Goal: Transaction & Acquisition: Purchase product/service

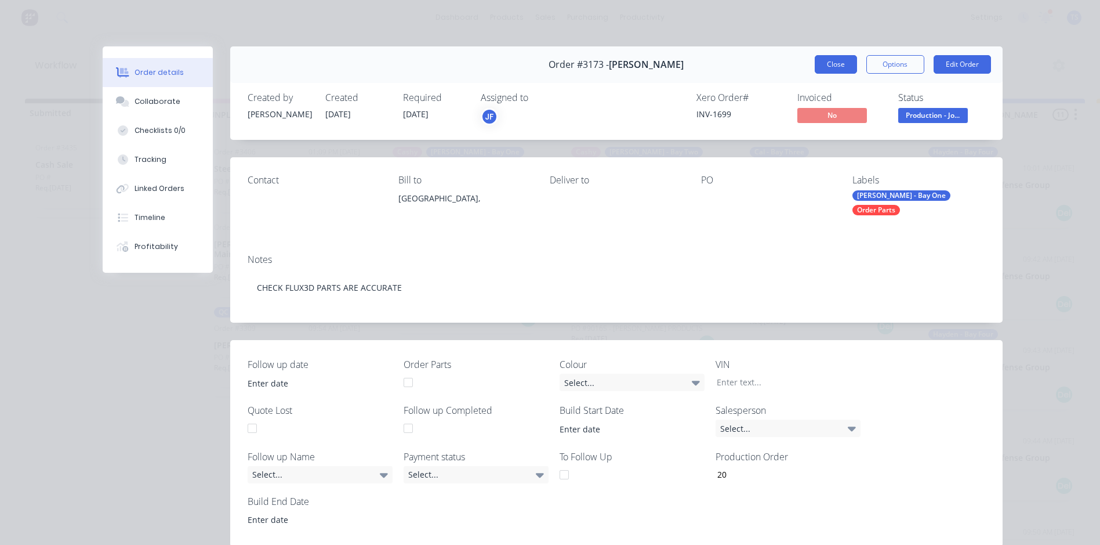
click at [832, 64] on button "Close" at bounding box center [836, 64] width 42 height 19
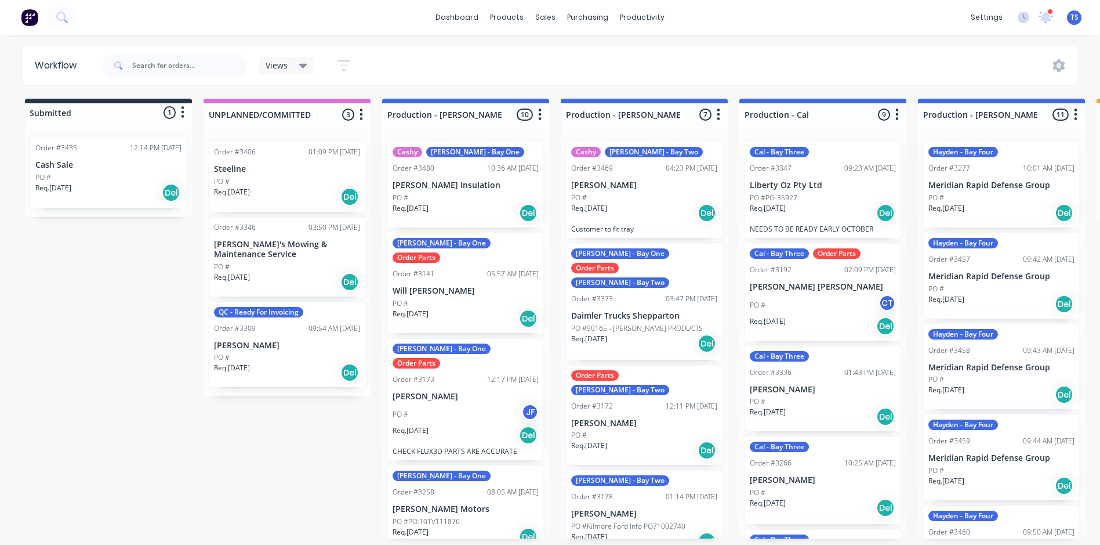
click at [426, 193] on div "PO #" at bounding box center [466, 198] width 146 height 10
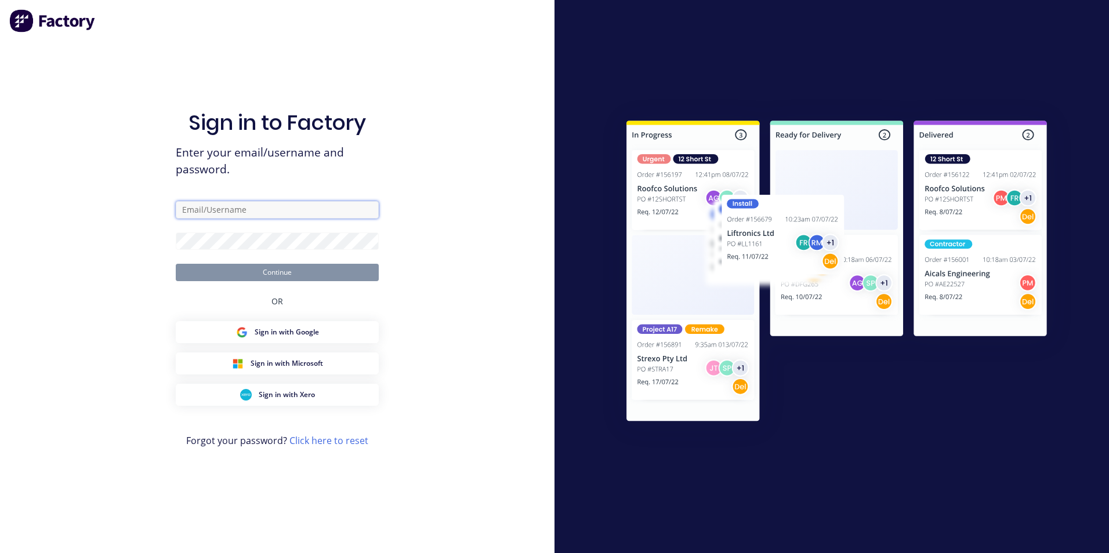
type input "admin@frontlinetrays.com.au"
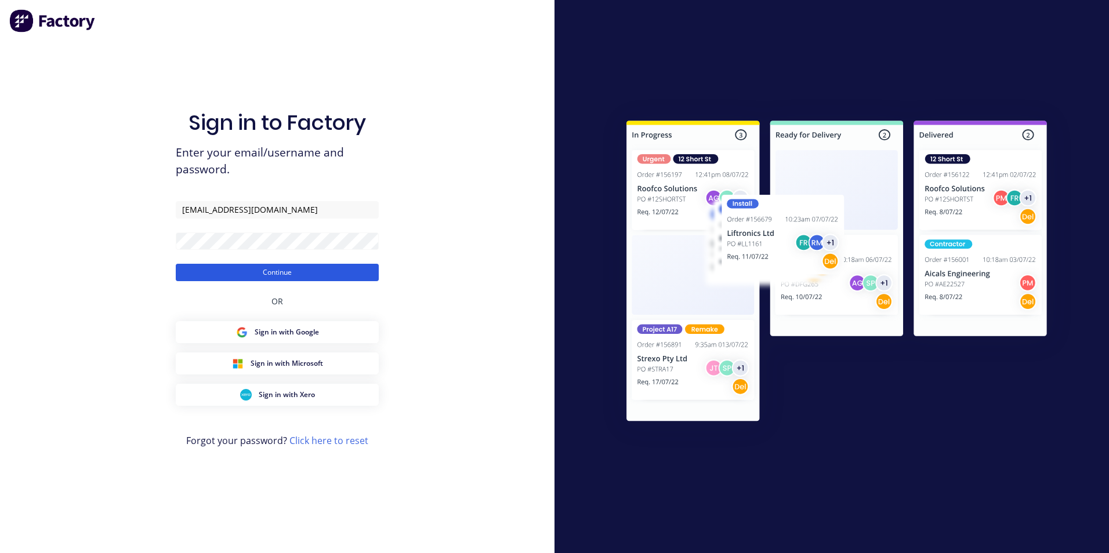
click at [287, 274] on button "Continue" at bounding box center [277, 272] width 203 height 17
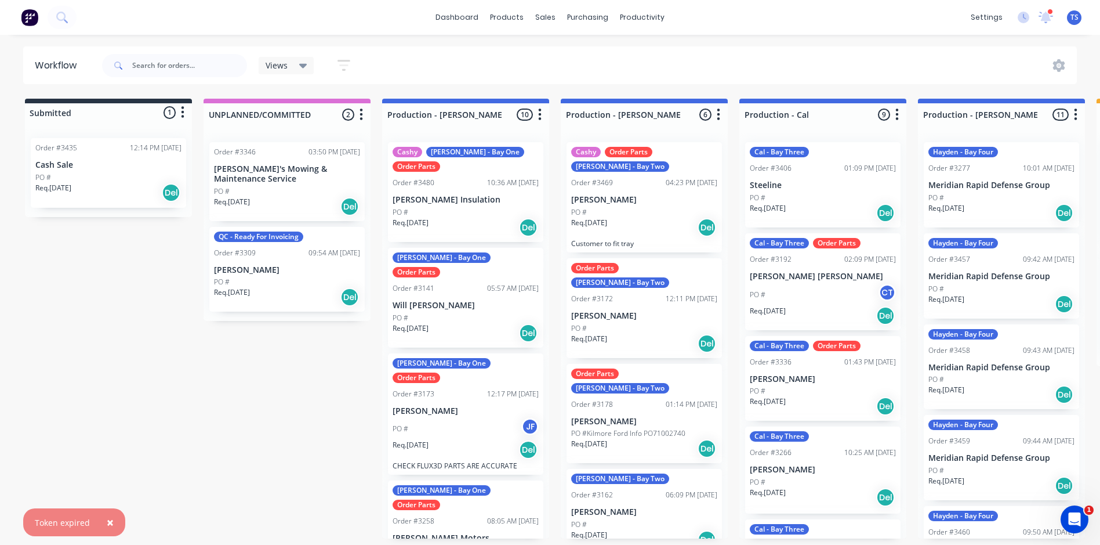
click at [109, 520] on span "×" at bounding box center [110, 522] width 7 height 16
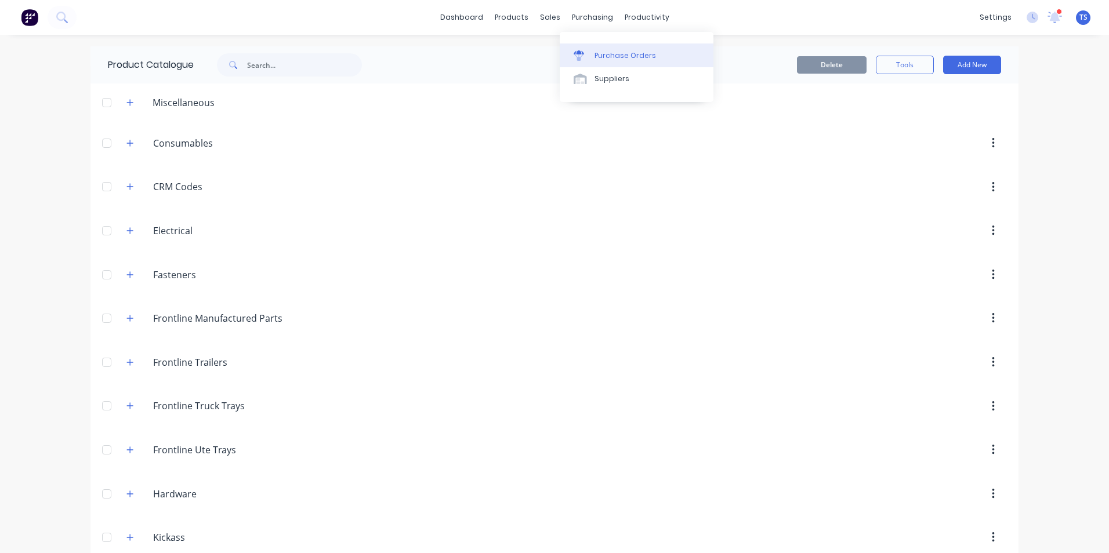
click at [622, 52] on div "Purchase Orders" at bounding box center [625, 55] width 61 height 10
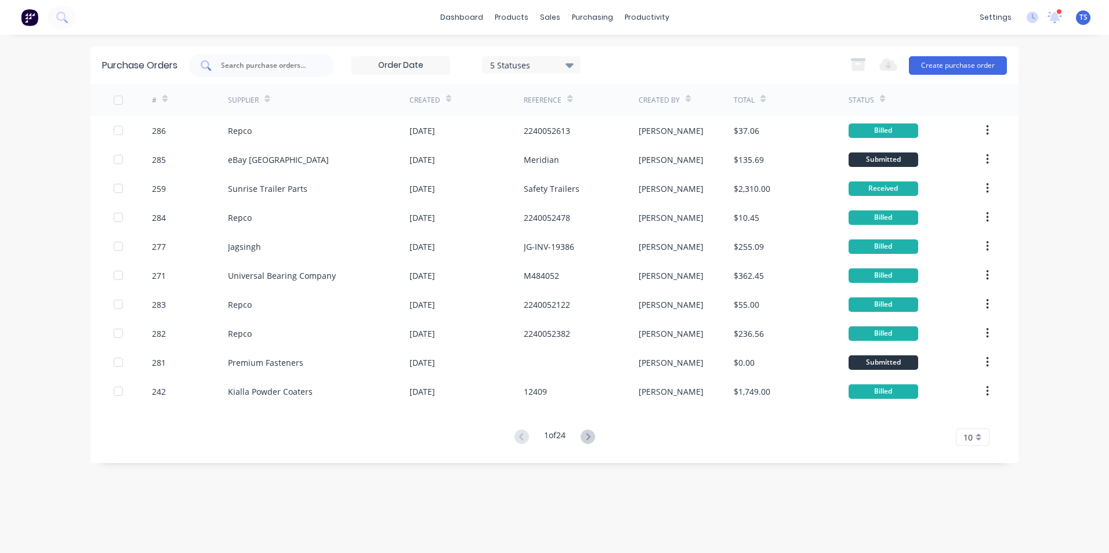
click at [253, 67] on input "text" at bounding box center [268, 66] width 96 height 12
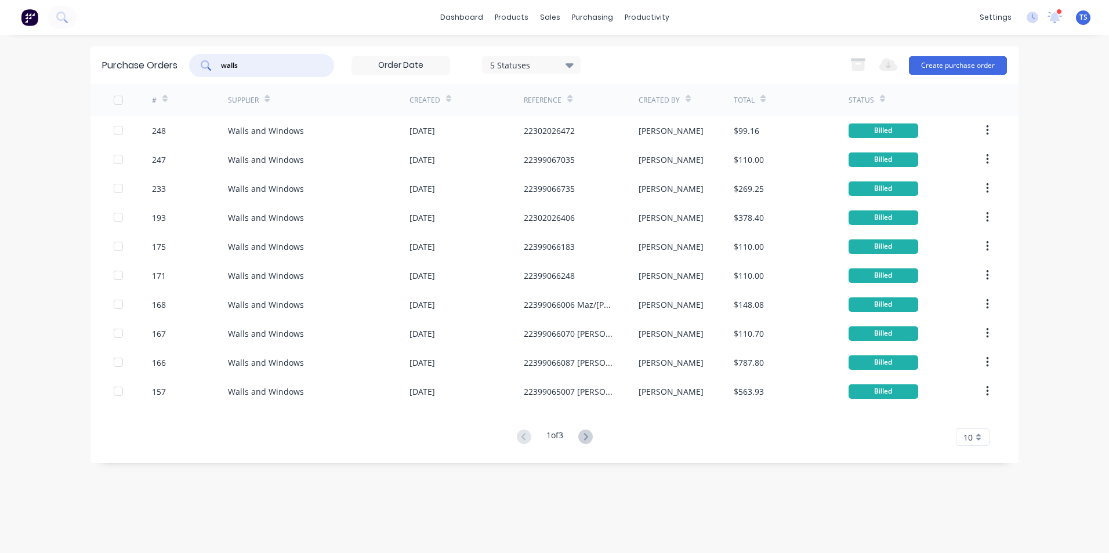
type input "walls"
click at [260, 71] on input "walls" at bounding box center [268, 66] width 96 height 12
click at [951, 63] on button "Create purchase order" at bounding box center [958, 65] width 98 height 19
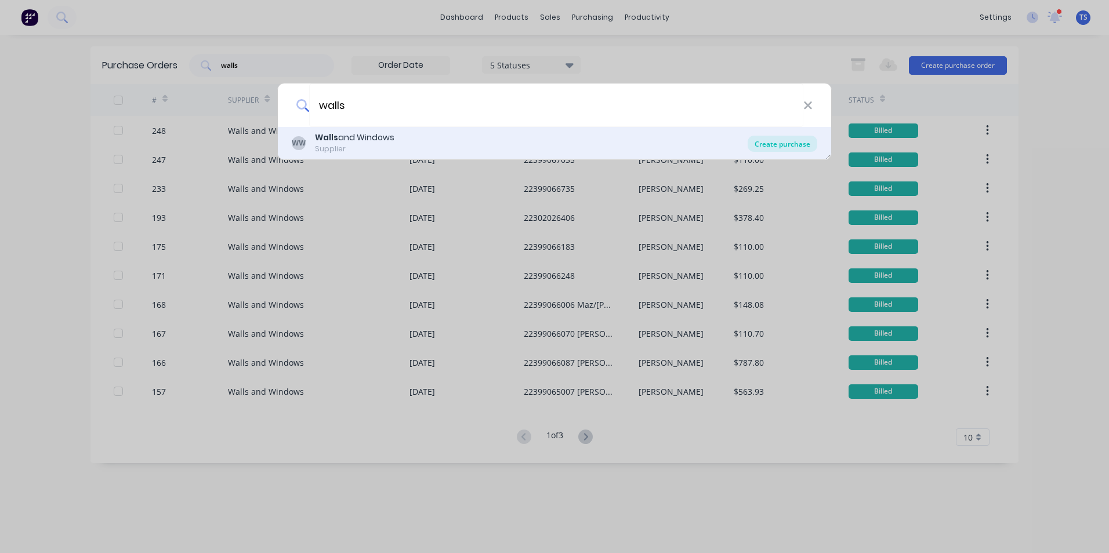
type input "walls"
click at [793, 142] on div "Create purchase" at bounding box center [783, 144] width 70 height 16
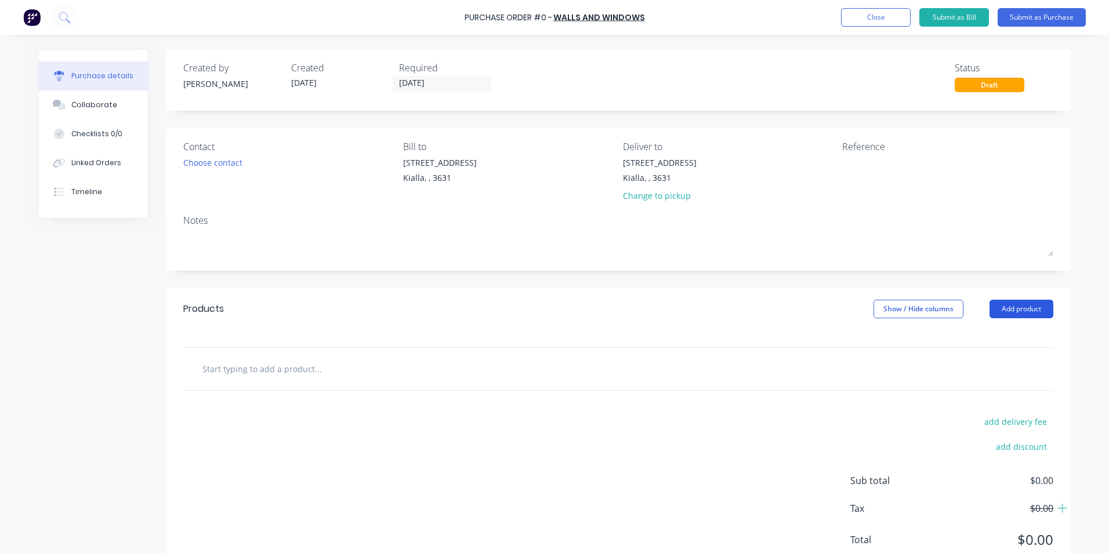
click at [1027, 310] on button "Add product" at bounding box center [1022, 309] width 64 height 19
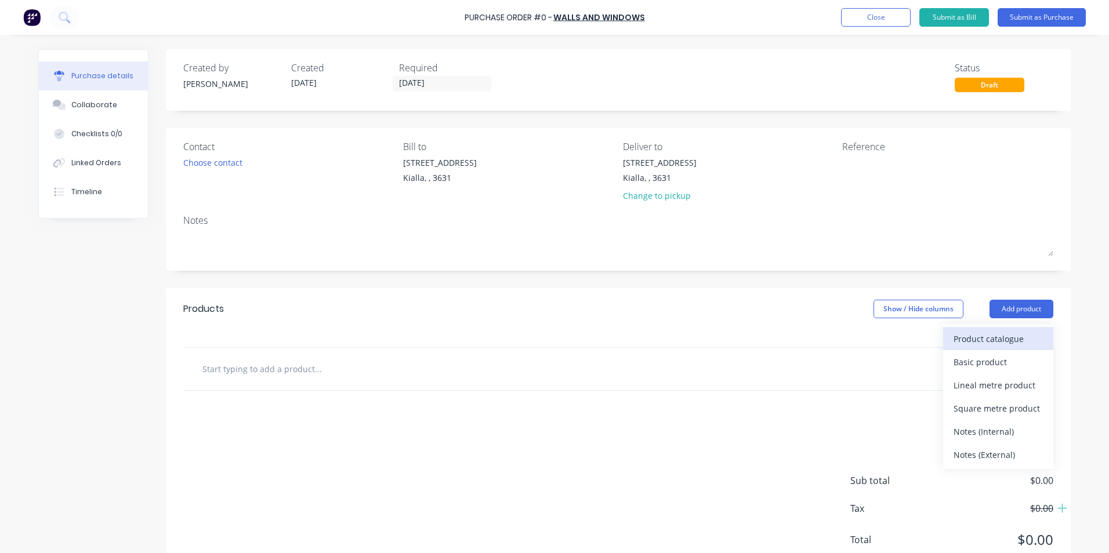
click at [1001, 341] on div "Product catalogue" at bounding box center [998, 339] width 89 height 17
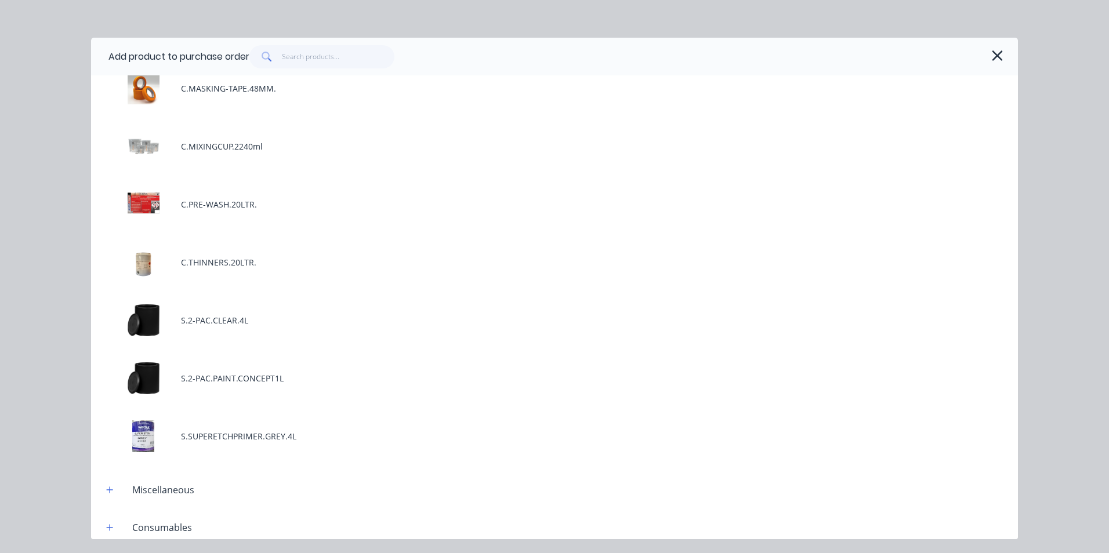
scroll to position [290, 0]
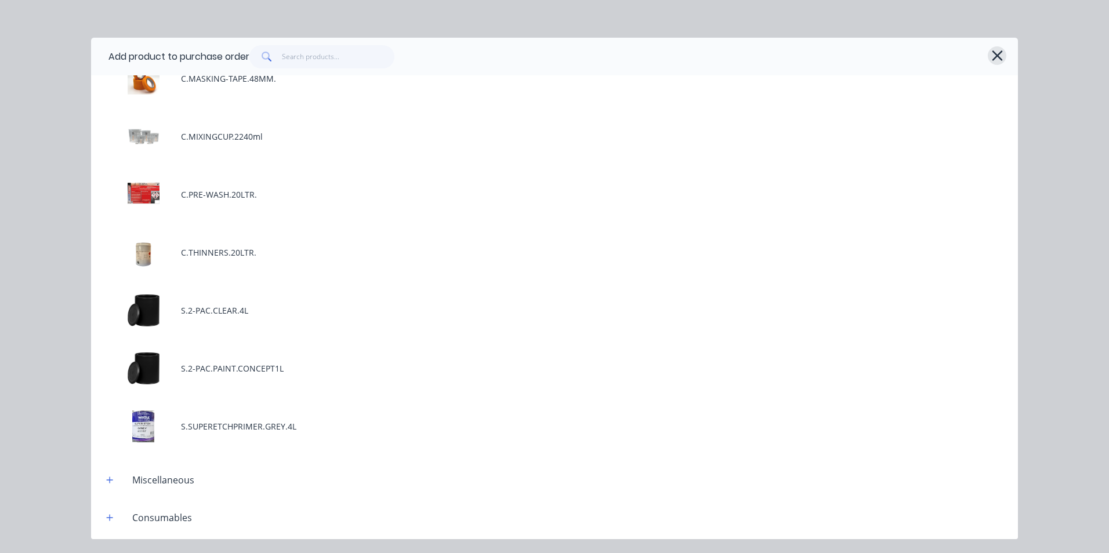
click at [998, 56] on icon "button" at bounding box center [997, 55] width 10 height 10
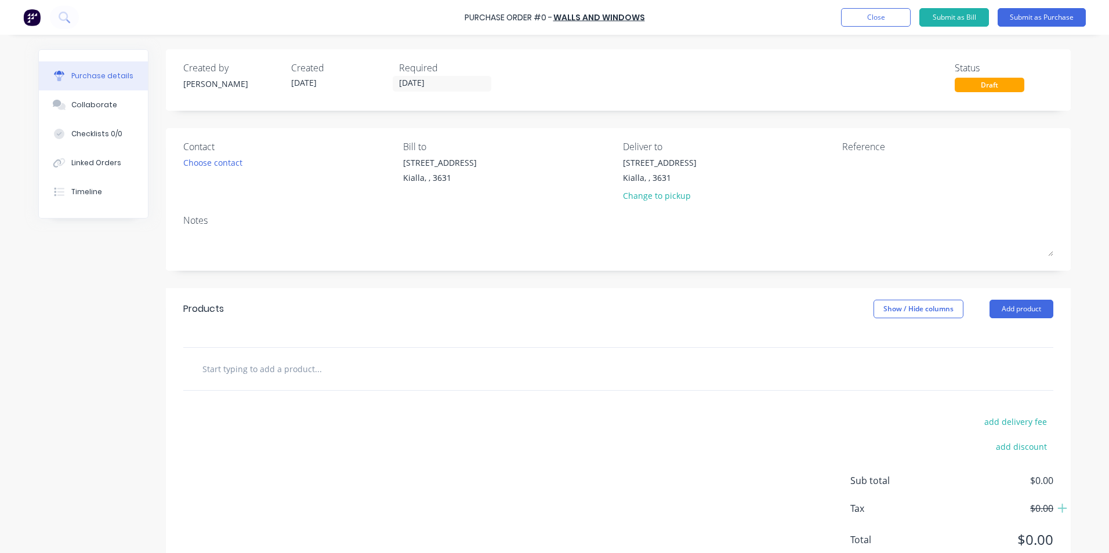
click at [288, 366] on input "text" at bounding box center [318, 368] width 232 height 23
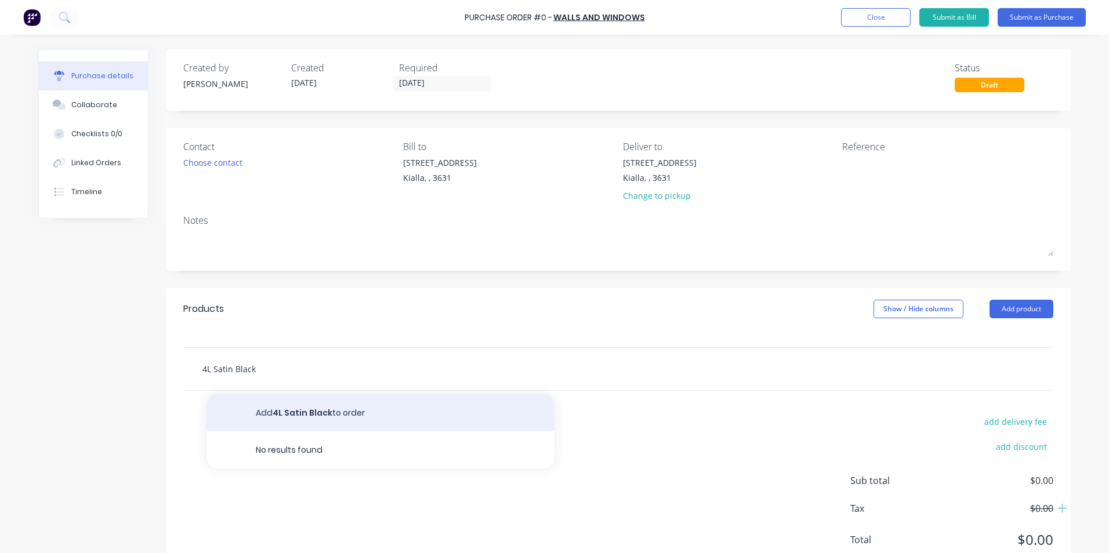
type input "4L Satin Black"
click at [291, 415] on button "Add 4L Satin Black to order" at bounding box center [380, 412] width 348 height 37
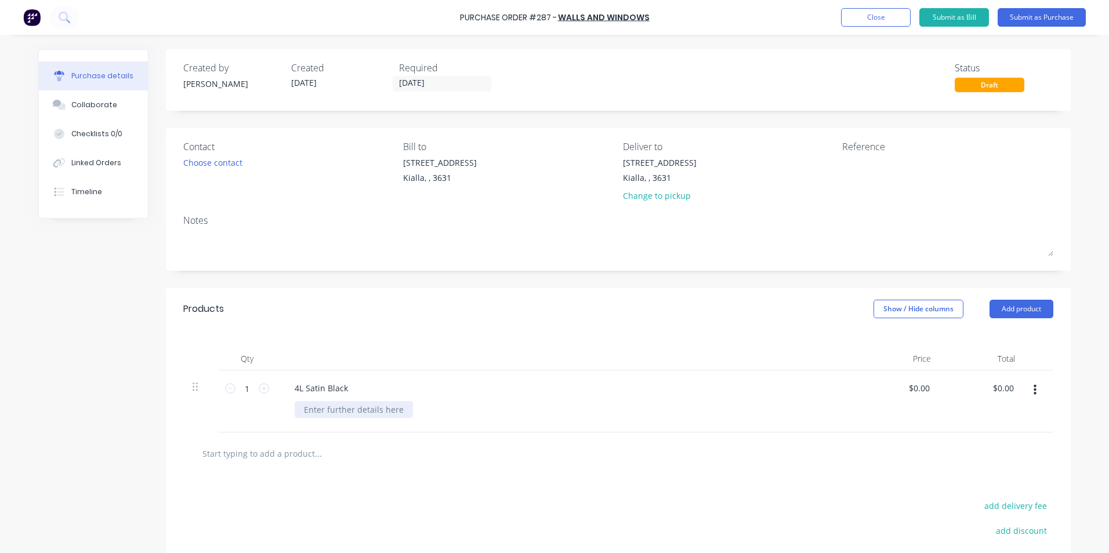
click at [309, 410] on div at bounding box center [354, 409] width 118 height 17
drag, startPoint x: 925, startPoint y: 386, endPoint x: 904, endPoint y: 390, distance: 21.7
click at [904, 390] on div "0.00 0.00" at bounding box center [898, 402] width 84 height 62
type input "$78.50"
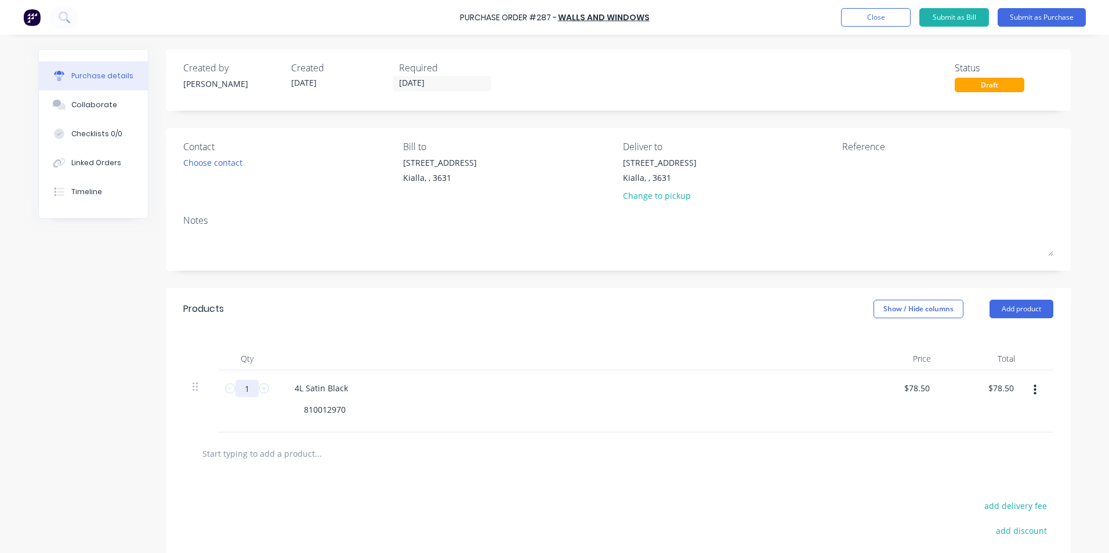
drag, startPoint x: 245, startPoint y: 387, endPoint x: 233, endPoint y: 388, distance: 12.2
click at [235, 388] on input "1" at bounding box center [246, 388] width 23 height 17
type input "5"
type input "$392.50"
type input "5"
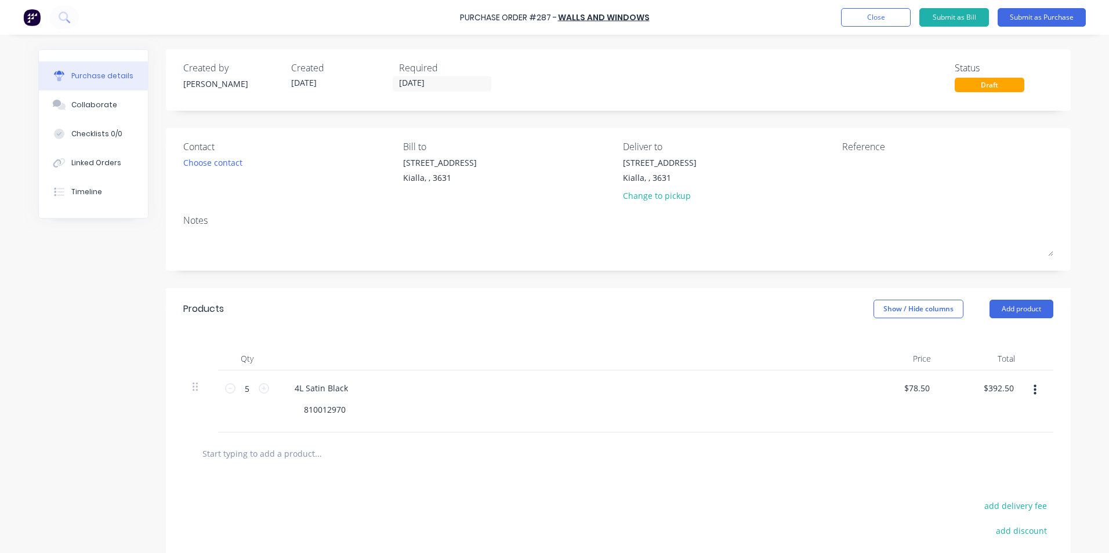
click at [278, 455] on input "text" at bounding box center [318, 453] width 232 height 23
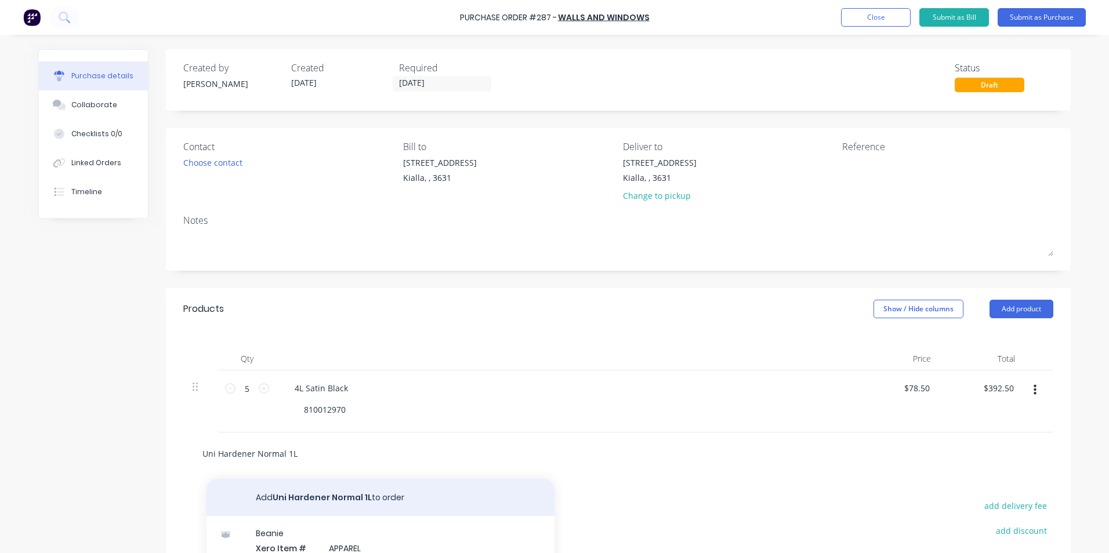
type input "Uni Hardener Normal 1L"
click at [345, 497] on button "Add Uni Hardener Normal 1L to order" at bounding box center [380, 497] width 348 height 37
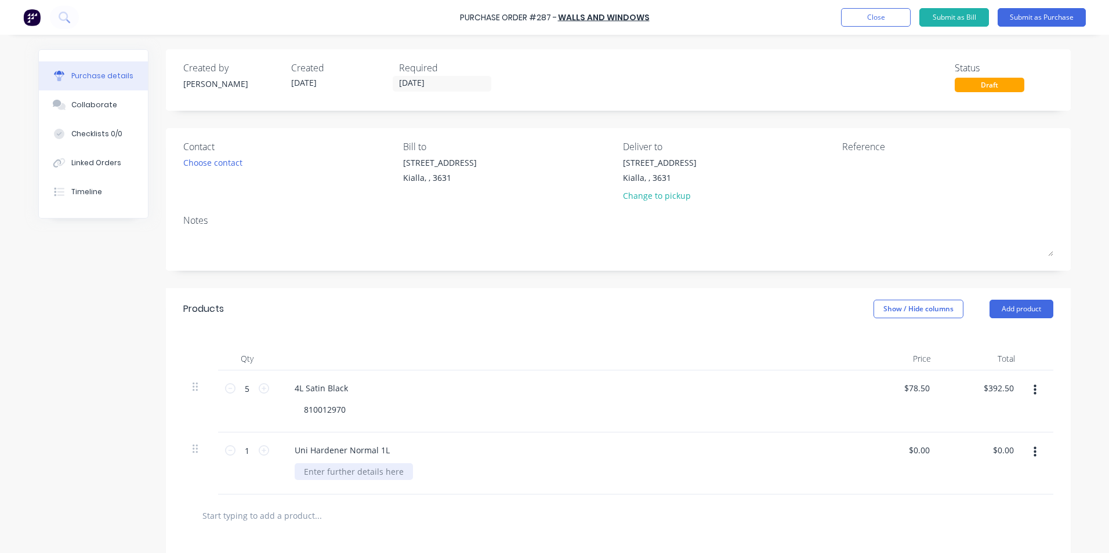
click at [311, 472] on div at bounding box center [354, 471] width 118 height 17
click at [929, 449] on div "$0.00 $0.00" at bounding box center [920, 450] width 31 height 17
drag, startPoint x: 925, startPoint y: 449, endPoint x: 890, endPoint y: 452, distance: 35.0
click at [890, 452] on div "0.00 0.00" at bounding box center [898, 464] width 84 height 62
type input "$33.05"
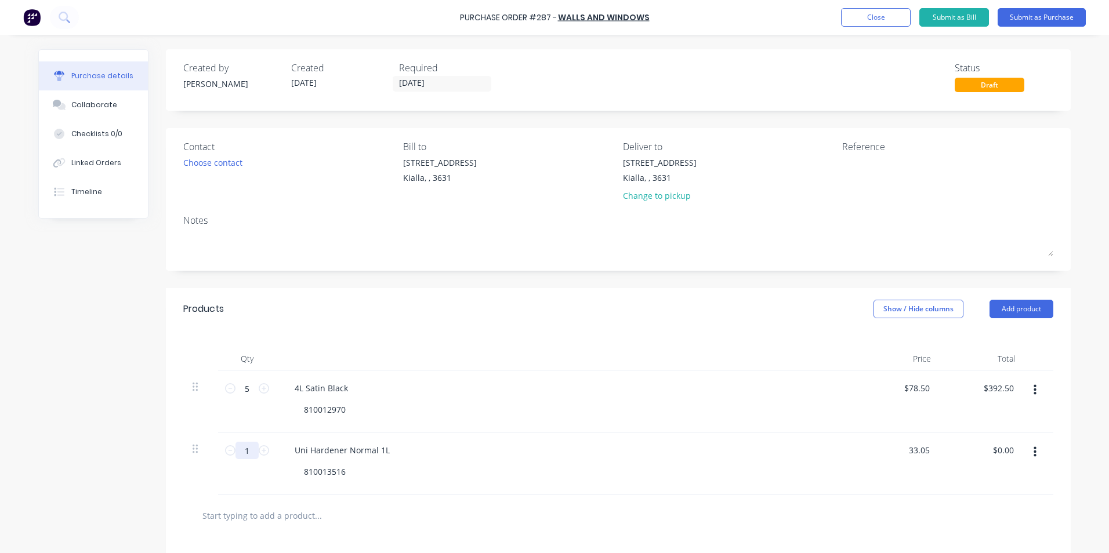
type input "$33.05"
click at [244, 450] on input "1" at bounding box center [246, 450] width 23 height 17
type input "10"
type input "$330.50"
type input "10"
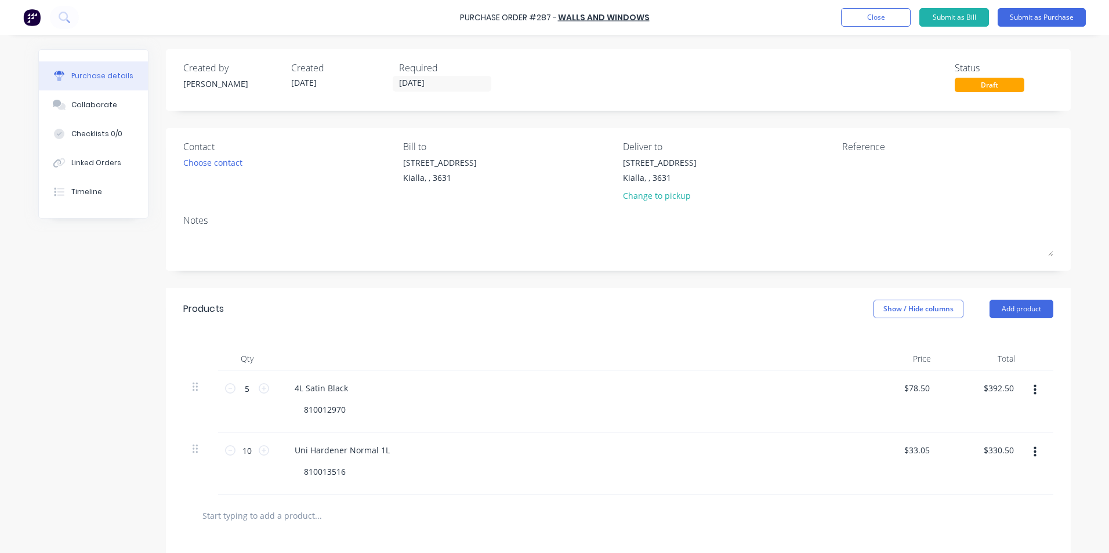
click at [302, 517] on input "text" at bounding box center [318, 515] width 232 height 23
click at [241, 514] on input "20lt Super Etch Primer black" at bounding box center [318, 515] width 232 height 23
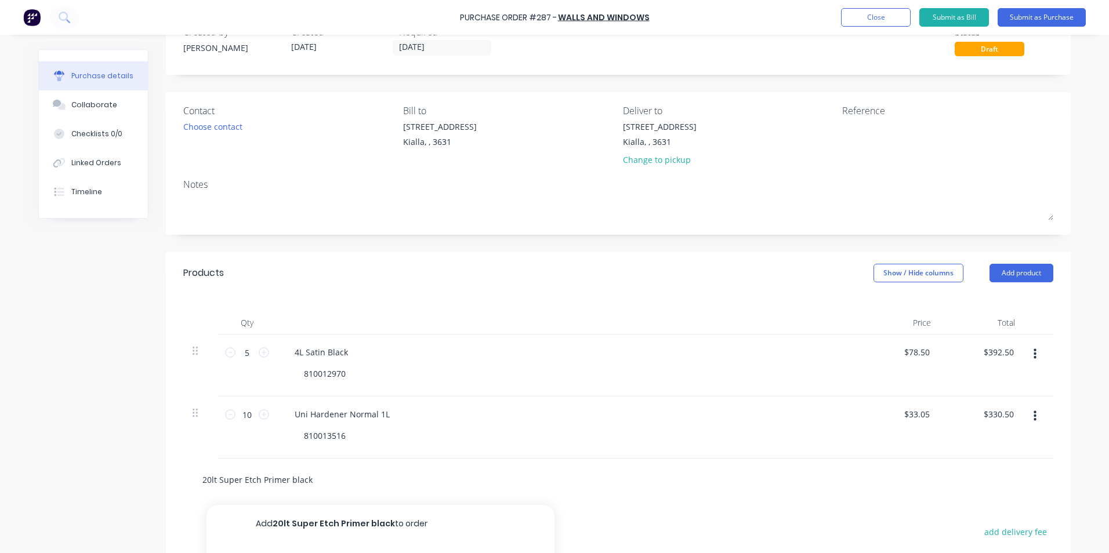
scroll to position [174, 0]
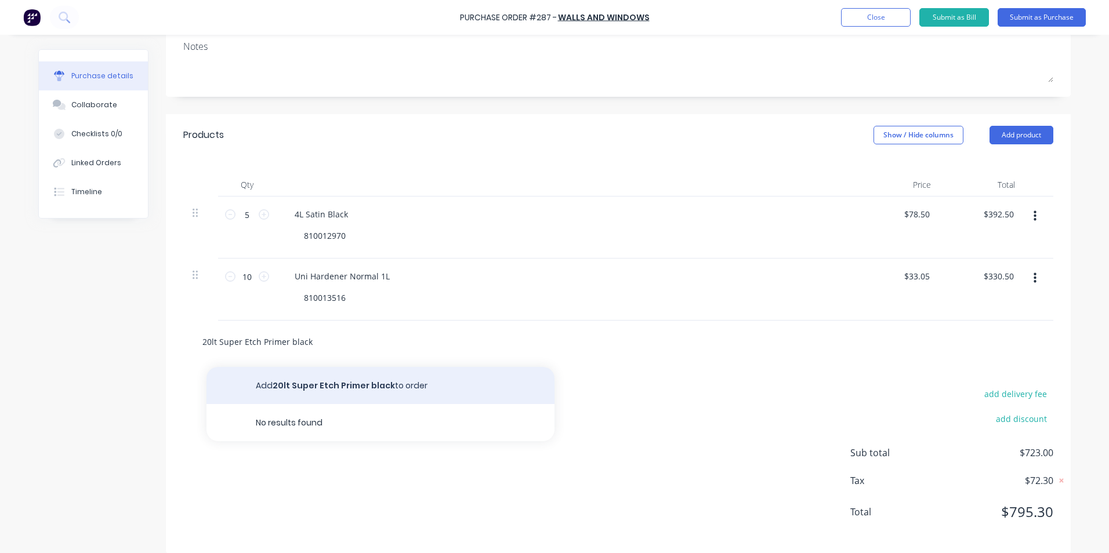
type input "20lt Super Etch Primer black"
click at [369, 388] on button "Add 20lt Super Etch Primer black to order" at bounding box center [380, 385] width 348 height 37
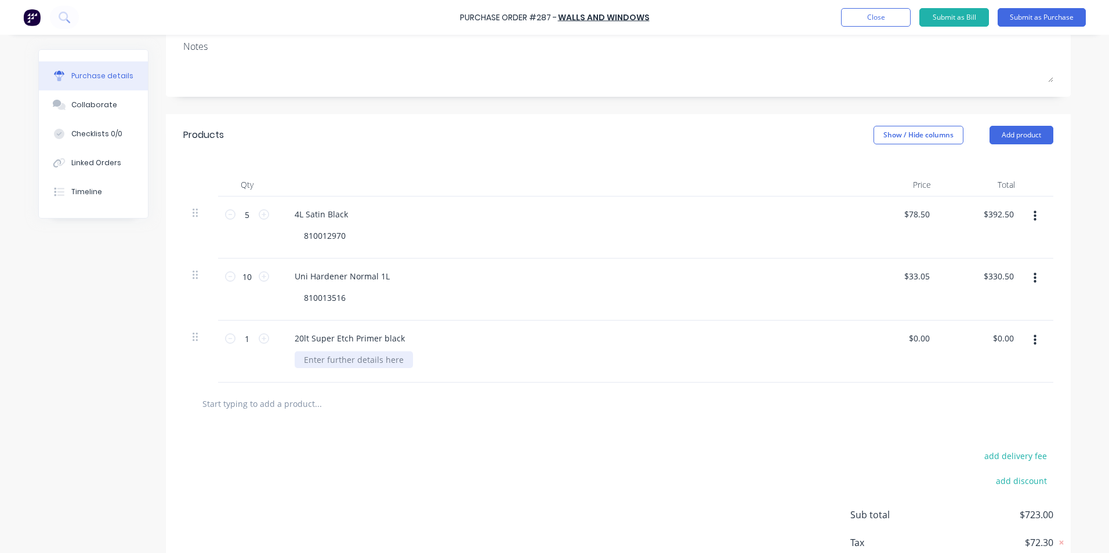
click at [324, 358] on div at bounding box center [354, 360] width 118 height 17
click at [927, 338] on input "0.00" at bounding box center [921, 338] width 22 height 17
type input "0"
type input "$263.64"
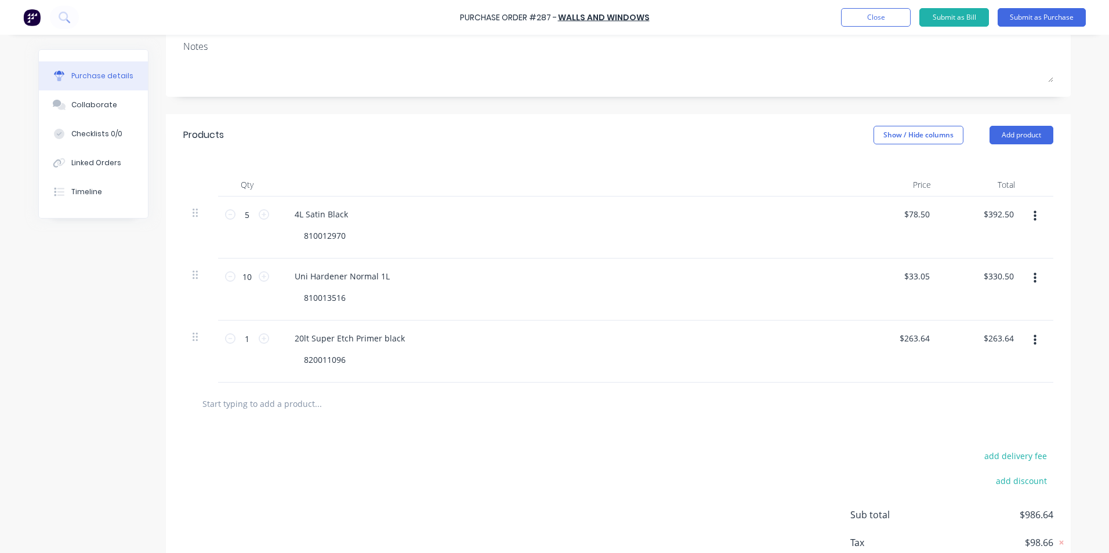
click at [1005, 350] on div "$263.64 $263.64" at bounding box center [982, 352] width 84 height 62
drag, startPoint x: 926, startPoint y: 274, endPoint x: 900, endPoint y: 278, distance: 26.5
click at [900, 278] on div "33.05 33.05" at bounding box center [898, 290] width 84 height 62
type input "$36.36"
type input "$363.60"
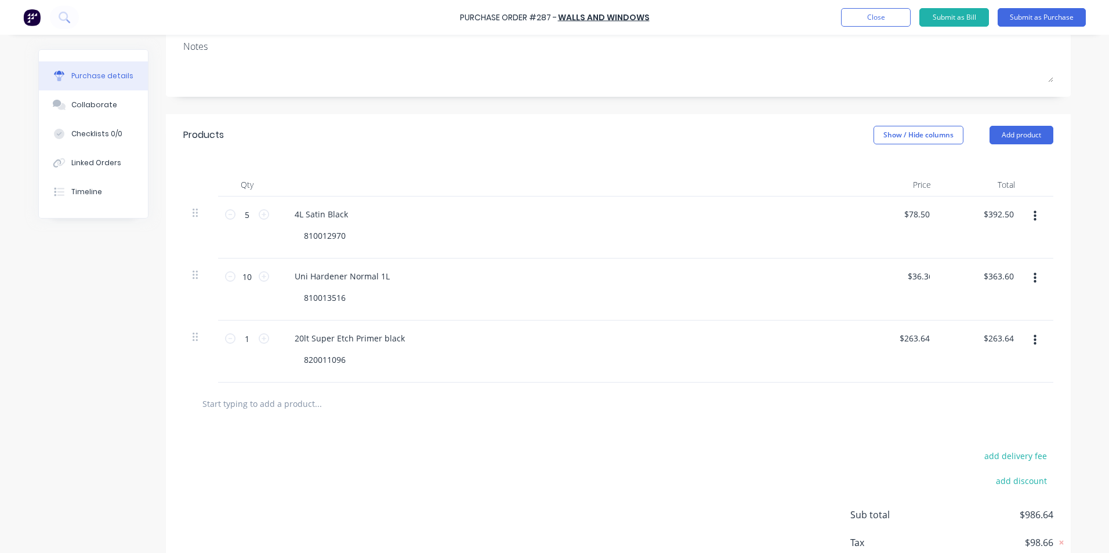
click at [891, 291] on div "$36.36 36.36" at bounding box center [898, 290] width 84 height 62
type input "78.50"
drag, startPoint x: 925, startPoint y: 213, endPoint x: 900, endPoint y: 214, distance: 25.0
click at [900, 214] on div "78.50 78.50" at bounding box center [898, 228] width 84 height 62
type input "$172.72"
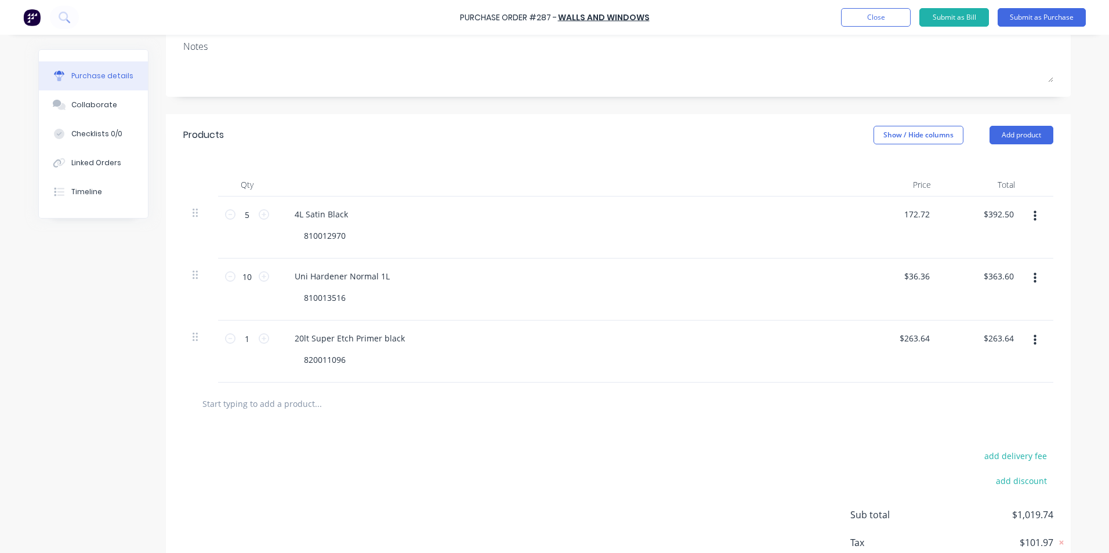
type input "$863.60"
click at [771, 278] on div "Uni Hardener Normal 1L" at bounding box center [565, 276] width 561 height 17
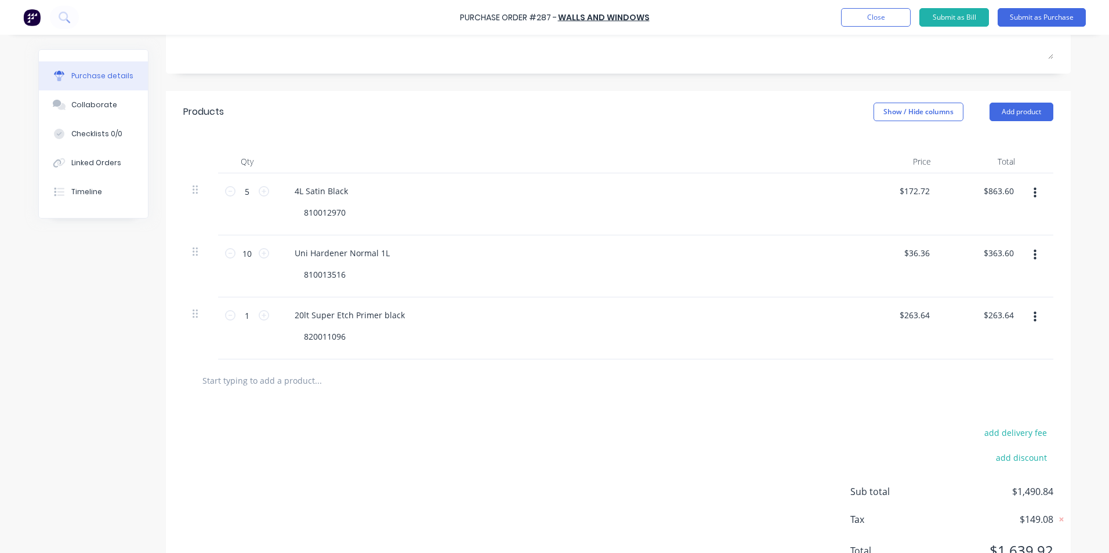
scroll to position [132, 0]
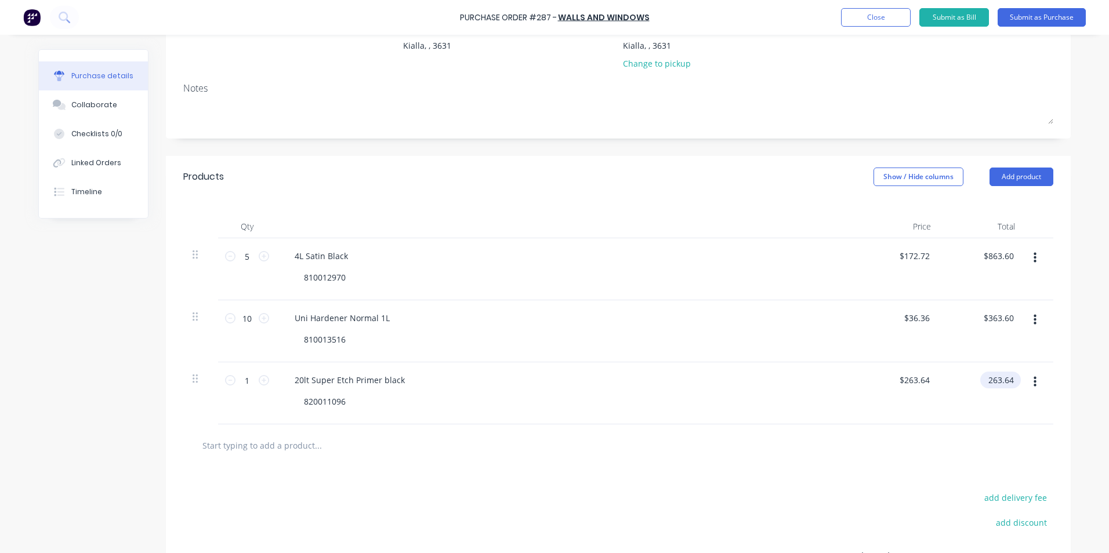
click at [1010, 381] on input "263.64" at bounding box center [998, 380] width 36 height 17
type input "263.70"
type input "$263.70"
click at [658, 479] on div "add delivery fee add discount Sub total $1,490.84 Tax $149.08 Total $1,639.92" at bounding box center [618, 562] width 905 height 191
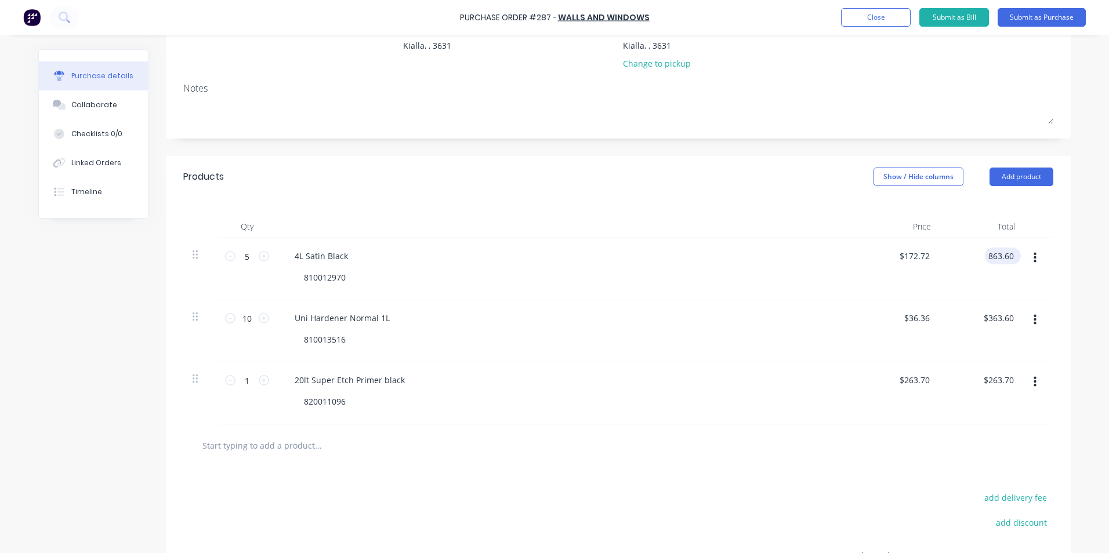
click at [1009, 255] on input "863.60" at bounding box center [1000, 256] width 31 height 17
type input "863.61"
type input "$172.722"
type input "$863.61"
click at [758, 468] on div "add delivery fee add discount Sub total $1,490.90 Tax $149.09 Total $1,639.99" at bounding box center [618, 562] width 905 height 191
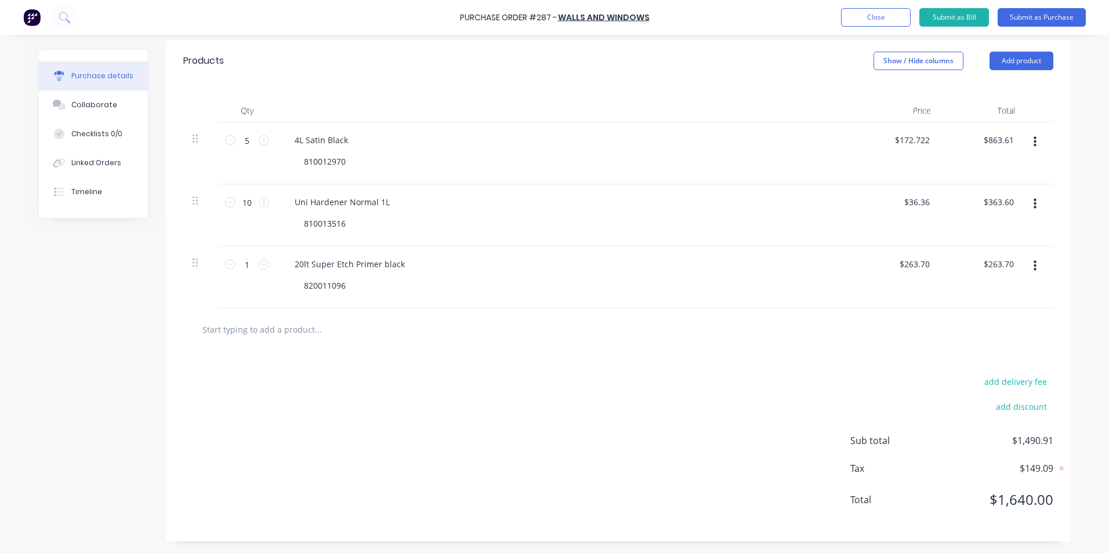
scroll to position [0, 0]
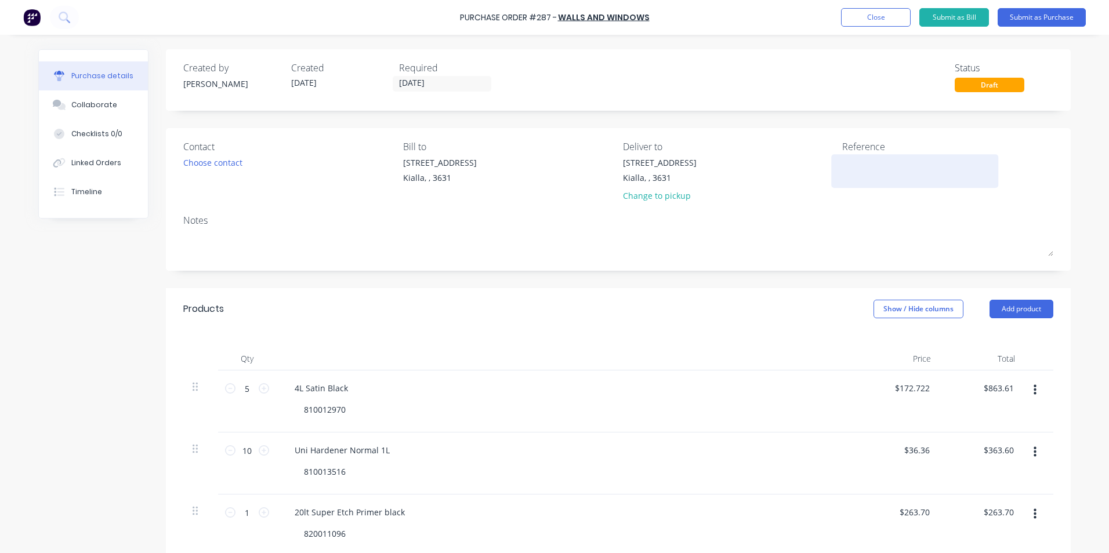
click at [842, 161] on div at bounding box center [914, 171] width 145 height 29
click at [842, 158] on div at bounding box center [914, 171] width 145 height 29
click at [846, 162] on textarea at bounding box center [914, 170] width 145 height 26
type textarea "22399067373"
click at [437, 82] on input "[DATE]" at bounding box center [441, 84] width 97 height 15
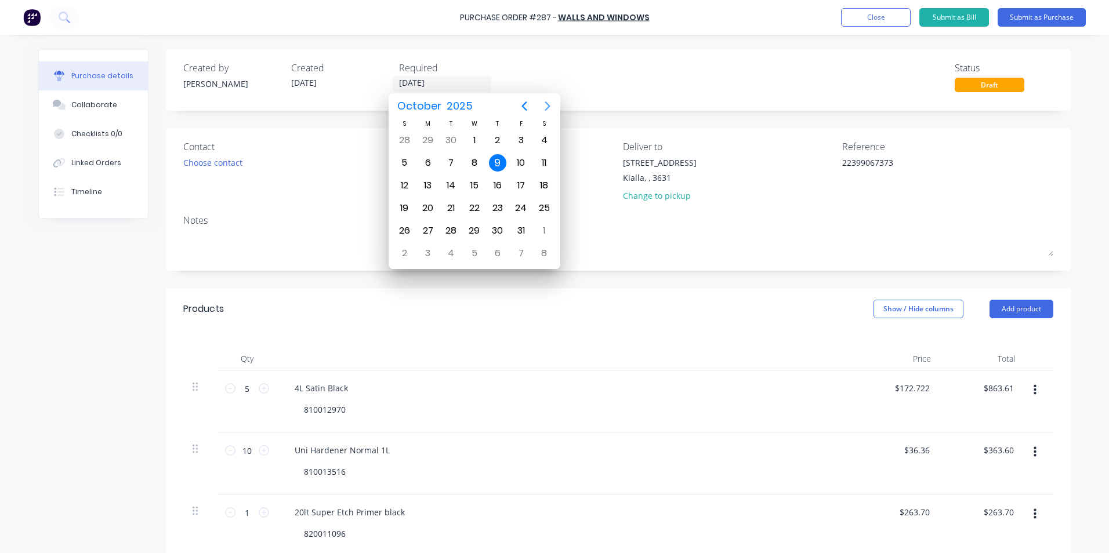
click at [549, 107] on icon "Next page" at bounding box center [547, 106] width 5 height 9
click at [400, 252] on div "30" at bounding box center [404, 253] width 17 height 17
type input "[DATE]"
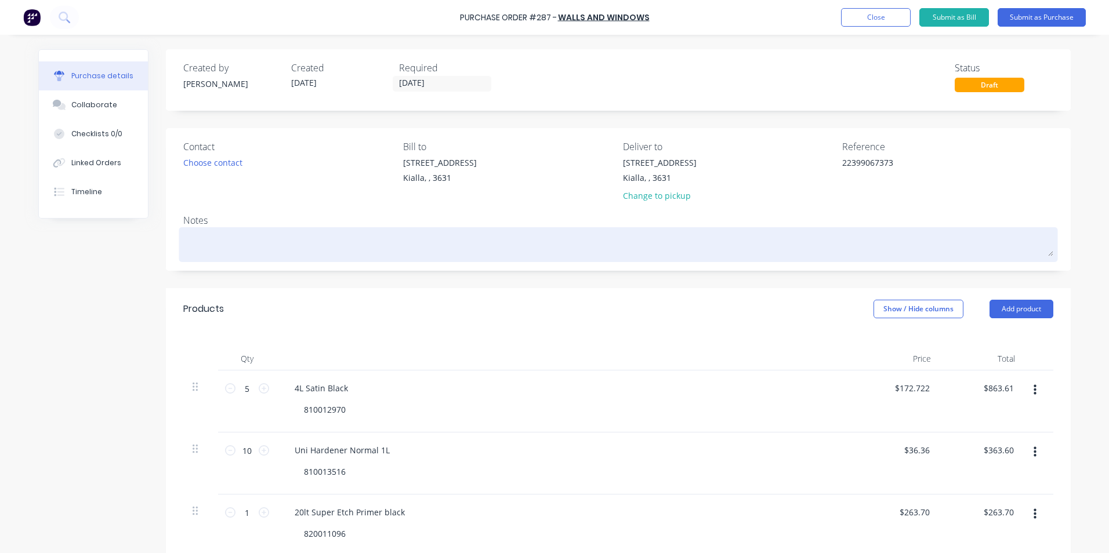
click at [192, 238] on textarea at bounding box center [618, 243] width 870 height 26
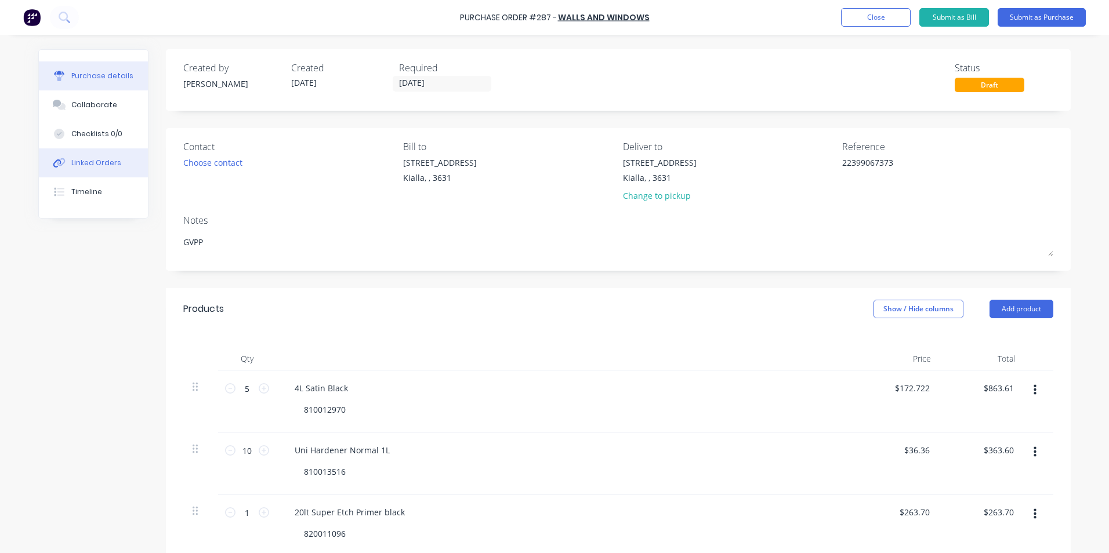
type textarea "GVPP"
click at [108, 164] on div "Linked Orders" at bounding box center [96, 163] width 50 height 10
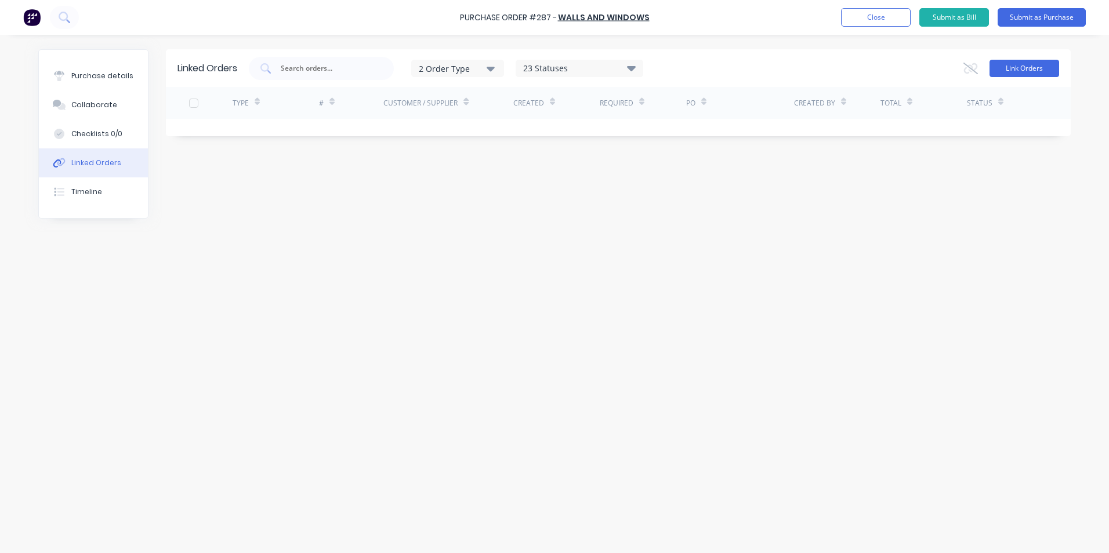
click at [1037, 68] on button "Link Orders" at bounding box center [1025, 68] width 70 height 17
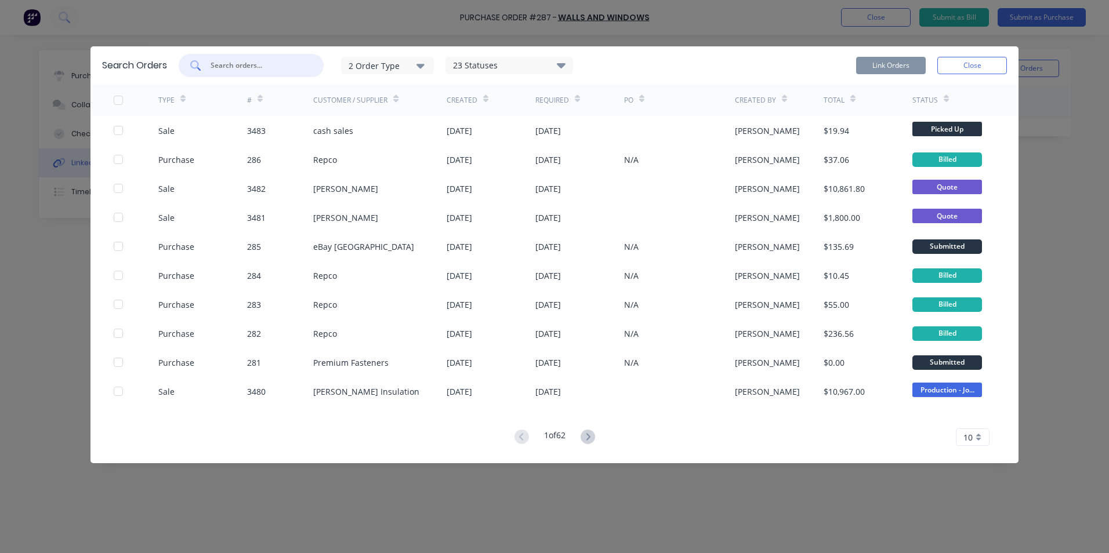
click at [247, 66] on input "text" at bounding box center [257, 66] width 96 height 12
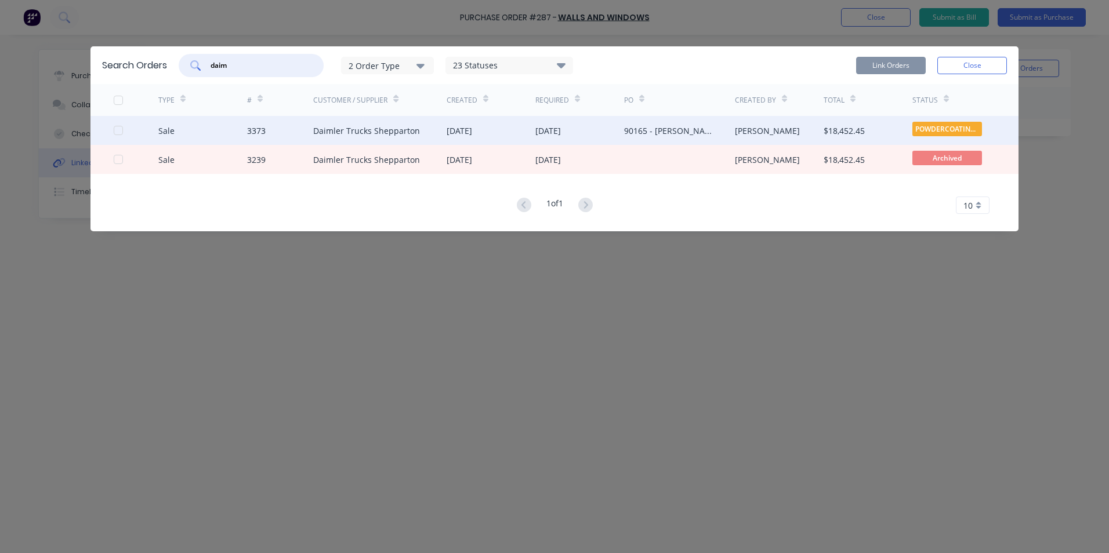
click at [117, 128] on div at bounding box center [118, 130] width 23 height 23
type input "daim"
click at [900, 63] on button "Link Orders" at bounding box center [891, 65] width 70 height 17
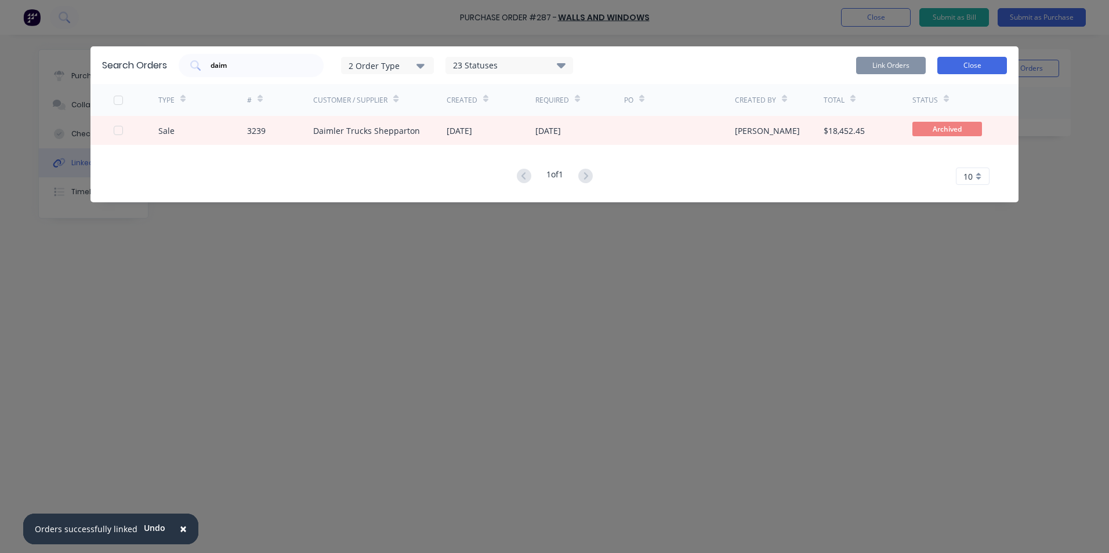
click at [985, 63] on button "Close" at bounding box center [972, 65] width 70 height 17
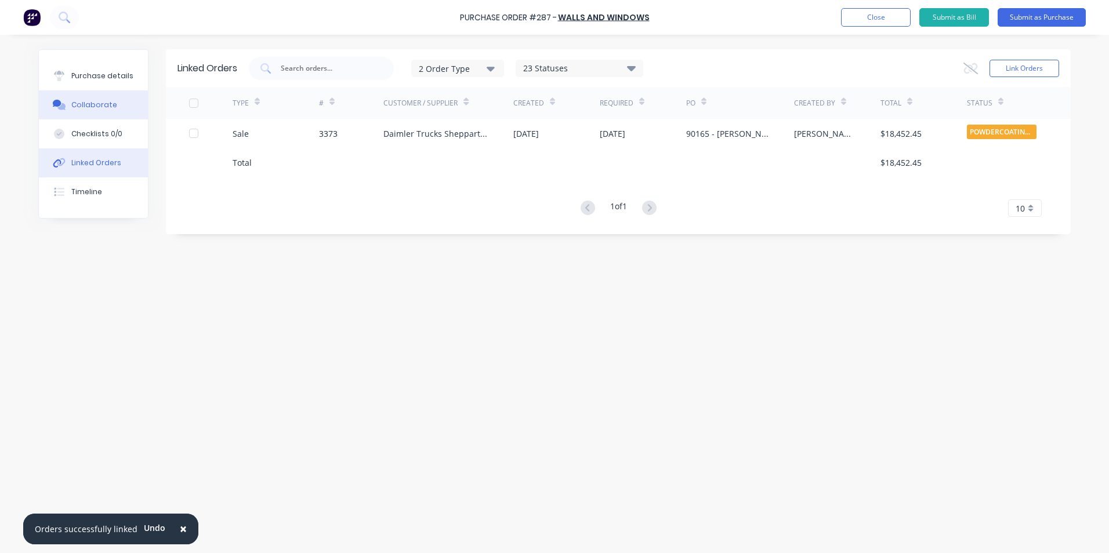
click at [97, 104] on div "Collaborate" at bounding box center [94, 105] width 46 height 10
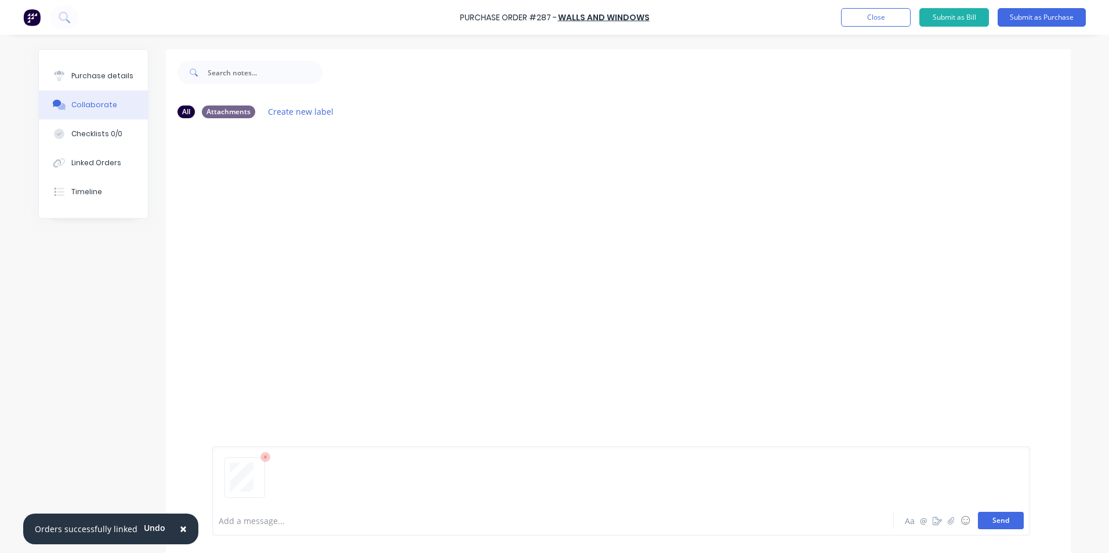
click at [1003, 520] on button "Send" at bounding box center [1001, 520] width 46 height 17
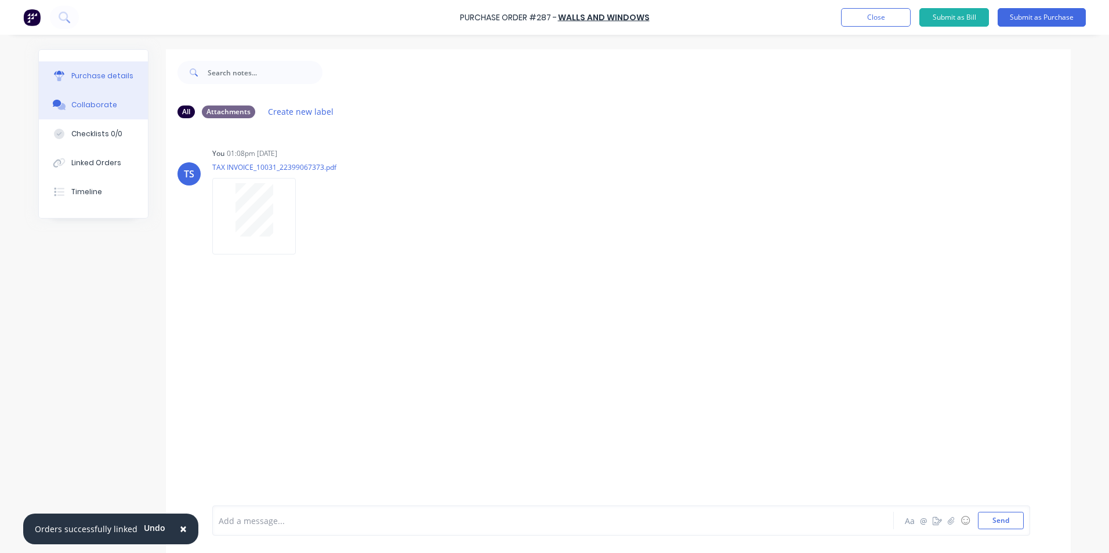
click at [82, 77] on div "Purchase details" at bounding box center [102, 76] width 62 height 10
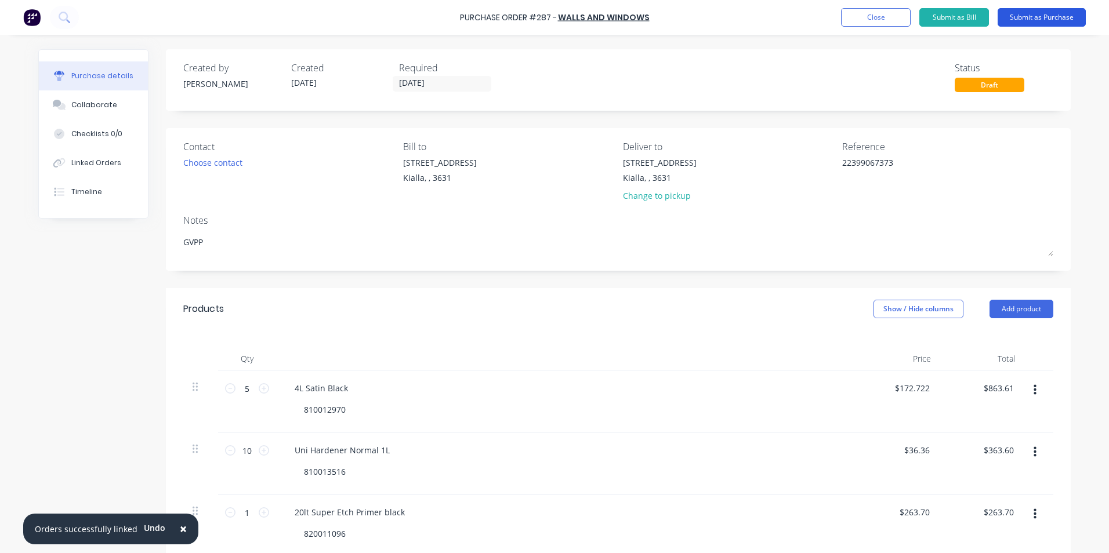
click at [1039, 18] on button "Submit as Purchase" at bounding box center [1042, 17] width 88 height 19
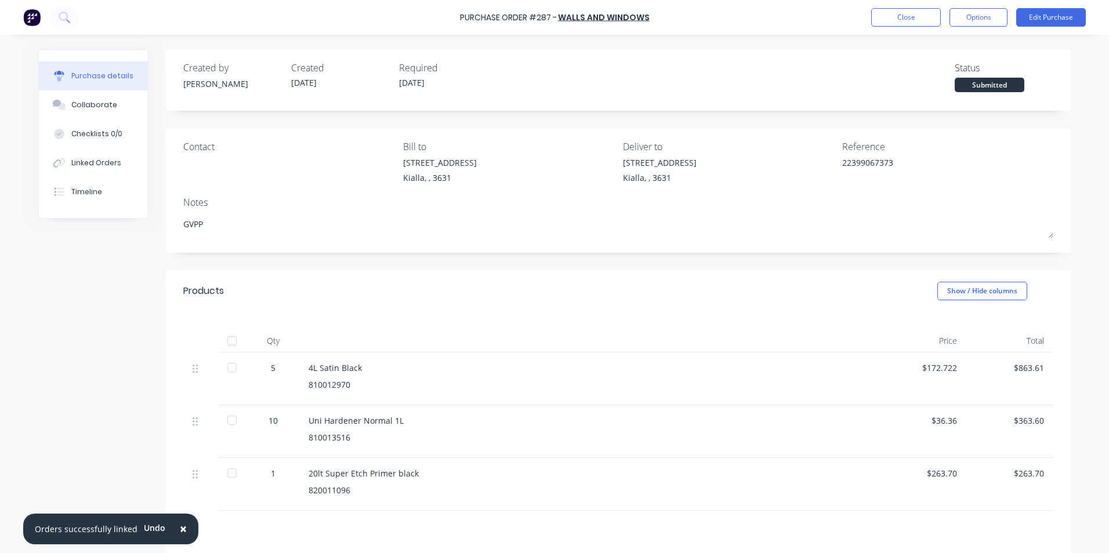
click at [230, 342] on div at bounding box center [231, 340] width 23 height 23
click at [983, 20] on button "Options" at bounding box center [979, 17] width 58 height 19
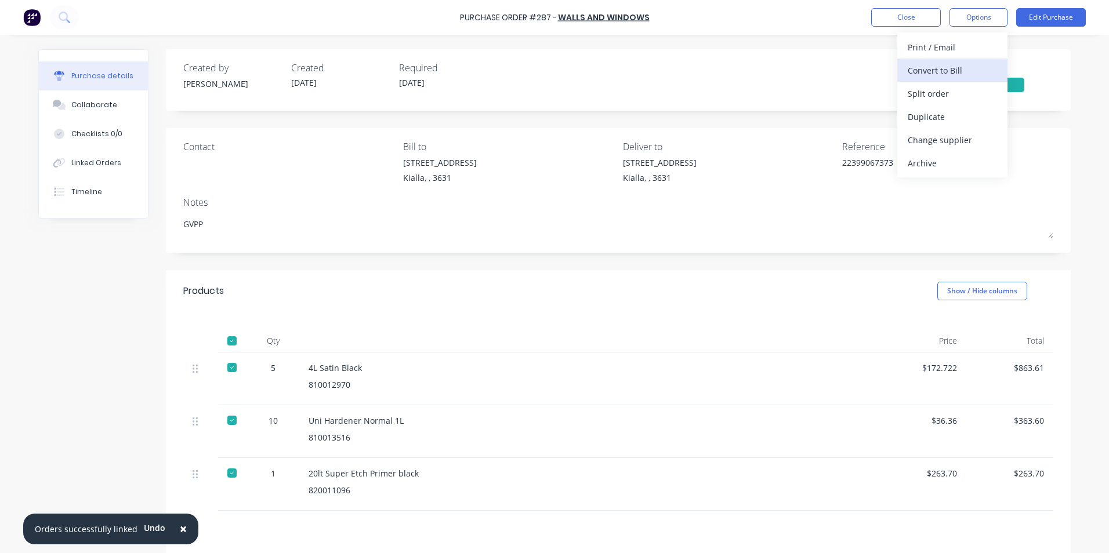
click at [954, 69] on div "Convert to Bill" at bounding box center [952, 70] width 89 height 17
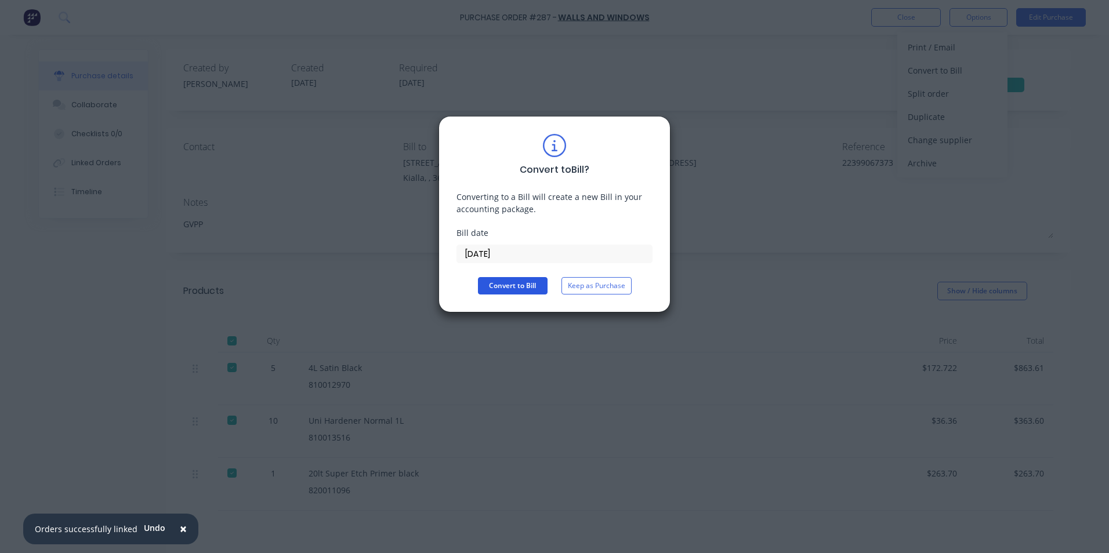
click at [528, 287] on button "Convert to Bill" at bounding box center [513, 285] width 70 height 17
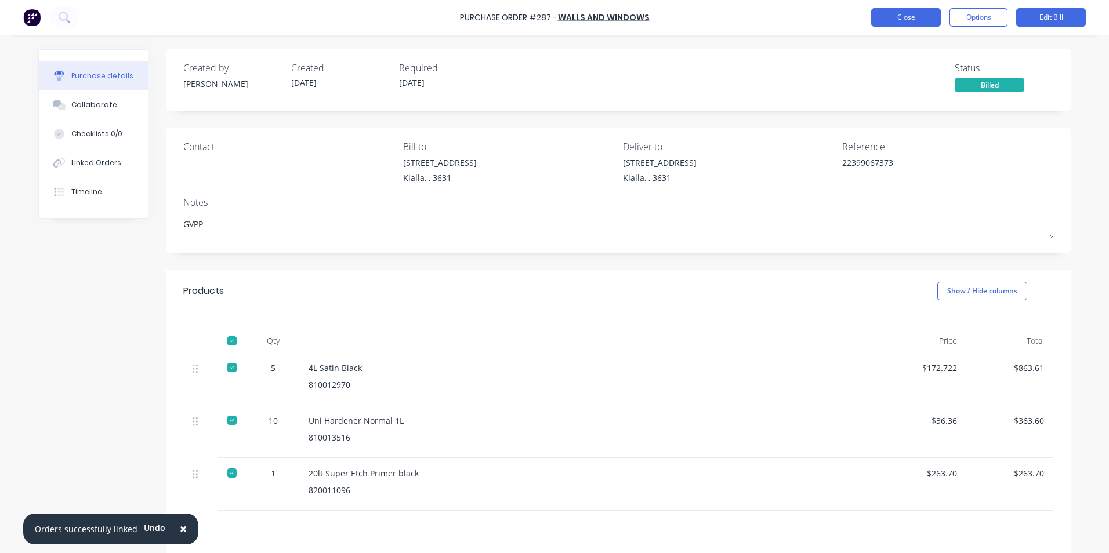
click at [911, 17] on button "Close" at bounding box center [906, 17] width 70 height 19
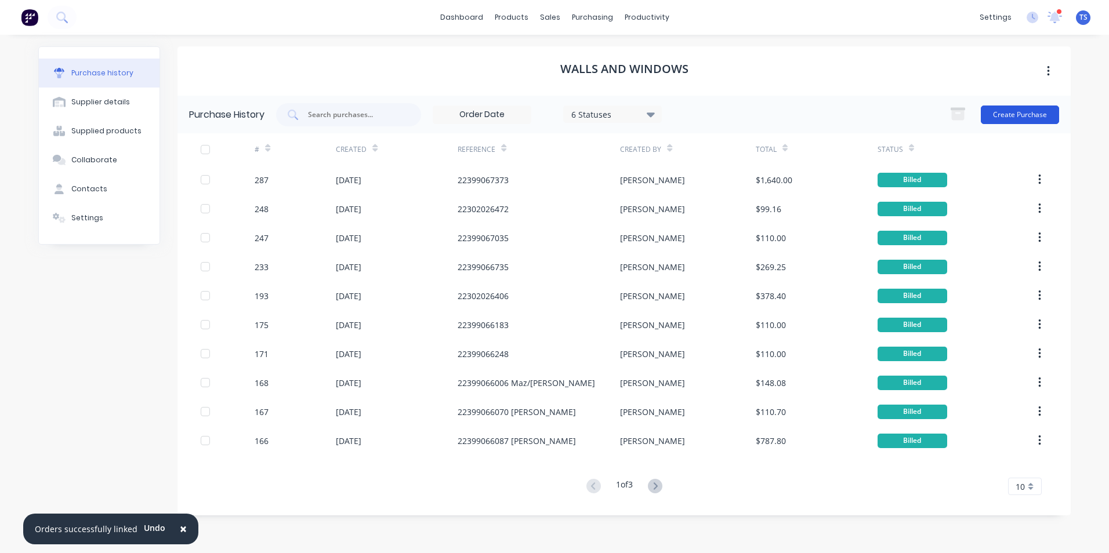
click at [1023, 117] on button "Create Purchase" at bounding box center [1020, 115] width 78 height 19
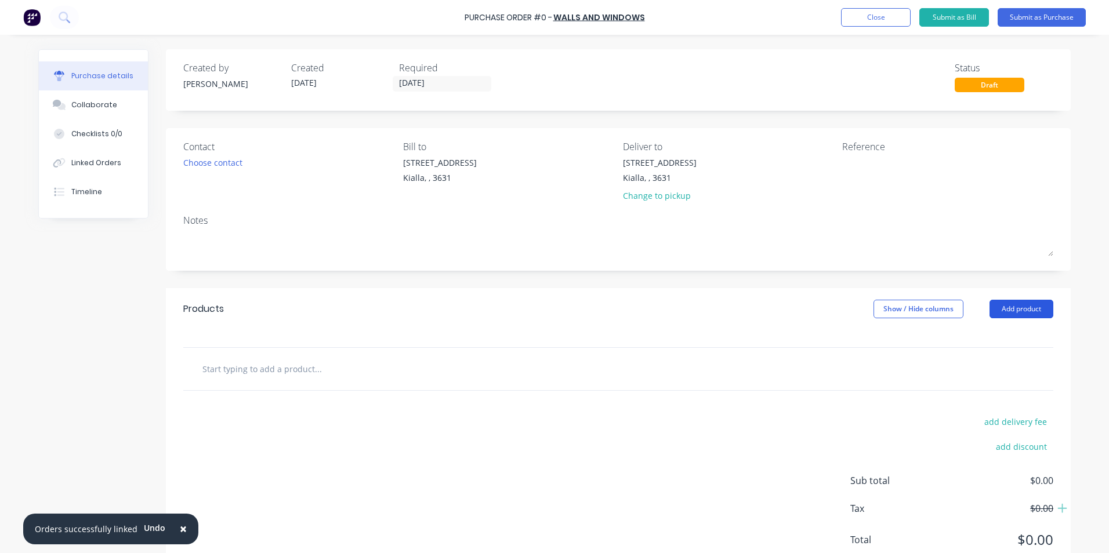
click at [1017, 310] on button "Add product" at bounding box center [1022, 309] width 64 height 19
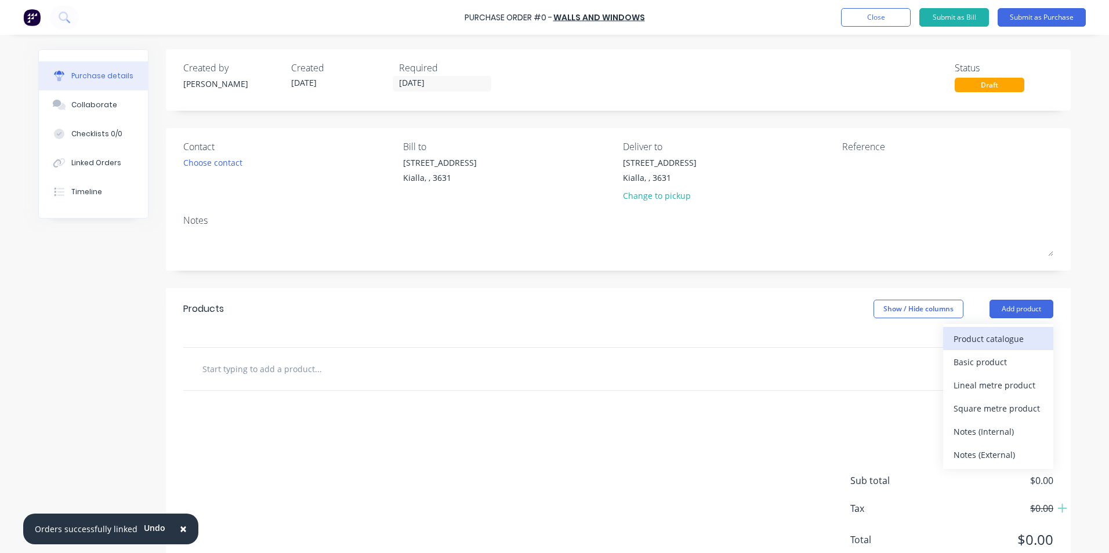
click at [960, 340] on div "Product catalogue" at bounding box center [998, 339] width 89 height 17
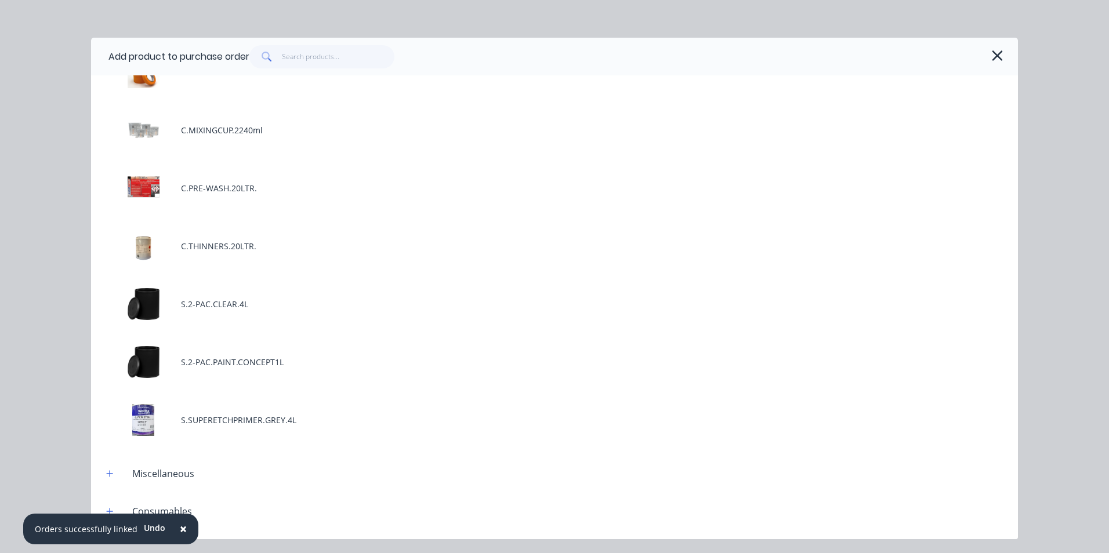
scroll to position [290, 0]
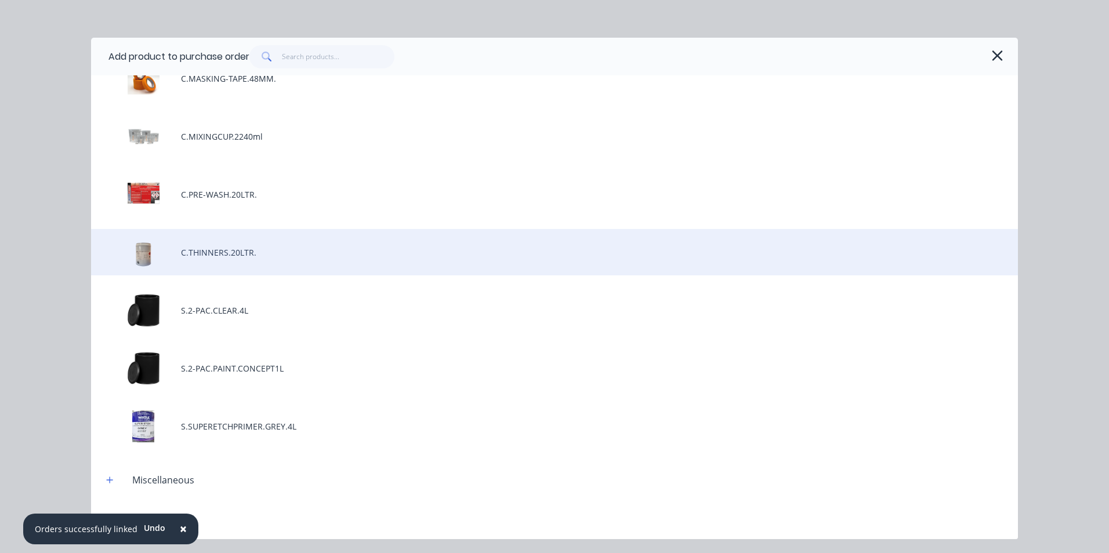
click at [223, 253] on div "C.THINNERS.20LTR." at bounding box center [554, 252] width 927 height 46
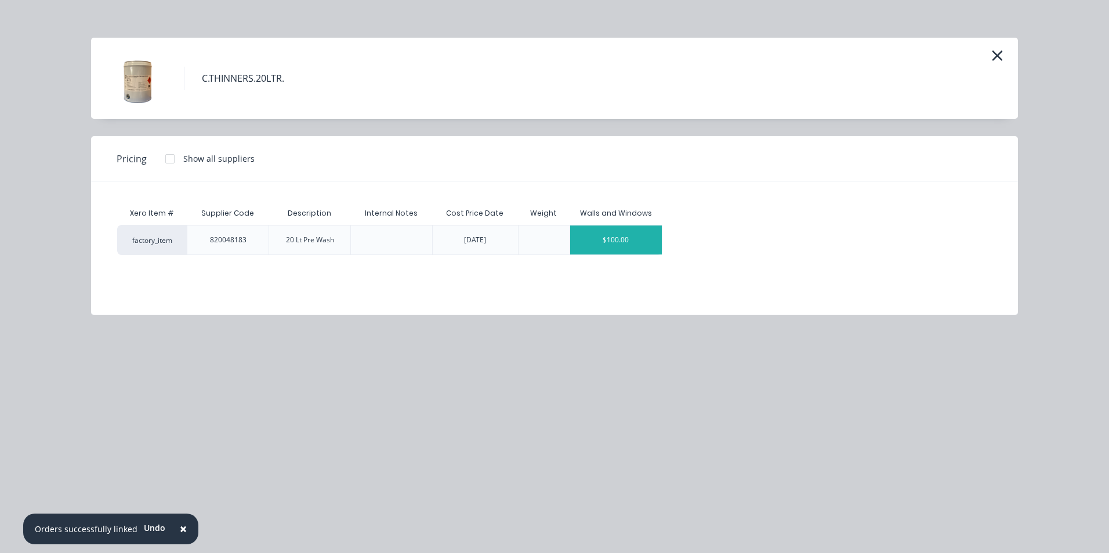
click at [589, 243] on div "$100.00" at bounding box center [616, 240] width 92 height 29
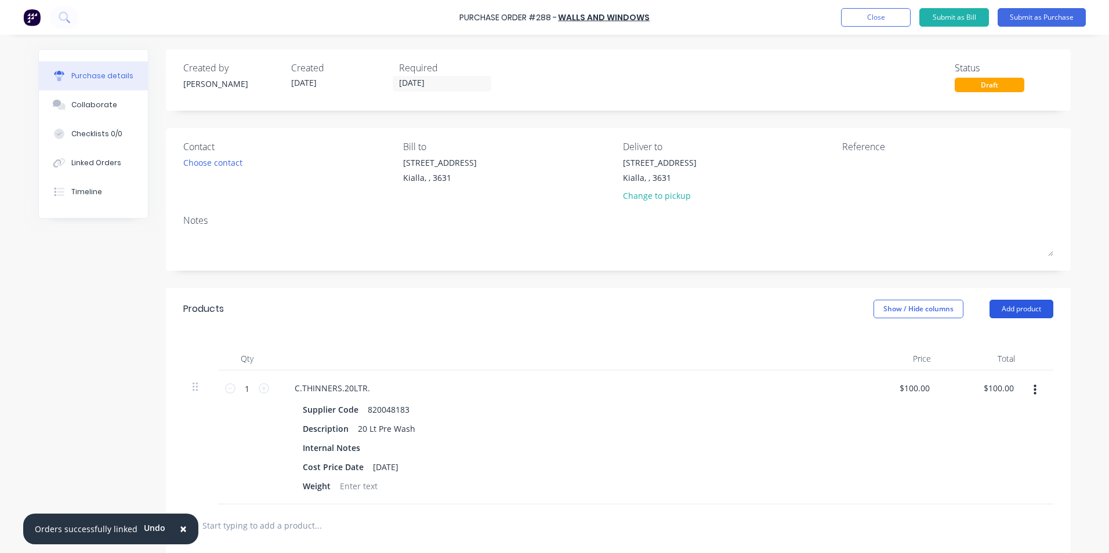
click at [1019, 307] on button "Add product" at bounding box center [1022, 309] width 64 height 19
click at [982, 336] on div "Product catalogue" at bounding box center [998, 339] width 89 height 17
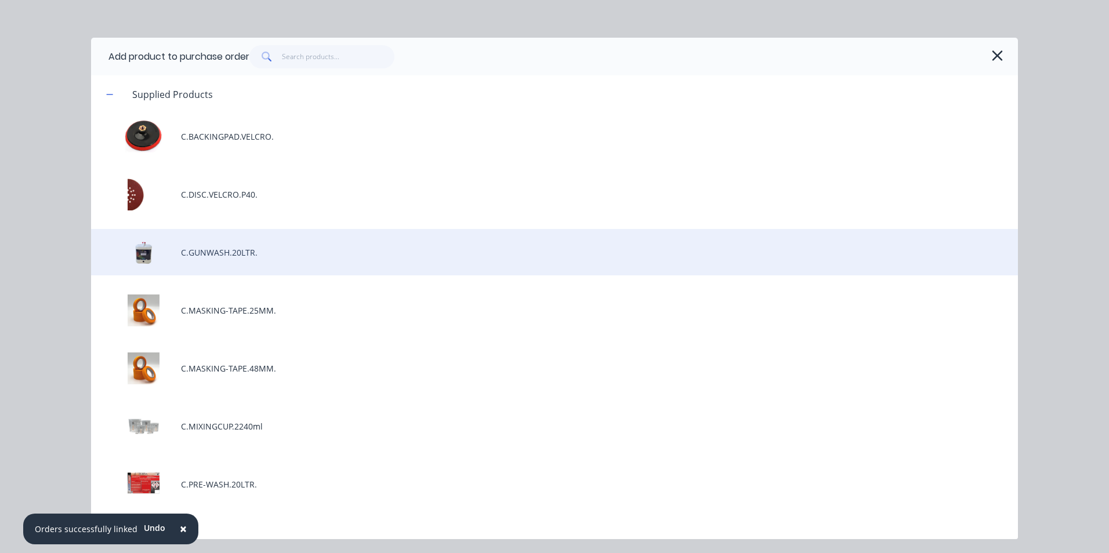
click at [240, 255] on div "C.GUNWASH.20LTR." at bounding box center [554, 252] width 927 height 46
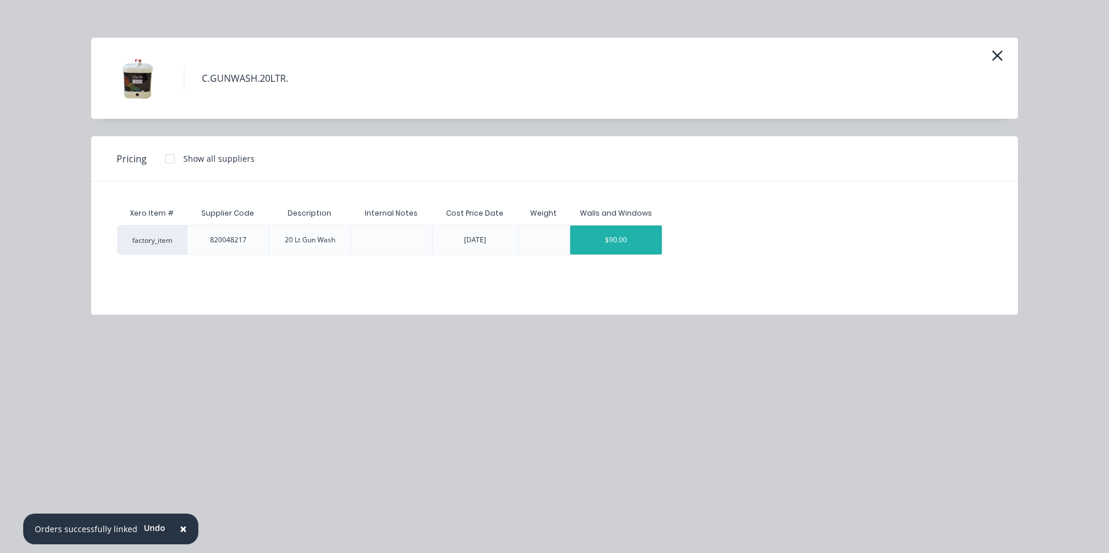
click at [629, 241] on div "$90.00" at bounding box center [616, 240] width 92 height 29
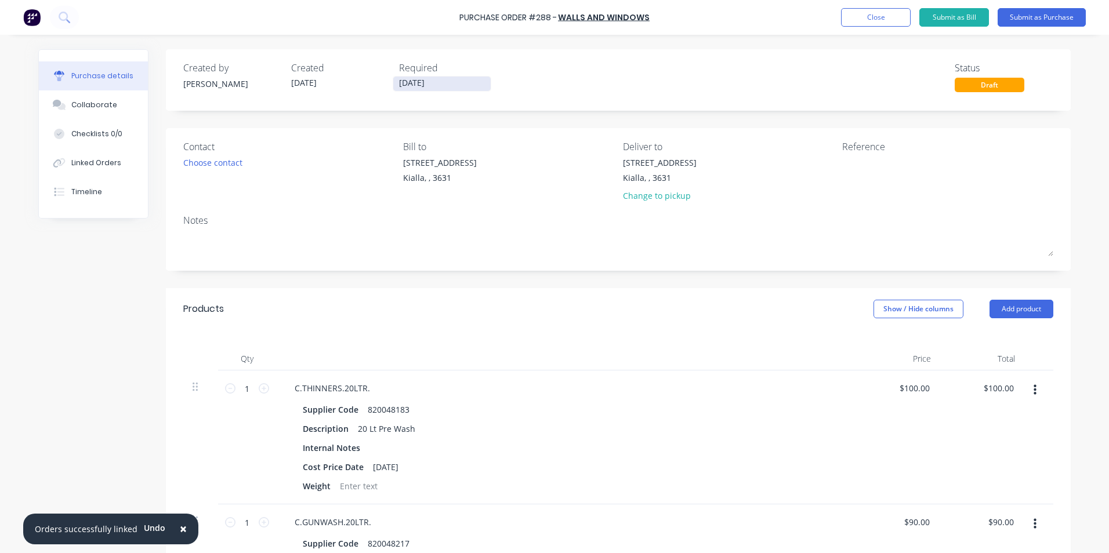
click at [432, 82] on input "[DATE]" at bounding box center [441, 84] width 97 height 15
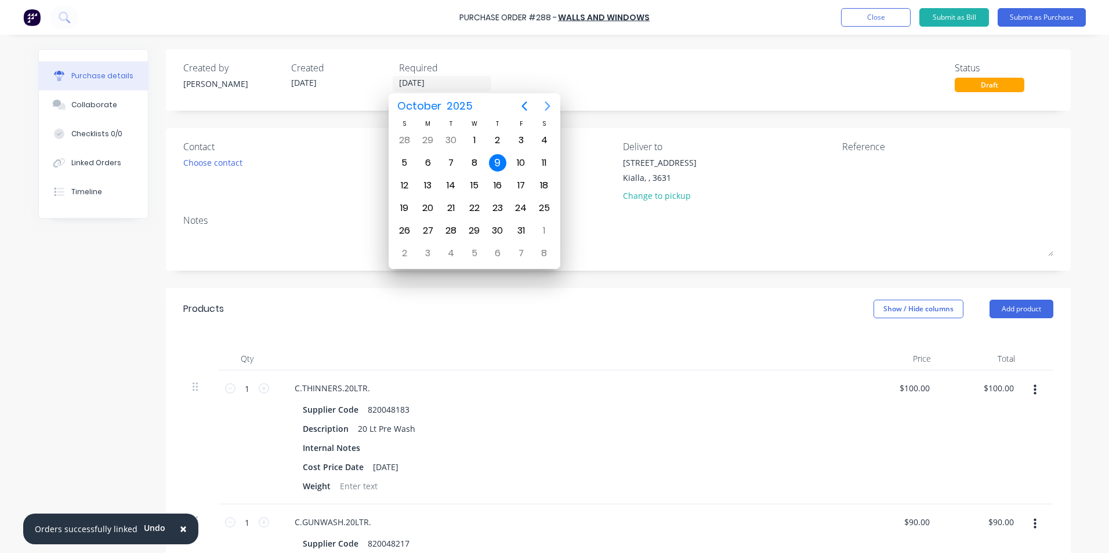
click at [549, 104] on icon "Next page" at bounding box center [547, 106] width 5 height 9
click at [407, 252] on div "30" at bounding box center [404, 253] width 17 height 17
type input "[DATE]"
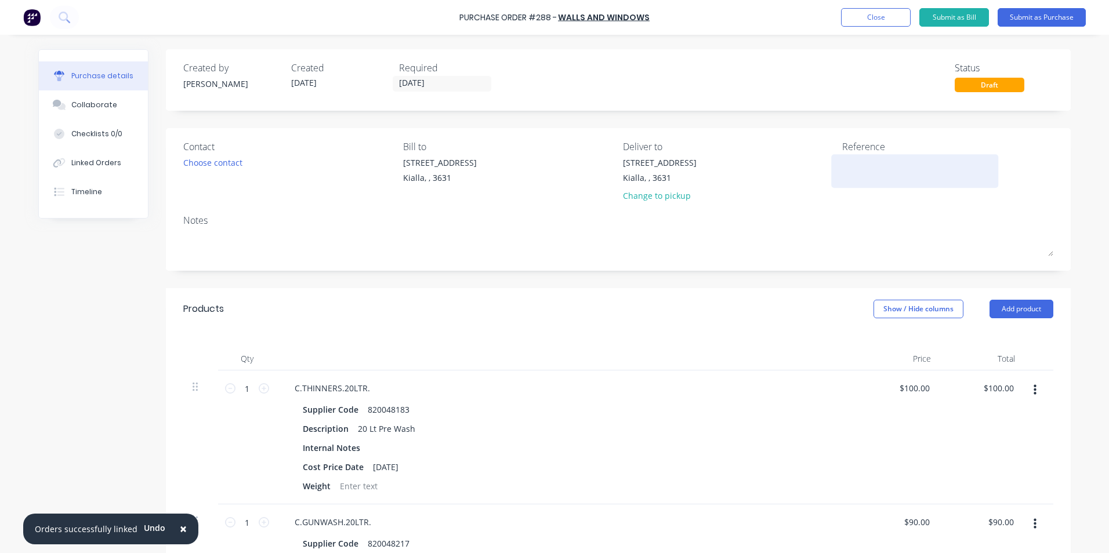
click at [846, 161] on textarea at bounding box center [914, 170] width 145 height 26
type textarea "22399067366"
click at [1042, 13] on button "Submit as Purchase" at bounding box center [1042, 17] width 88 height 19
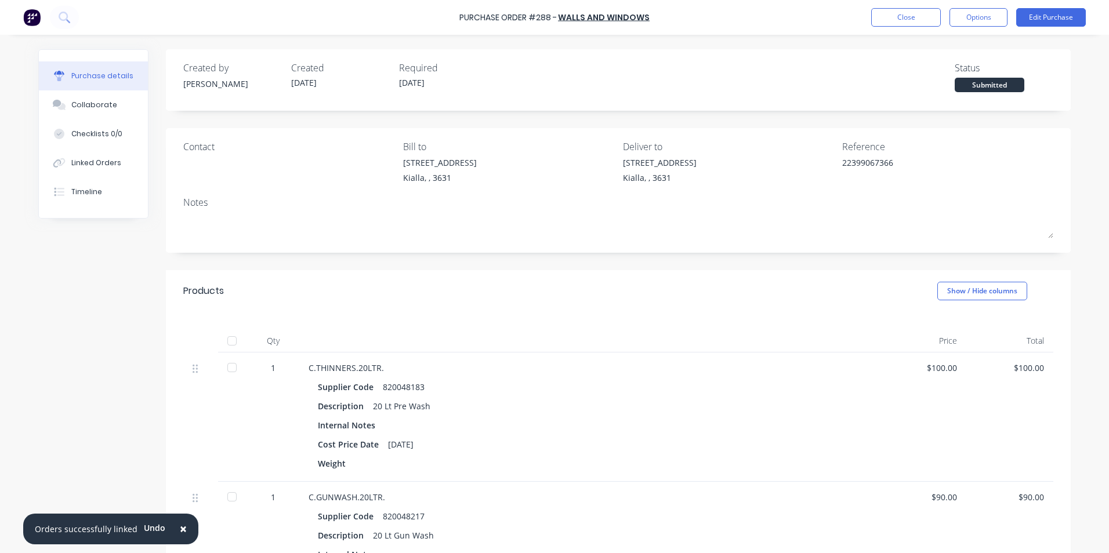
click at [227, 342] on div at bounding box center [231, 340] width 23 height 23
click at [95, 106] on div "Collaborate" at bounding box center [94, 105] width 46 height 10
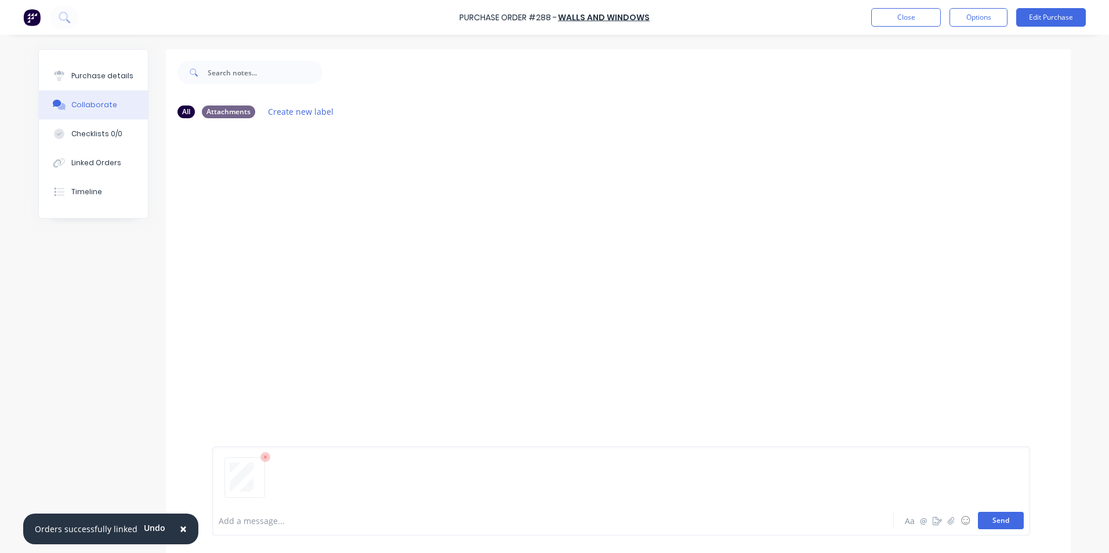
click at [1003, 522] on button "Send" at bounding box center [1001, 520] width 46 height 17
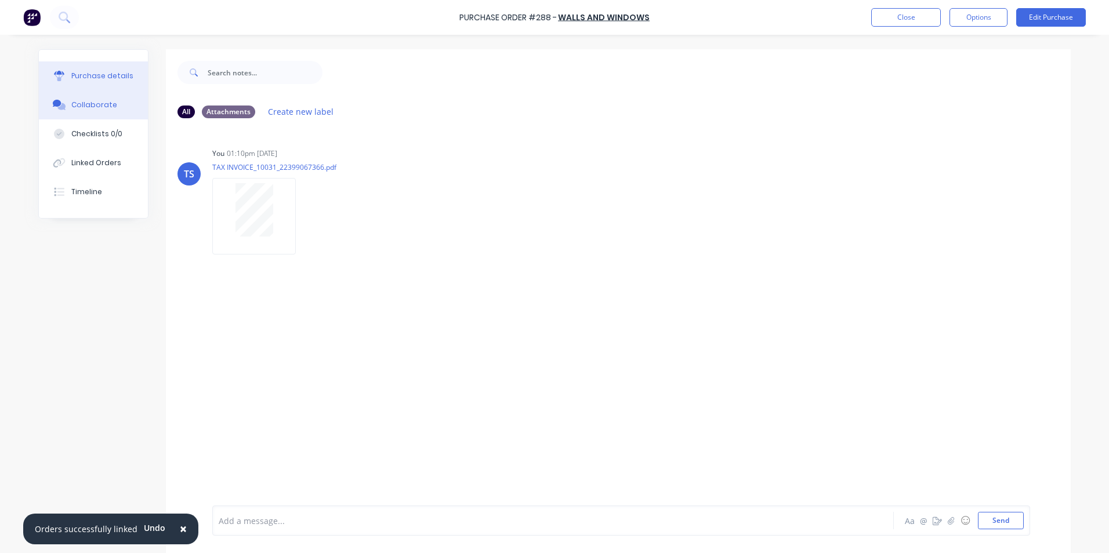
click at [105, 77] on div "Purchase details" at bounding box center [102, 76] width 62 height 10
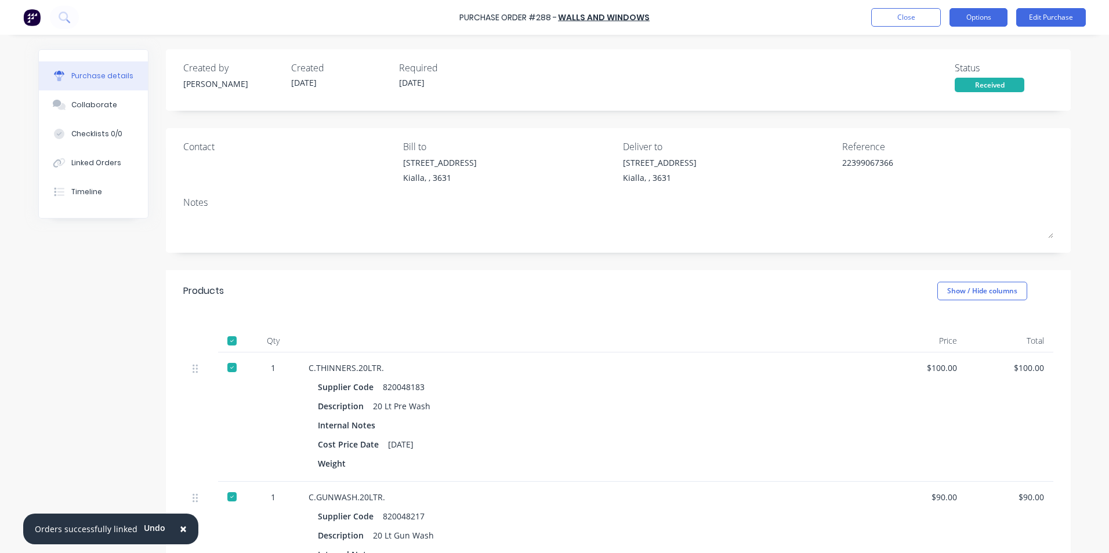
click at [982, 18] on button "Options" at bounding box center [979, 17] width 58 height 19
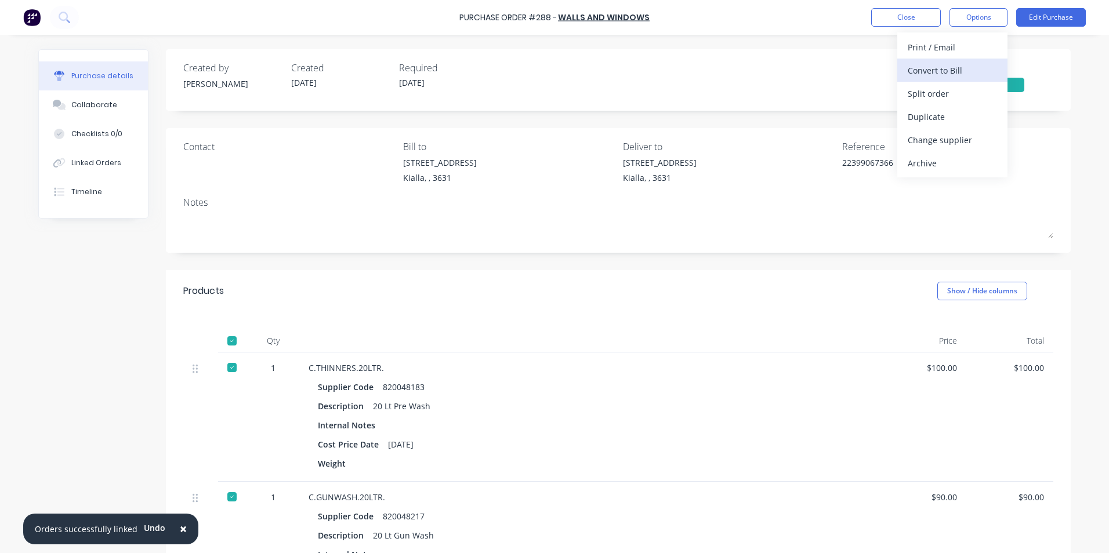
click at [943, 70] on div "Convert to Bill" at bounding box center [952, 70] width 89 height 17
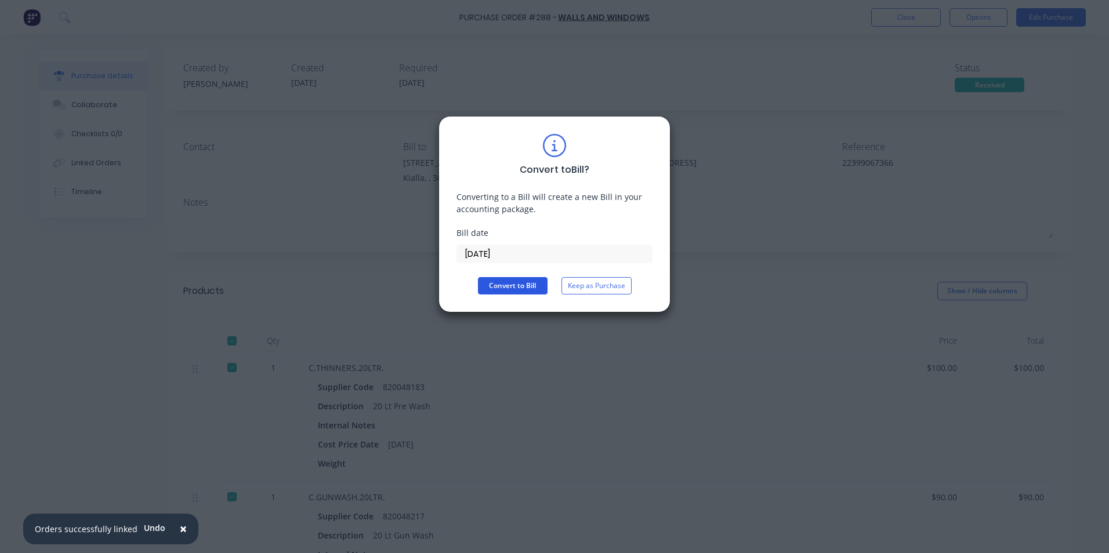
click at [513, 284] on button "Convert to Bill" at bounding box center [513, 285] width 70 height 17
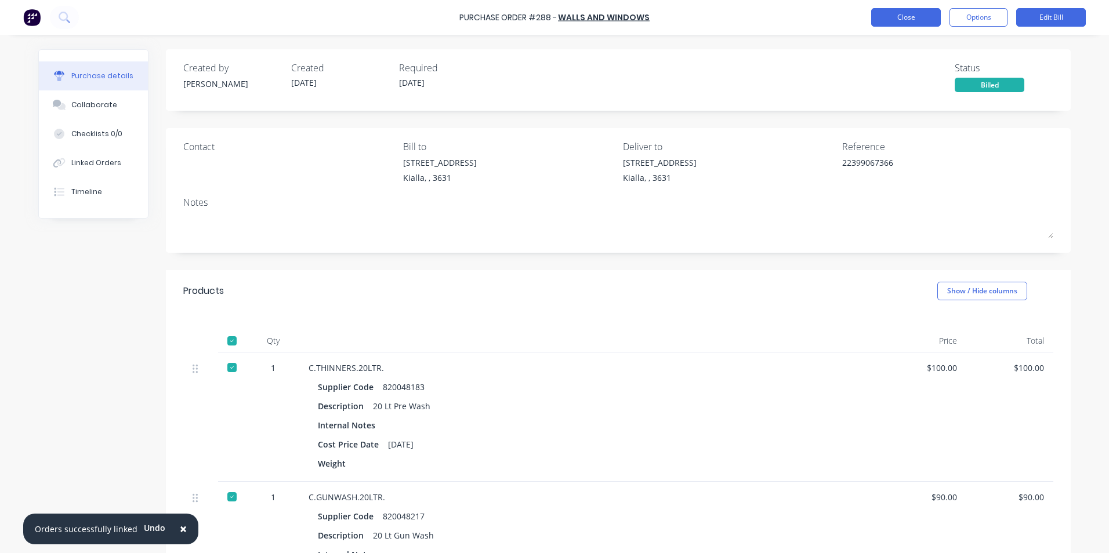
click at [900, 20] on button "Close" at bounding box center [906, 17] width 70 height 19
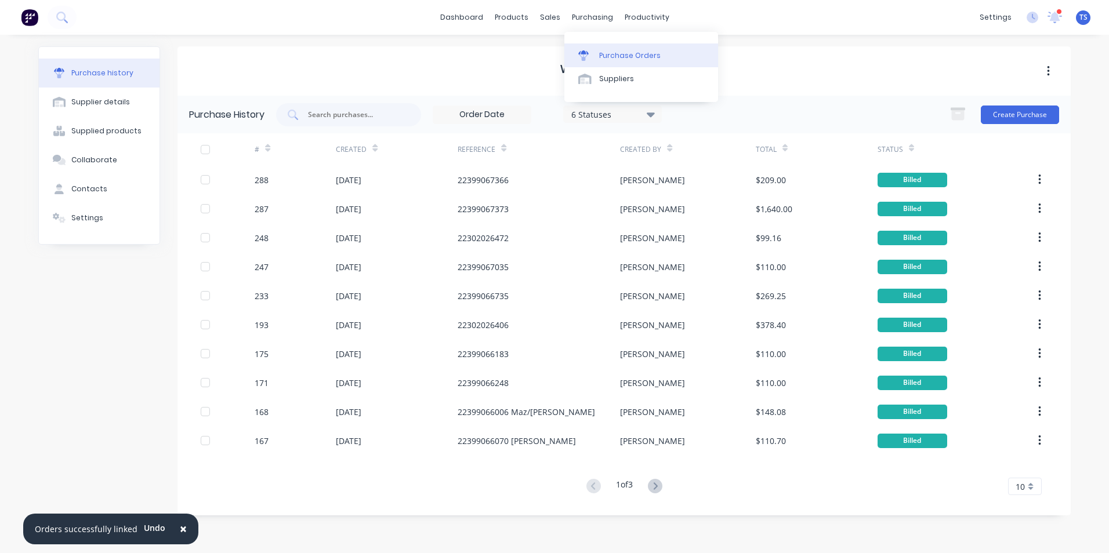
click at [619, 56] on div "Purchase Orders" at bounding box center [629, 55] width 61 height 10
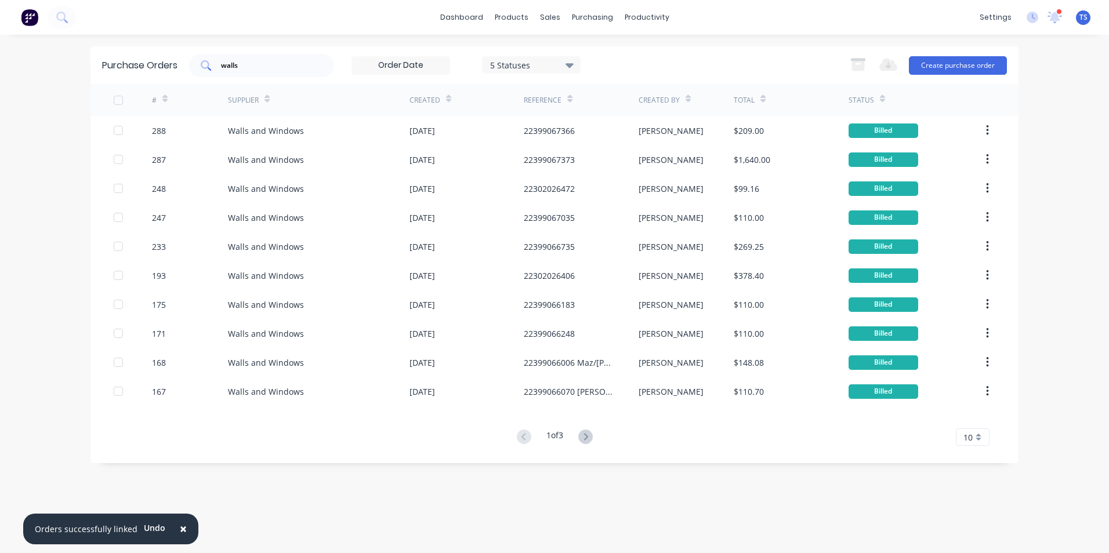
click at [249, 63] on input "walls" at bounding box center [268, 66] width 96 height 12
type input "w"
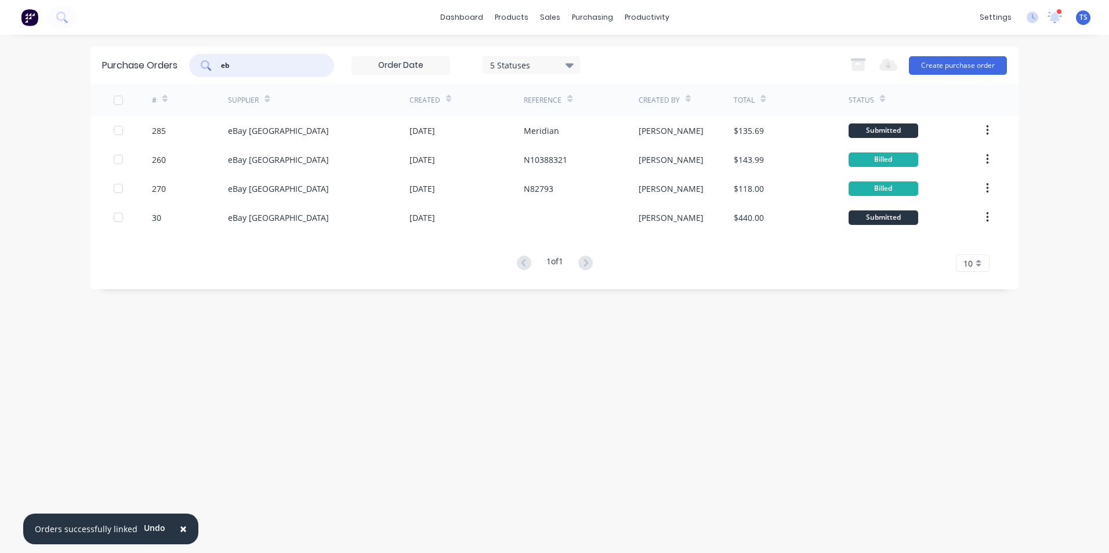
type input "e"
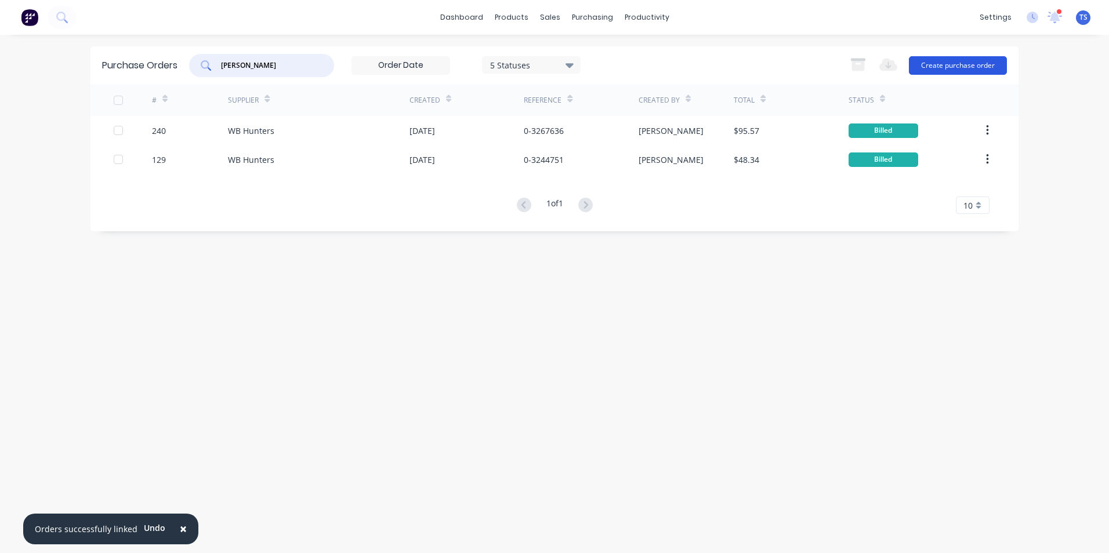
type input "[PERSON_NAME]"
click at [954, 66] on button "Create purchase order" at bounding box center [958, 65] width 98 height 19
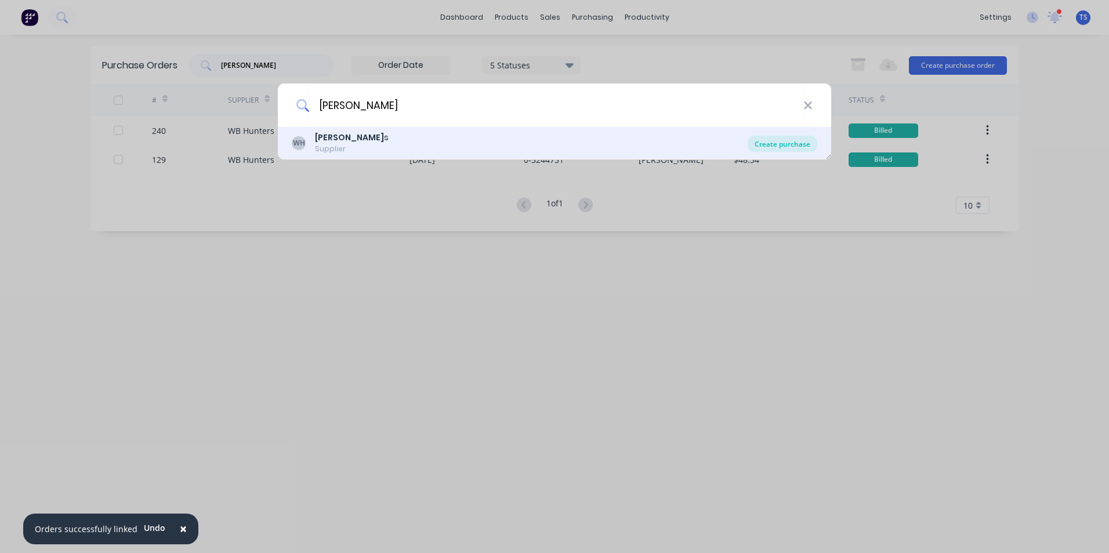
type input "[PERSON_NAME]"
click at [802, 147] on div "Create purchase" at bounding box center [783, 144] width 70 height 16
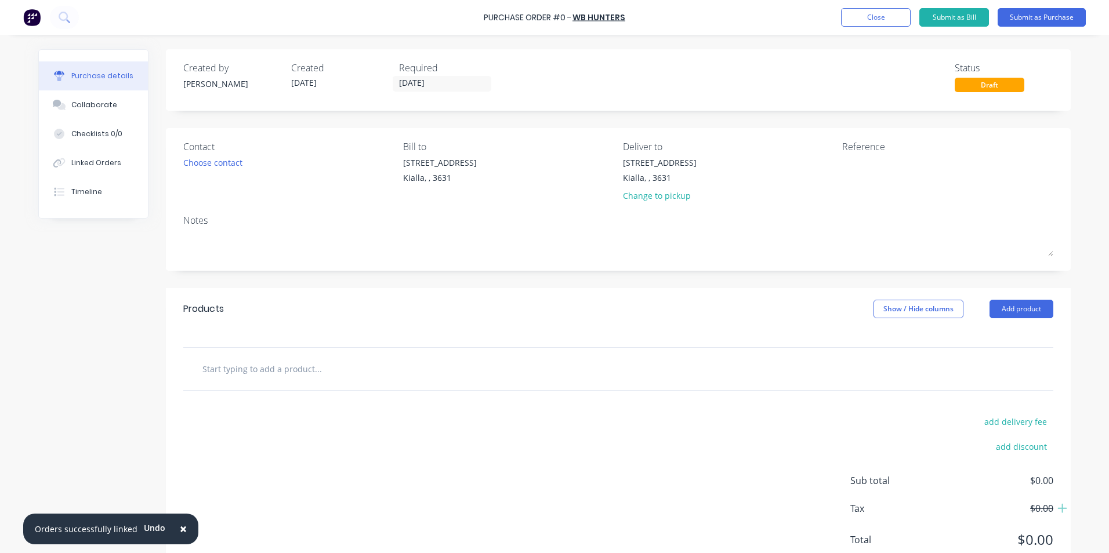
click at [233, 367] on input "text" at bounding box center [318, 368] width 232 height 23
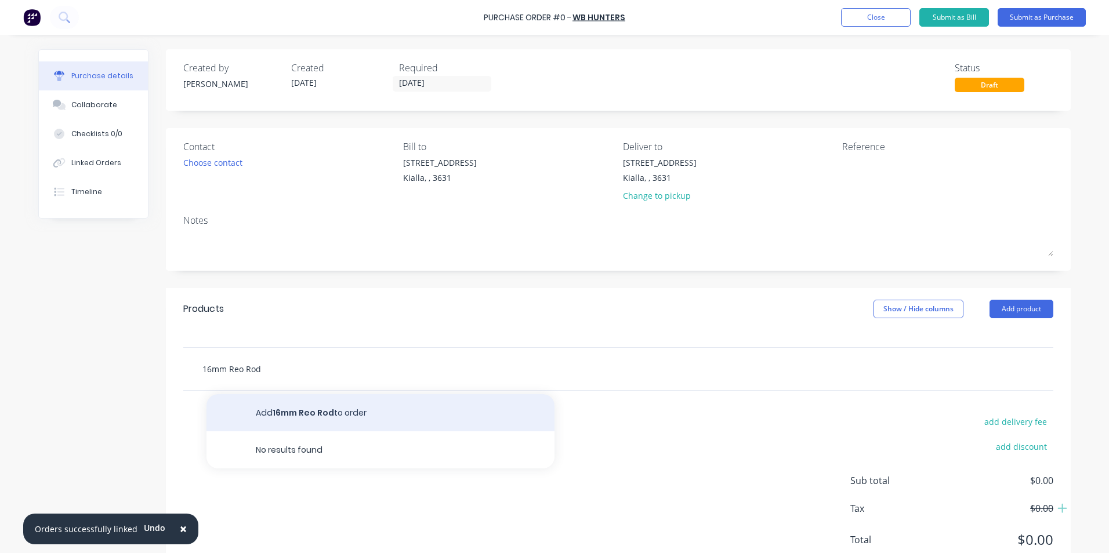
type input "16mm Reo Rod"
click at [303, 411] on button "Add 16mm Reo Rod to order" at bounding box center [380, 412] width 348 height 37
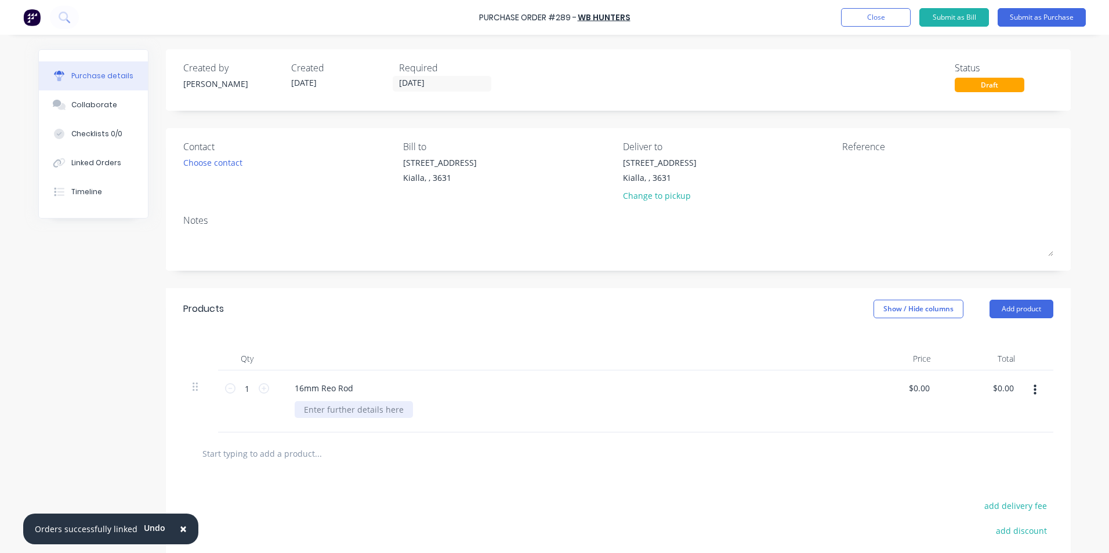
click at [303, 406] on div at bounding box center [354, 409] width 118 height 17
click at [928, 386] on div "$0.00 $0.00" at bounding box center [920, 388] width 31 height 17
click at [925, 385] on input "0.00" at bounding box center [918, 388] width 27 height 17
type input "0"
type input "$4.02"
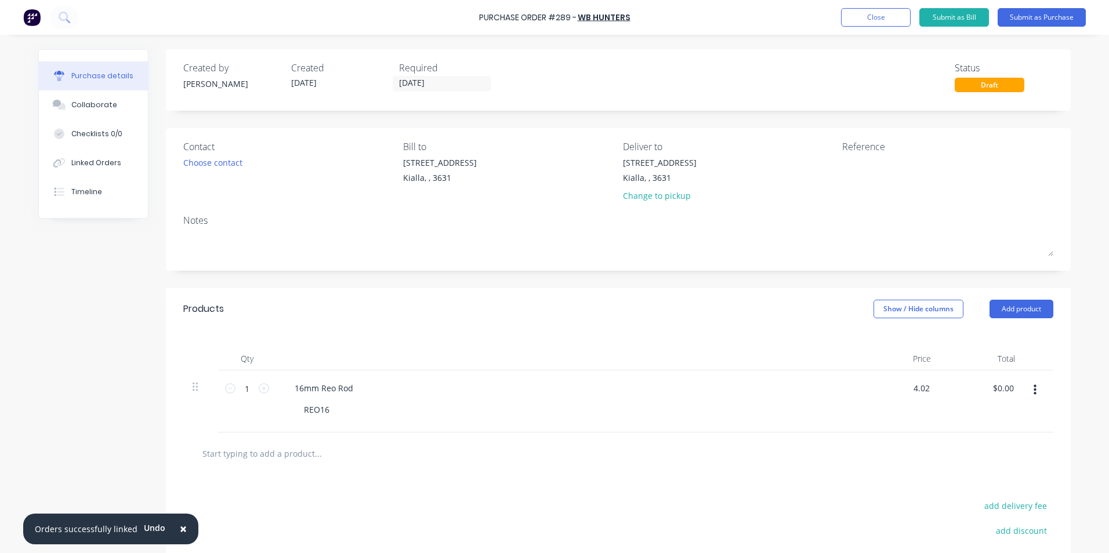
type input "$4.02"
drag, startPoint x: 939, startPoint y: 411, endPoint x: 932, endPoint y: 410, distance: 6.4
click at [932, 410] on div "1 1 16mm Reo Rod REO16 $4.02 4.02 $4.02 $0.00" at bounding box center [618, 402] width 870 height 62
click at [245, 386] on input "1" at bounding box center [246, 388] width 23 height 17
type input "6"
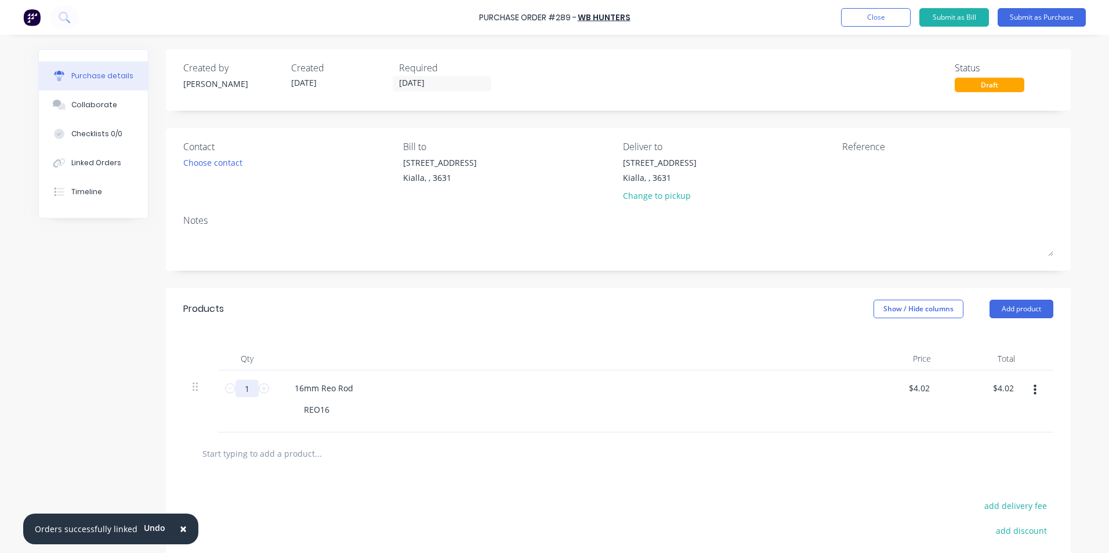
type input "$24.12"
type input "6"
click at [562, 405] on div "REO16" at bounding box center [571, 409] width 552 height 17
click at [924, 387] on input "4.02" at bounding box center [921, 388] width 22 height 17
type input "4"
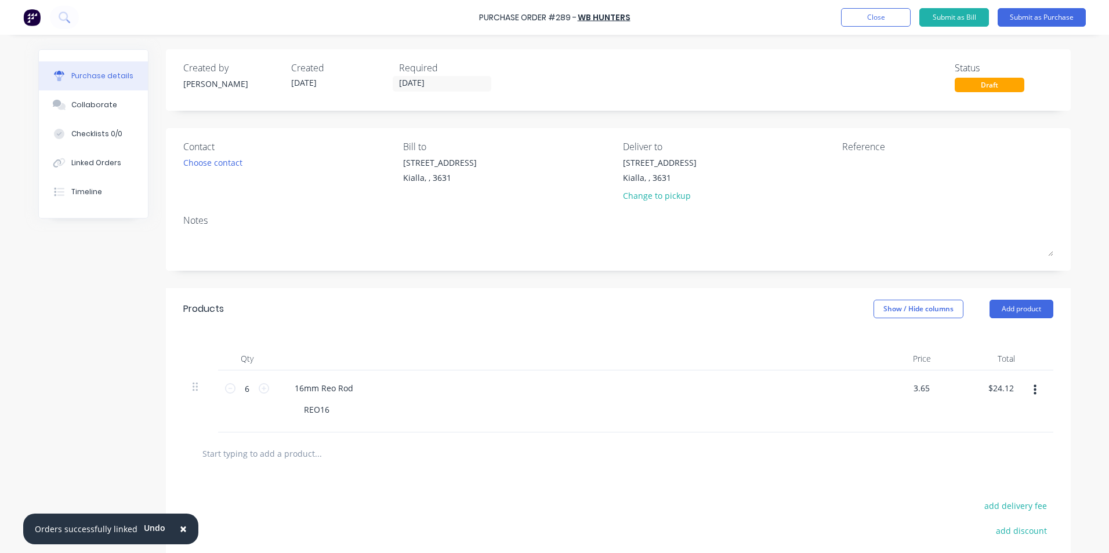
type input "$3.65"
click at [1006, 404] on div "$21.90 $24.12" at bounding box center [982, 402] width 84 height 62
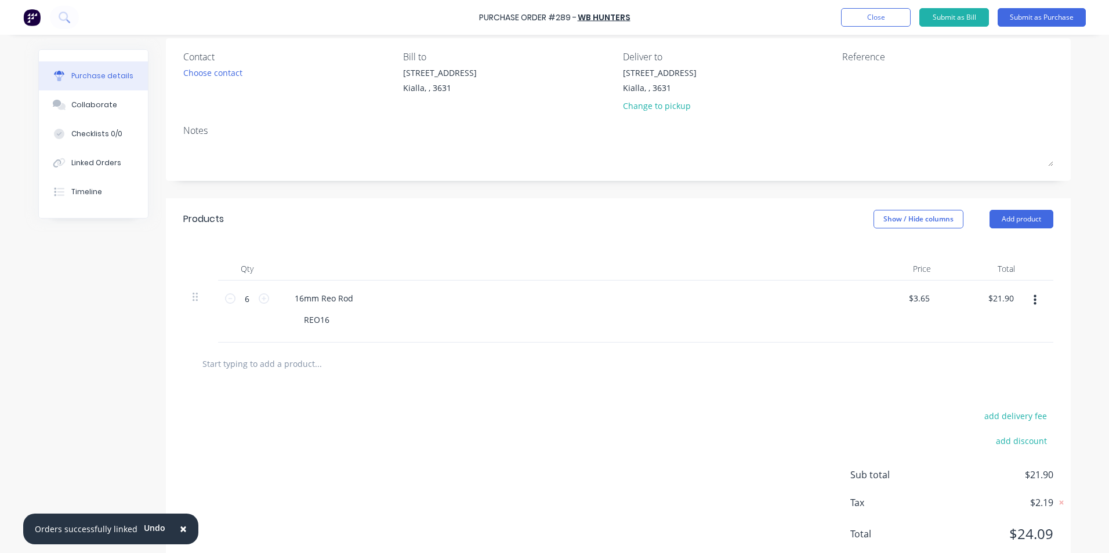
scroll to position [124, 0]
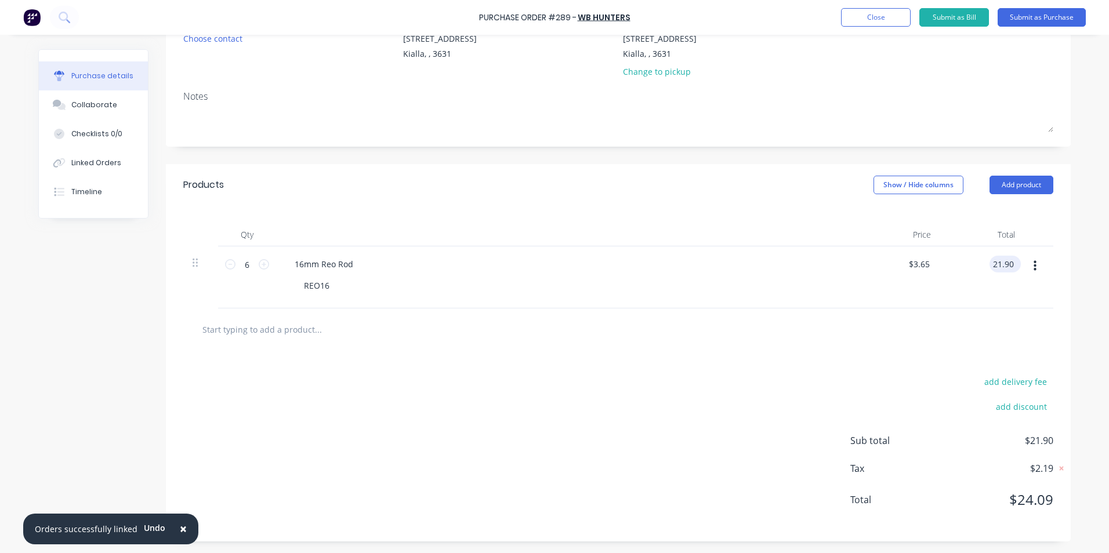
click at [1010, 261] on input "21.90" at bounding box center [1003, 264] width 27 height 17
type input "21.93"
type input "$3.655"
type input "$21.93"
click at [581, 466] on div "add delivery fee add discount Sub total $21.90 Tax $2.19 Total $24.09" at bounding box center [618, 446] width 905 height 191
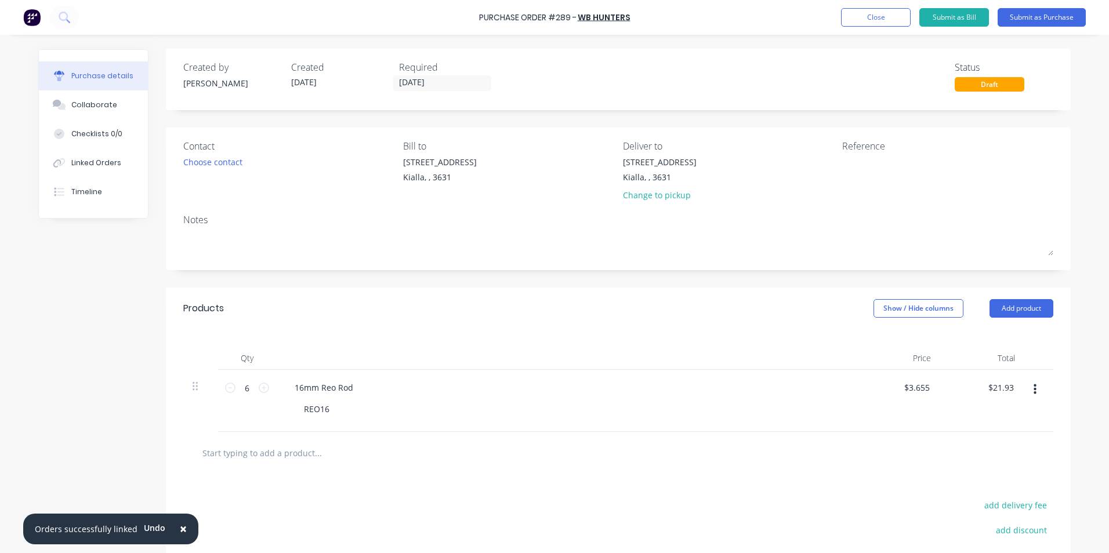
scroll to position [0, 0]
click at [440, 82] on input "[DATE]" at bounding box center [441, 84] width 97 height 15
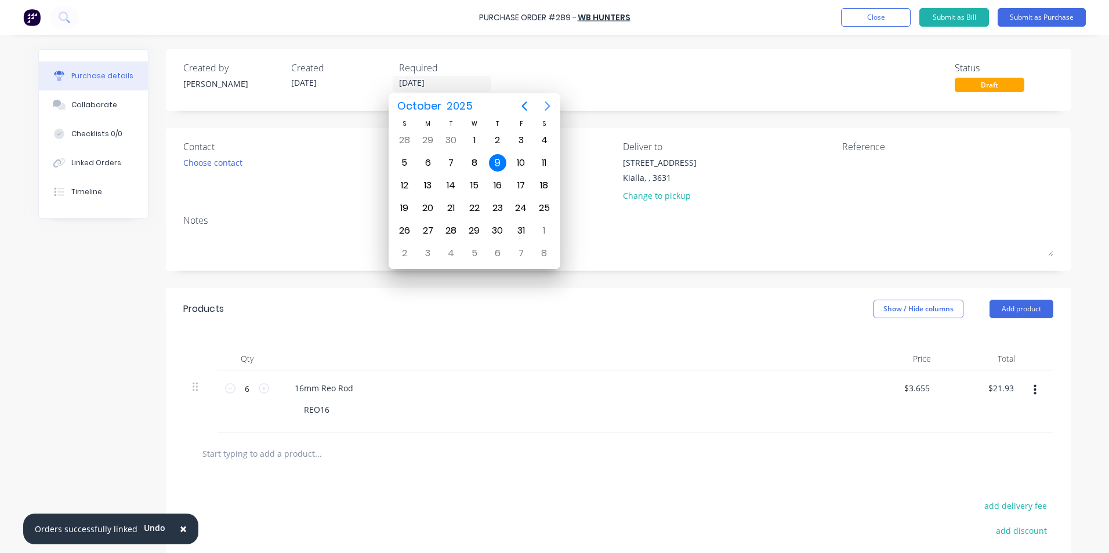
click at [549, 104] on icon "Next page" at bounding box center [548, 106] width 14 height 14
click at [403, 252] on div "30" at bounding box center [404, 253] width 17 height 17
type input "[DATE]"
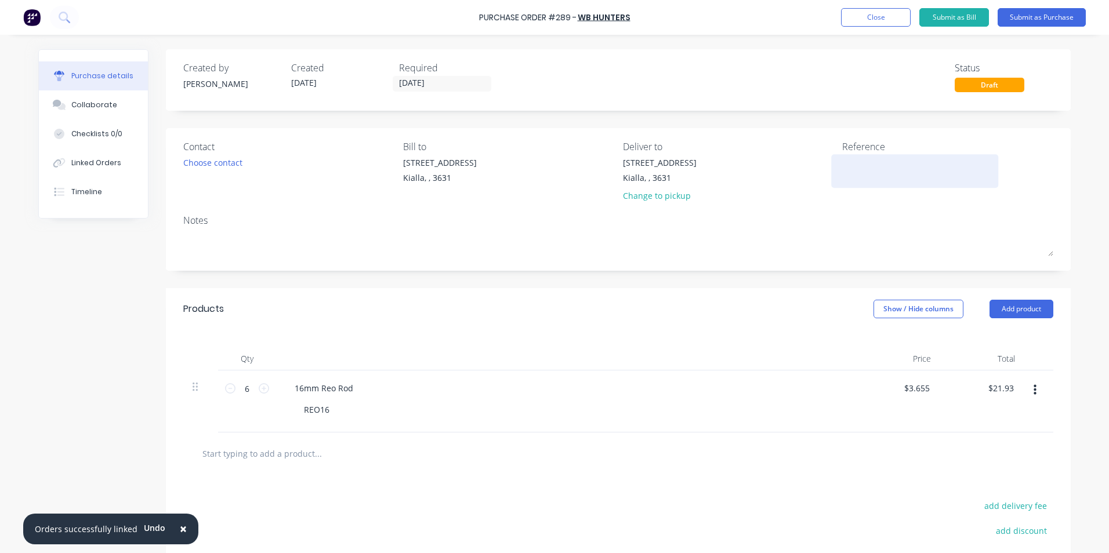
click at [843, 163] on textarea at bounding box center [914, 170] width 145 height 26
type textarea "0-3274721"
click at [1042, 19] on button "Submit as Purchase" at bounding box center [1042, 17] width 88 height 19
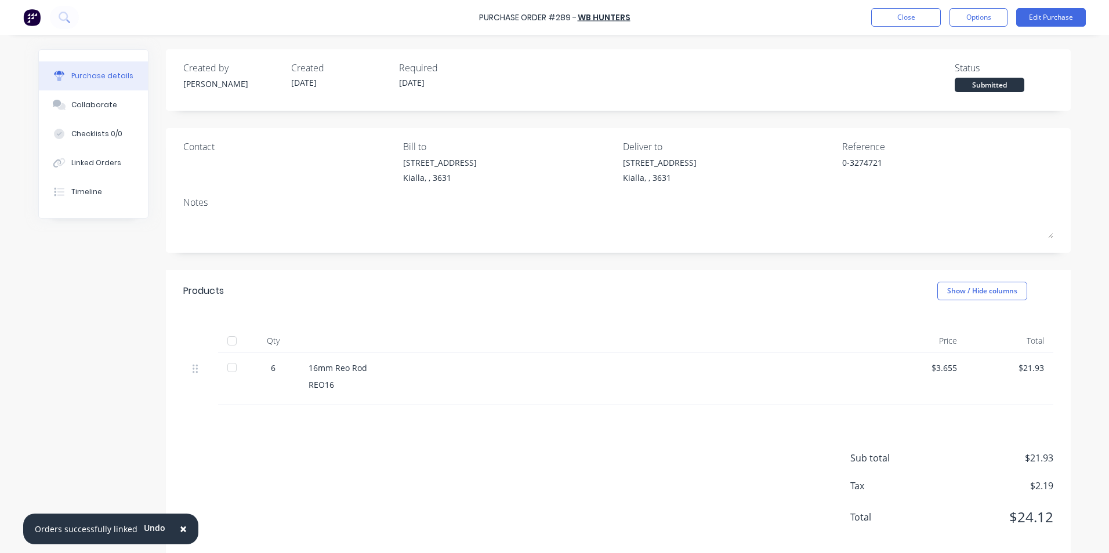
click at [227, 342] on div at bounding box center [231, 340] width 23 height 23
click at [977, 16] on button "Options" at bounding box center [979, 17] width 58 height 19
click at [944, 74] on div "Convert to Bill" at bounding box center [952, 70] width 89 height 17
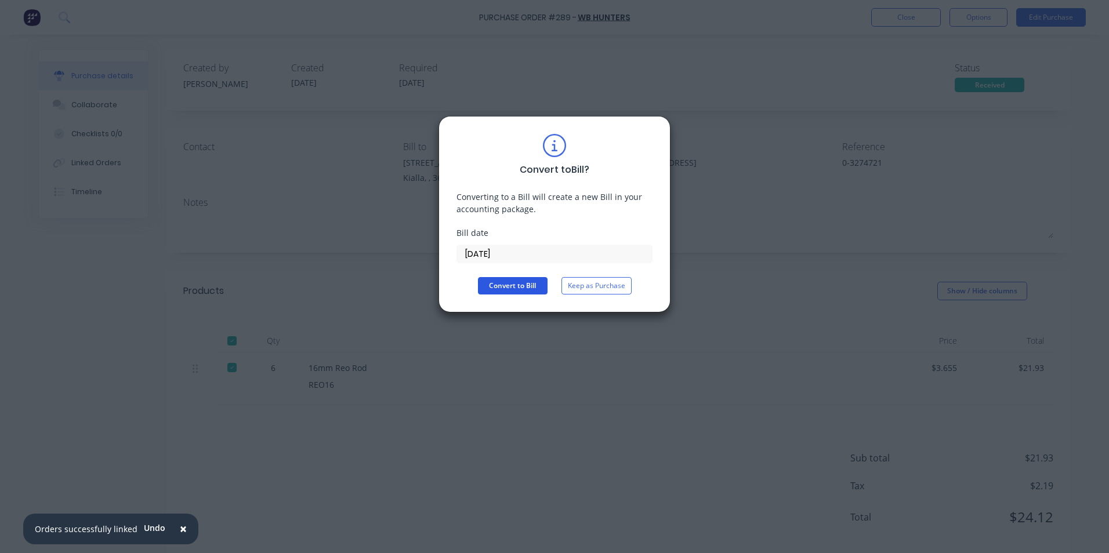
click at [525, 278] on button "Convert to Bill" at bounding box center [513, 285] width 70 height 17
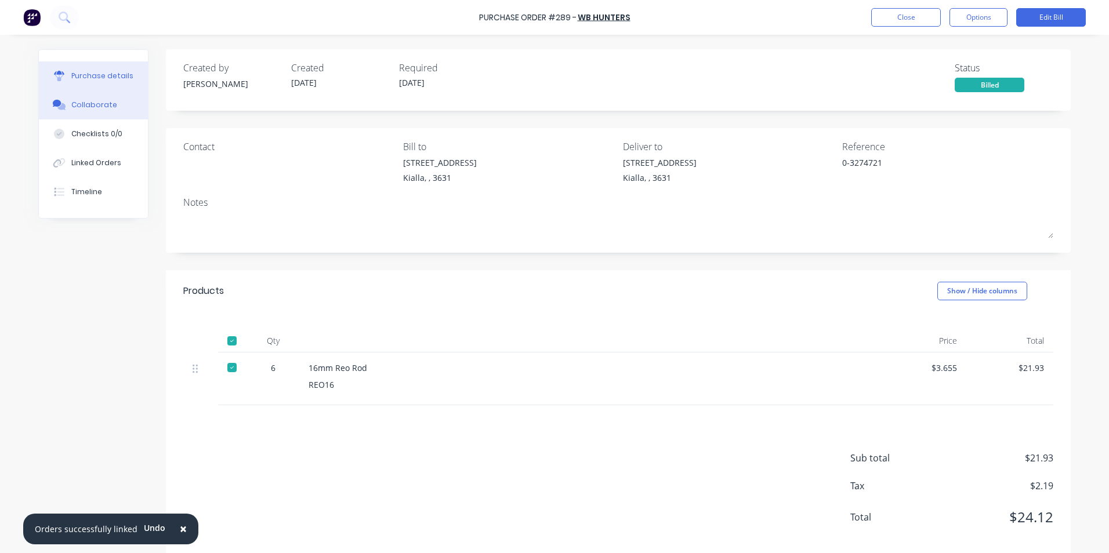
click at [83, 105] on div "Collaborate" at bounding box center [94, 105] width 46 height 10
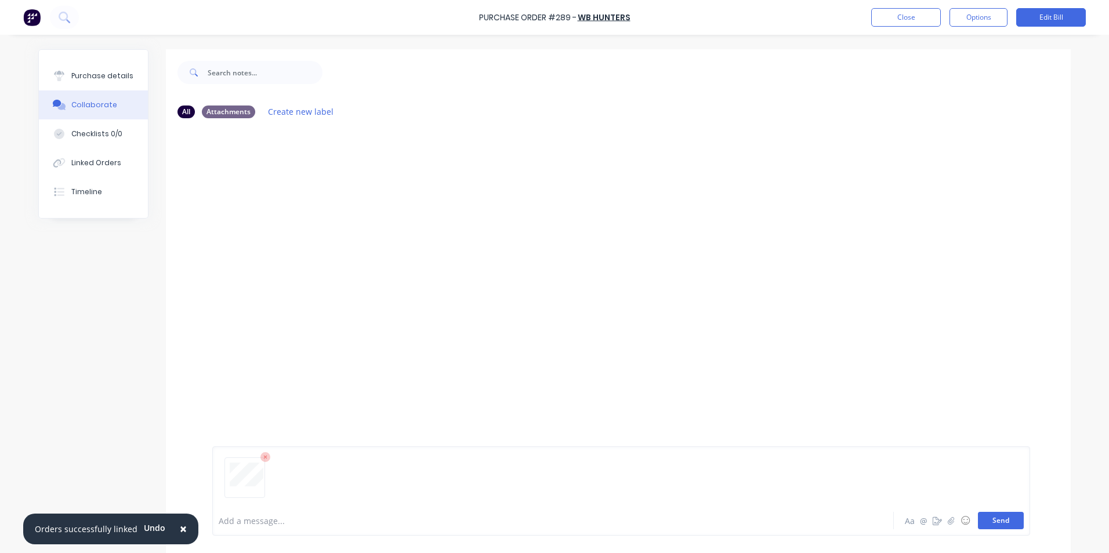
click at [997, 524] on button "Send" at bounding box center [1001, 520] width 46 height 17
click at [110, 74] on div "Purchase details" at bounding box center [102, 76] width 62 height 10
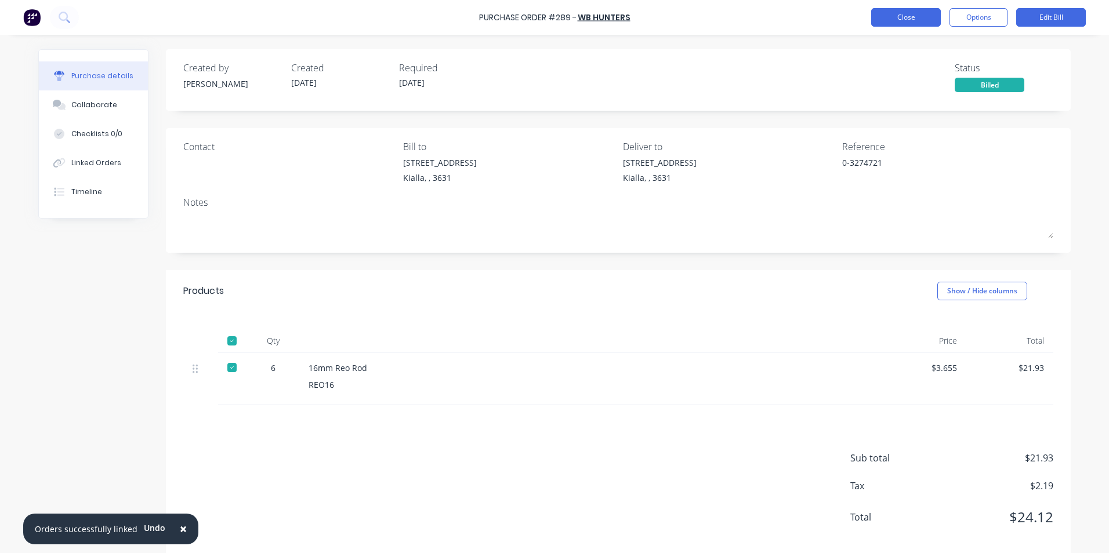
click at [928, 18] on button "Close" at bounding box center [906, 17] width 70 height 19
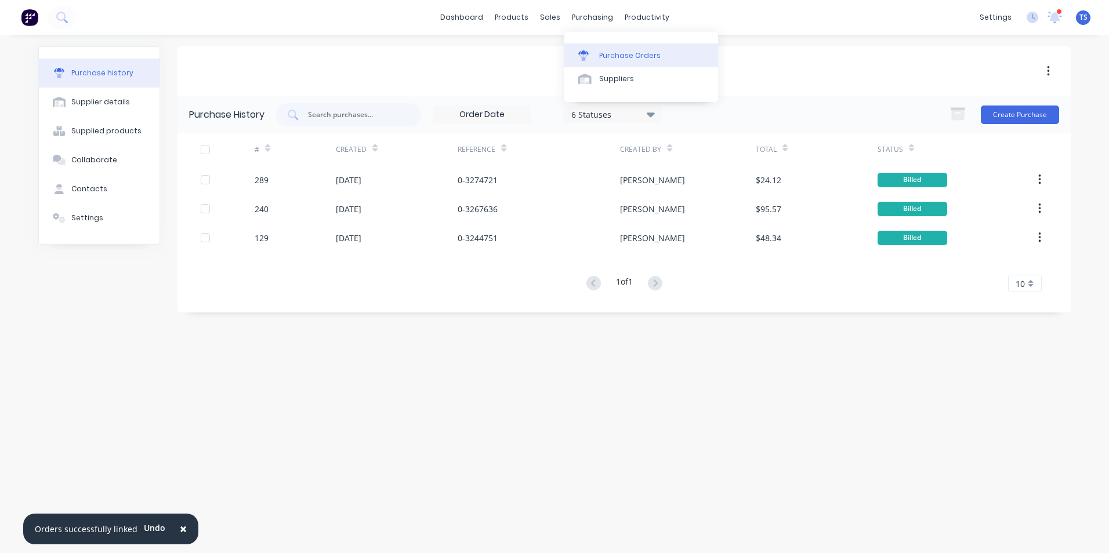
click at [643, 57] on div "Purchase Orders" at bounding box center [629, 55] width 61 height 10
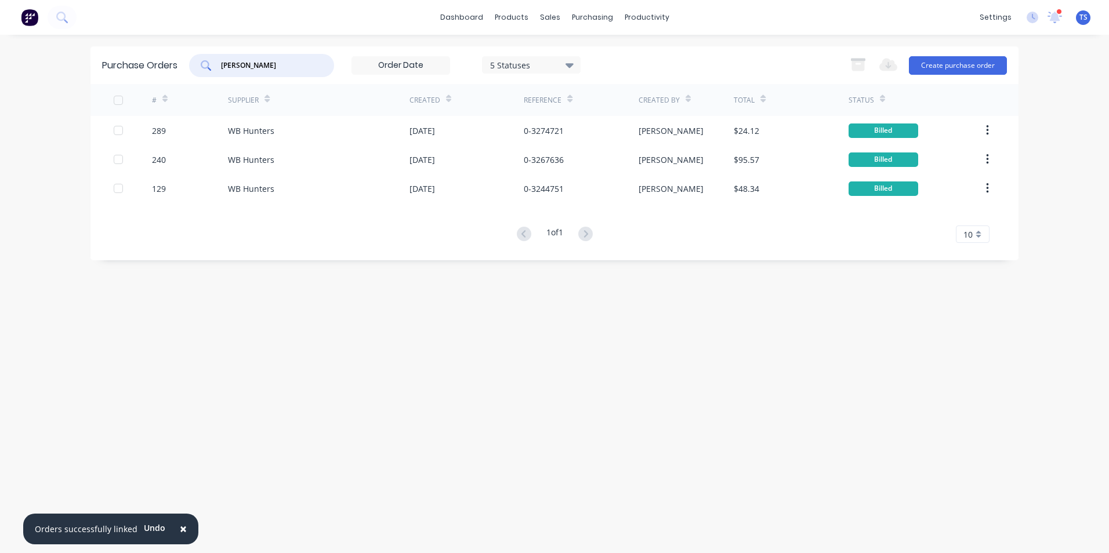
click at [245, 66] on input "[PERSON_NAME]" at bounding box center [268, 66] width 96 height 12
type input "h"
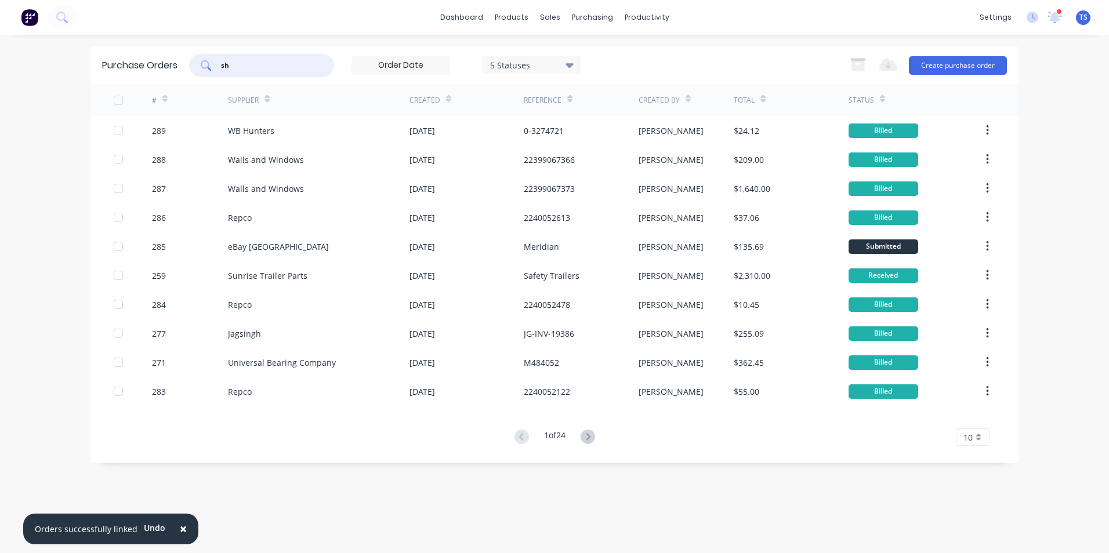
type input "s"
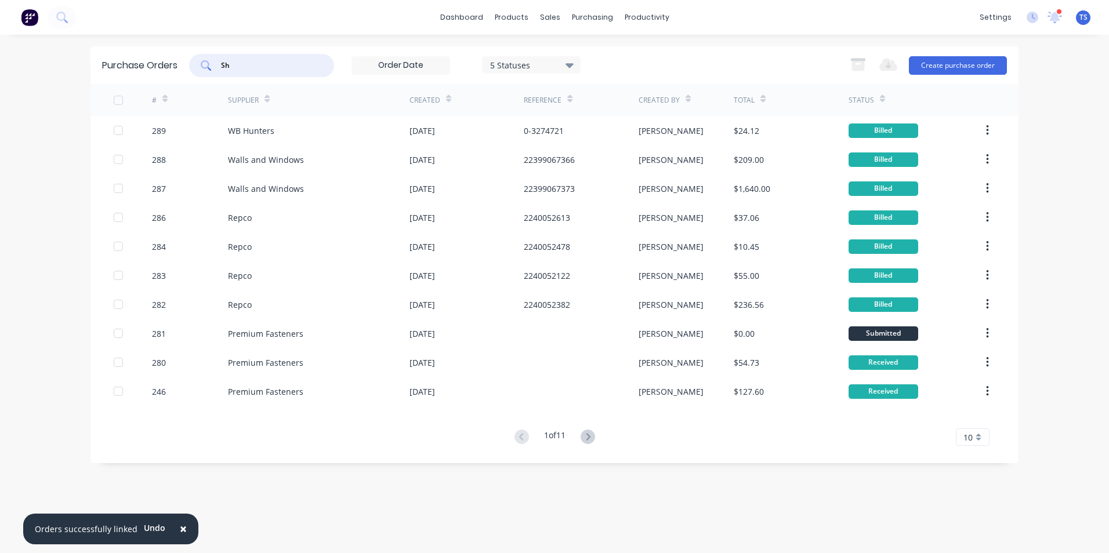
type input "S"
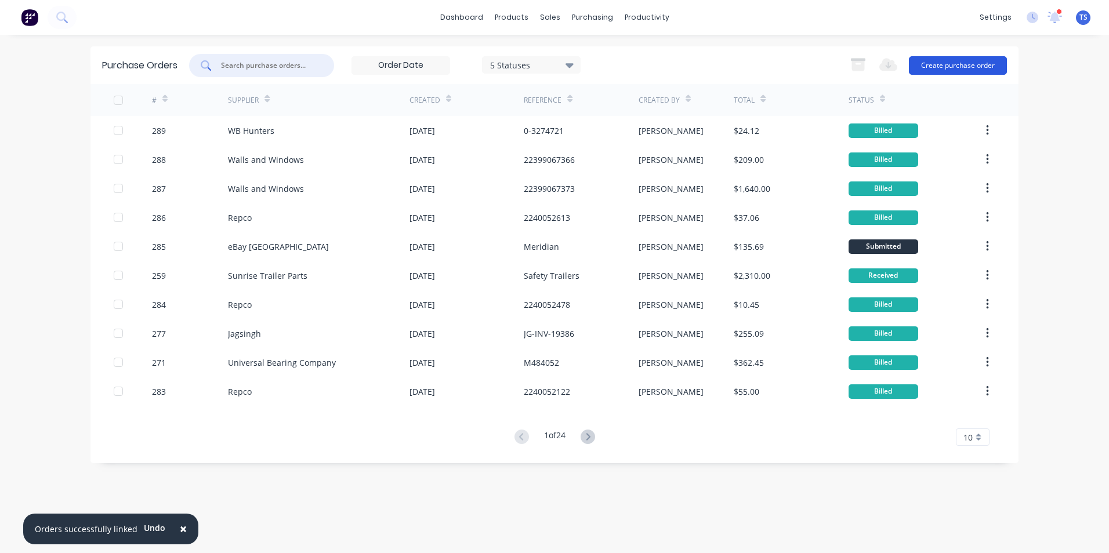
click at [983, 64] on button "Create purchase order" at bounding box center [958, 65] width 98 height 19
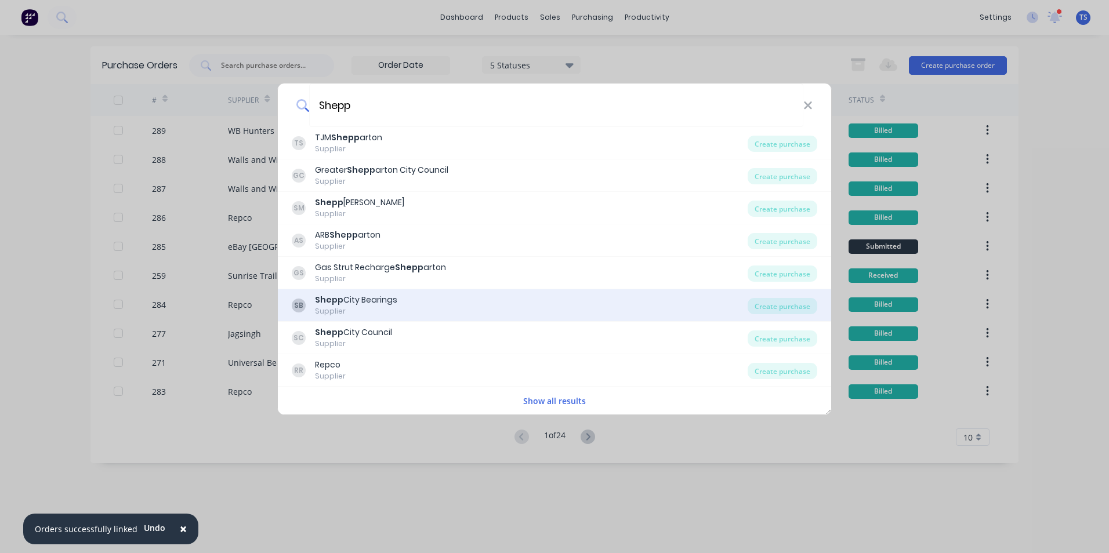
type input "Shepp"
click at [401, 300] on div "[PERSON_NAME] City Bearings Supplier" at bounding box center [520, 305] width 456 height 23
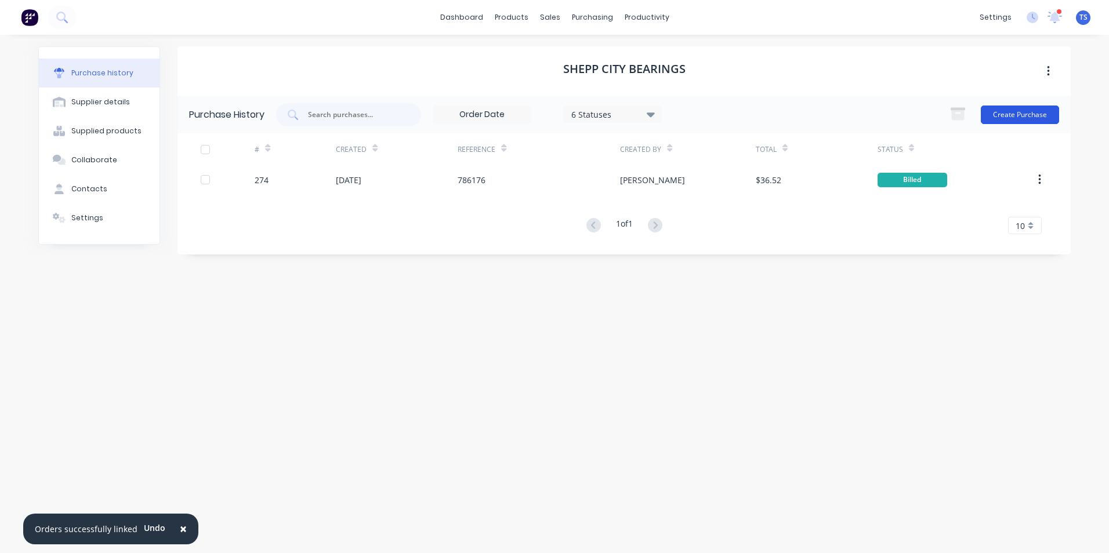
click at [999, 111] on button "Create Purchase" at bounding box center [1020, 115] width 78 height 19
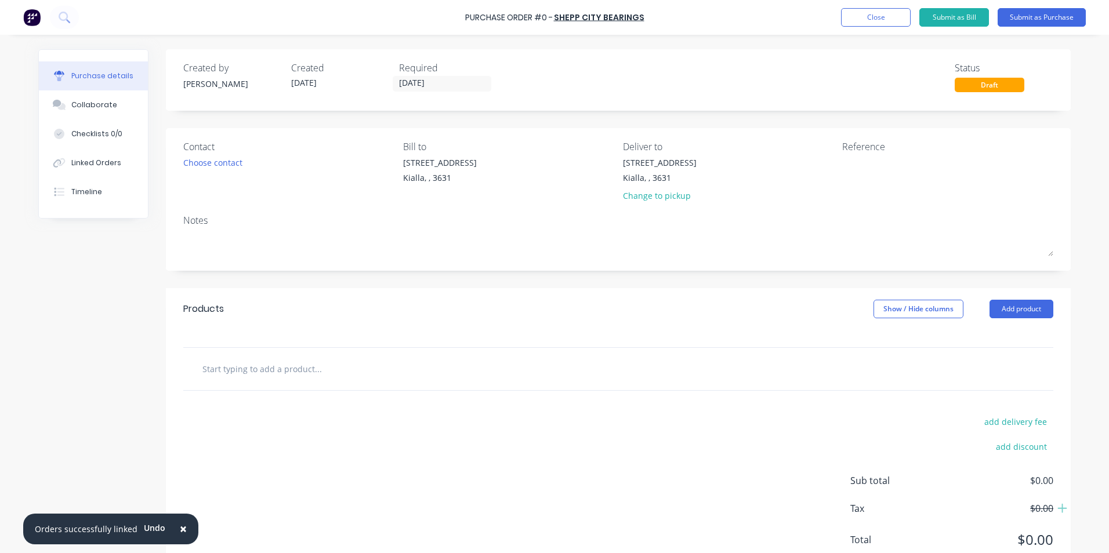
click at [221, 369] on input "text" at bounding box center [318, 368] width 232 height 23
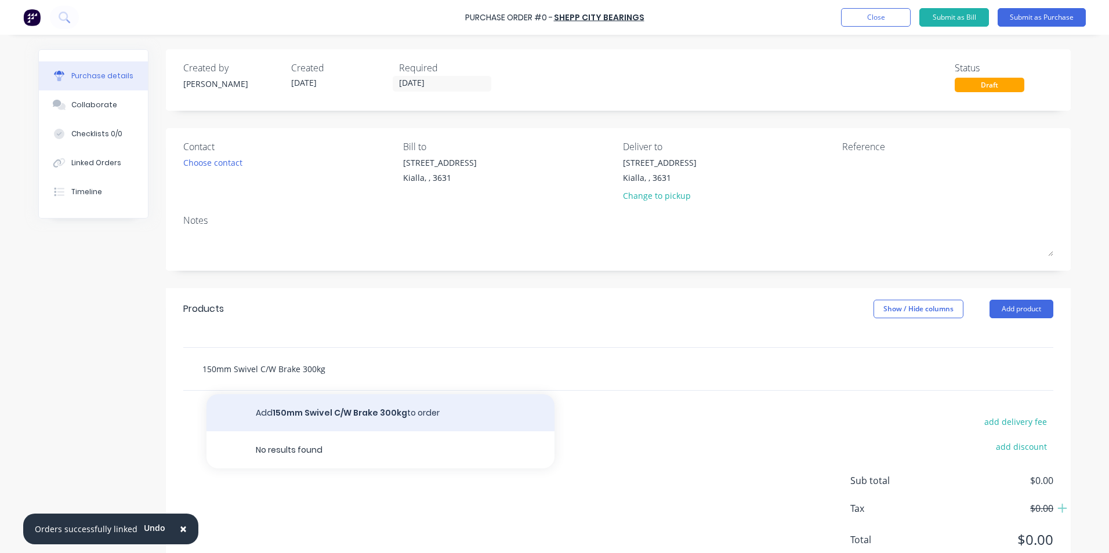
type input "150mm Swivel C/W Brake 300kg"
click at [354, 408] on button "Add 150mm Swivel C/W Brake 300kg to order" at bounding box center [380, 412] width 348 height 37
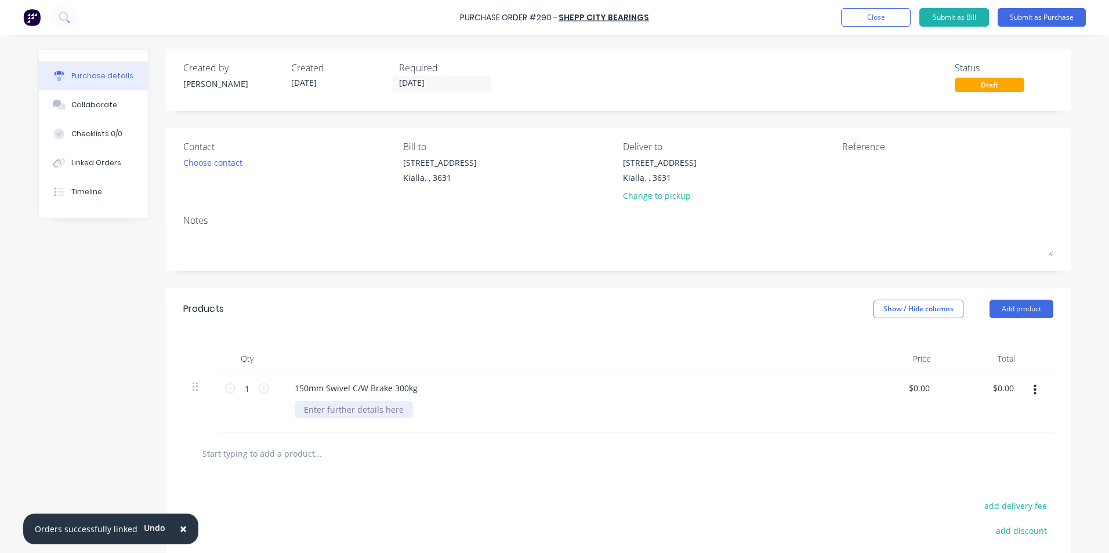
click at [313, 411] on div at bounding box center [354, 409] width 118 height 17
click at [928, 388] on div "$0.00 $0.00" at bounding box center [920, 388] width 31 height 17
click at [926, 388] on input "0.00" at bounding box center [918, 388] width 27 height 17
type input "0"
type input "$42.26"
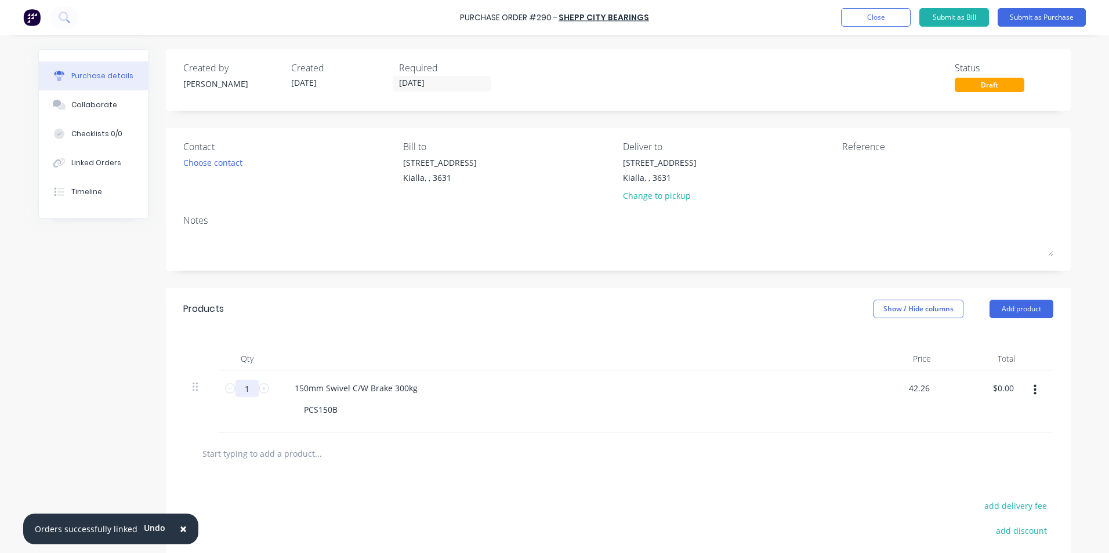
type input "$42.26"
click at [244, 389] on input "1" at bounding box center [246, 388] width 23 height 17
type input "4"
type input "$169.04"
type input "4"
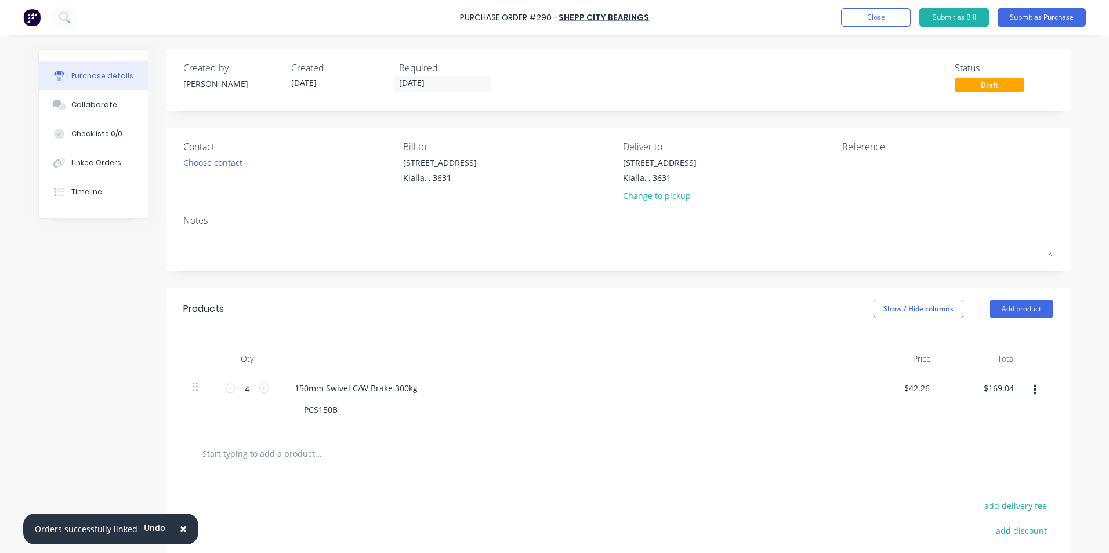
click at [559, 404] on div "PCS150B" at bounding box center [571, 409] width 552 height 17
click at [842, 157] on div at bounding box center [914, 171] width 145 height 29
click at [842, 158] on div at bounding box center [914, 171] width 145 height 29
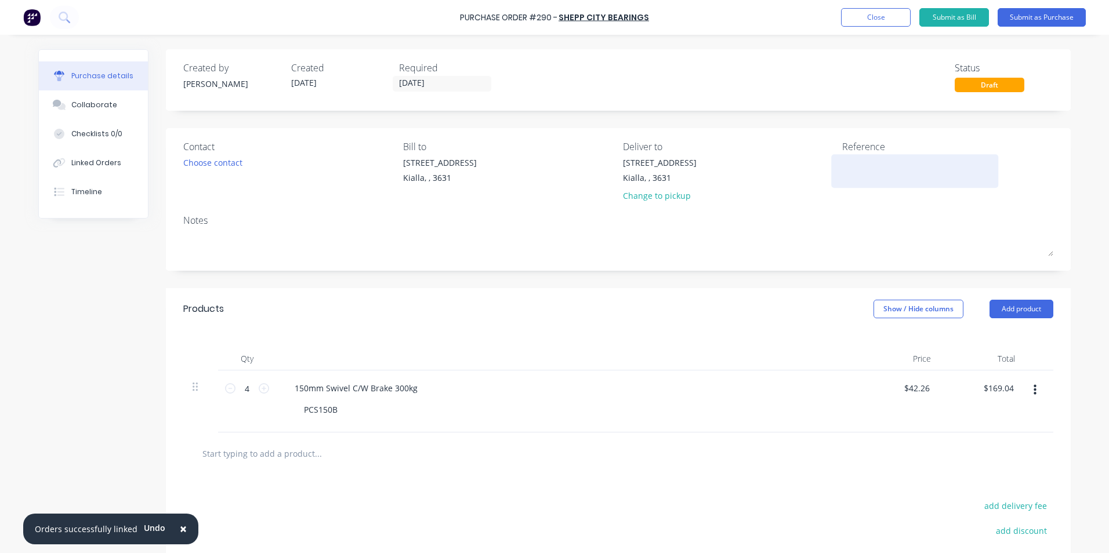
click at [857, 164] on textarea at bounding box center [914, 170] width 145 height 26
type textarea "786366"
click at [426, 82] on input "[DATE]" at bounding box center [441, 84] width 97 height 15
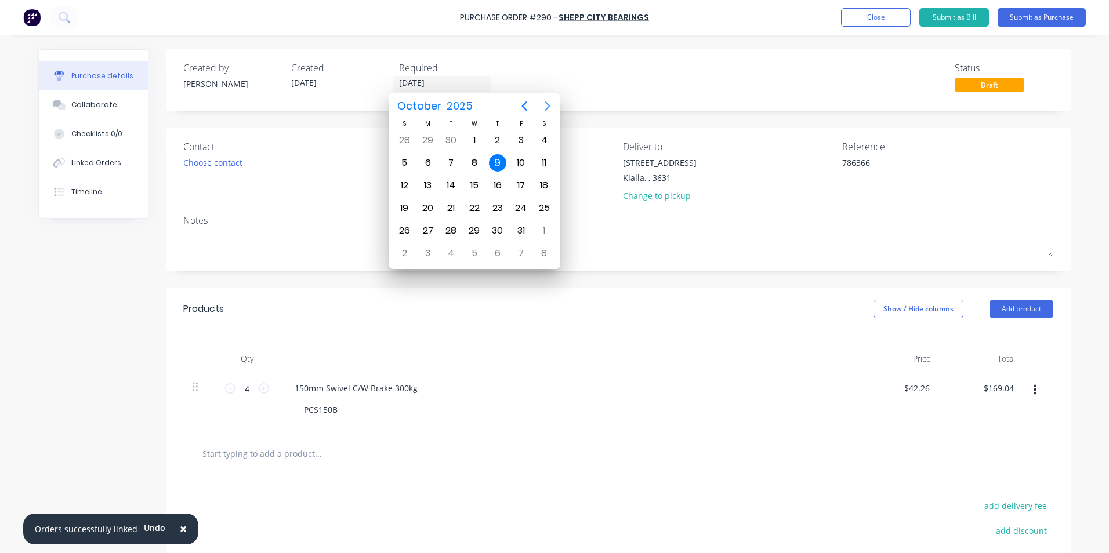
click at [548, 106] on icon "Next page" at bounding box center [548, 106] width 14 height 14
click at [405, 255] on div "30" at bounding box center [404, 253] width 17 height 17
type input "[DATE]"
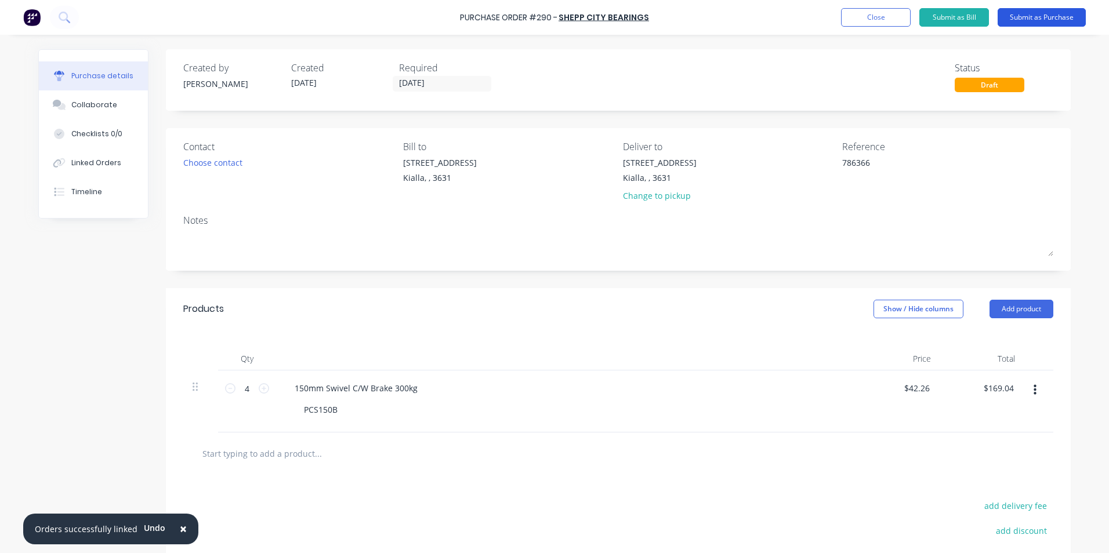
click at [1049, 15] on button "Submit as Purchase" at bounding box center [1042, 17] width 88 height 19
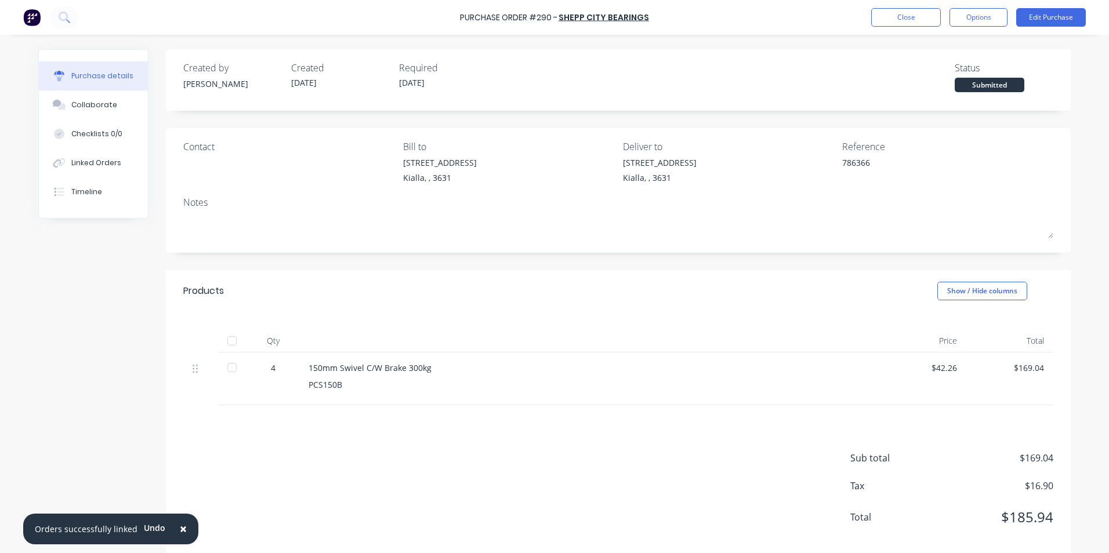
click at [229, 343] on div at bounding box center [231, 340] width 23 height 23
click at [94, 101] on div "Collaborate" at bounding box center [94, 105] width 46 height 10
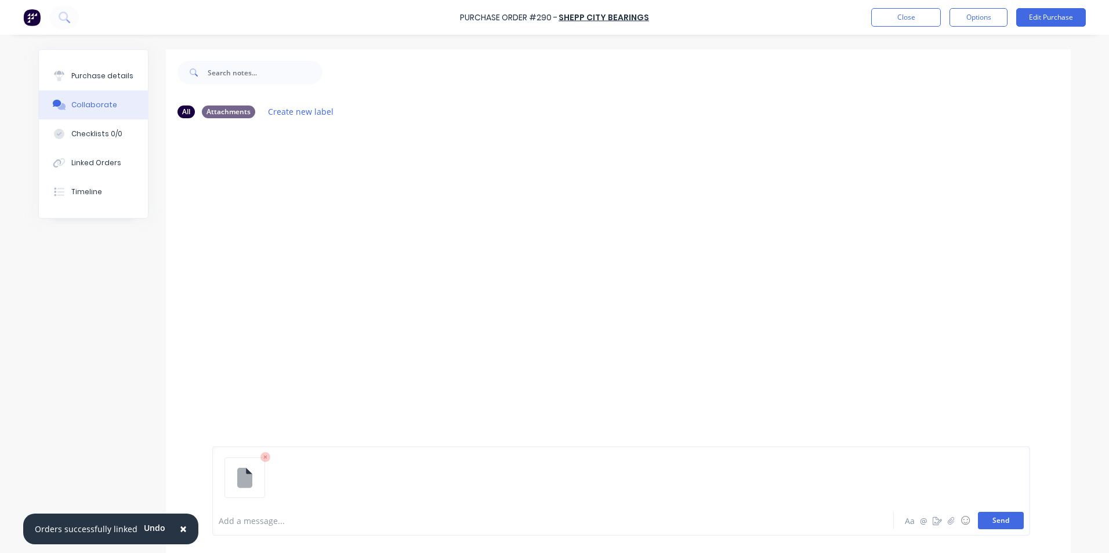
click at [997, 521] on button "Send" at bounding box center [1001, 520] width 46 height 17
click at [305, 175] on button "button" at bounding box center [307, 176] width 5 height 17
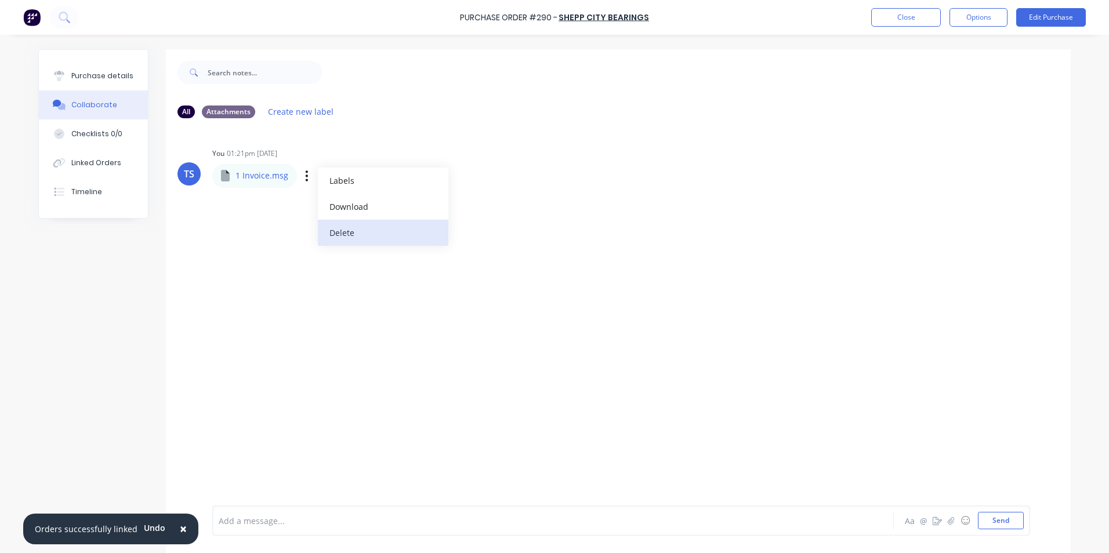
click at [349, 234] on button "Delete" at bounding box center [383, 233] width 131 height 26
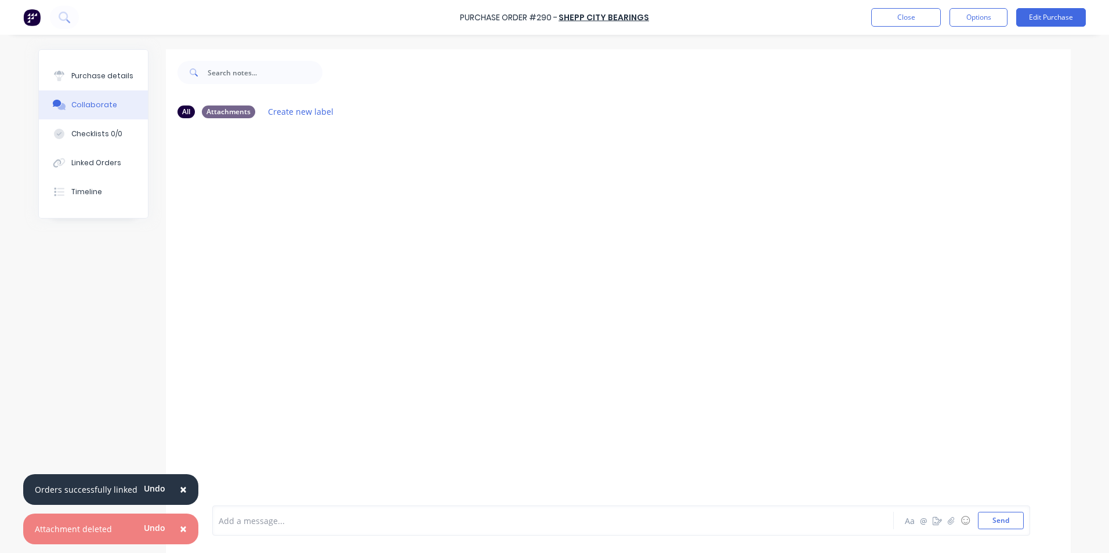
click at [180, 528] on span "×" at bounding box center [183, 529] width 7 height 16
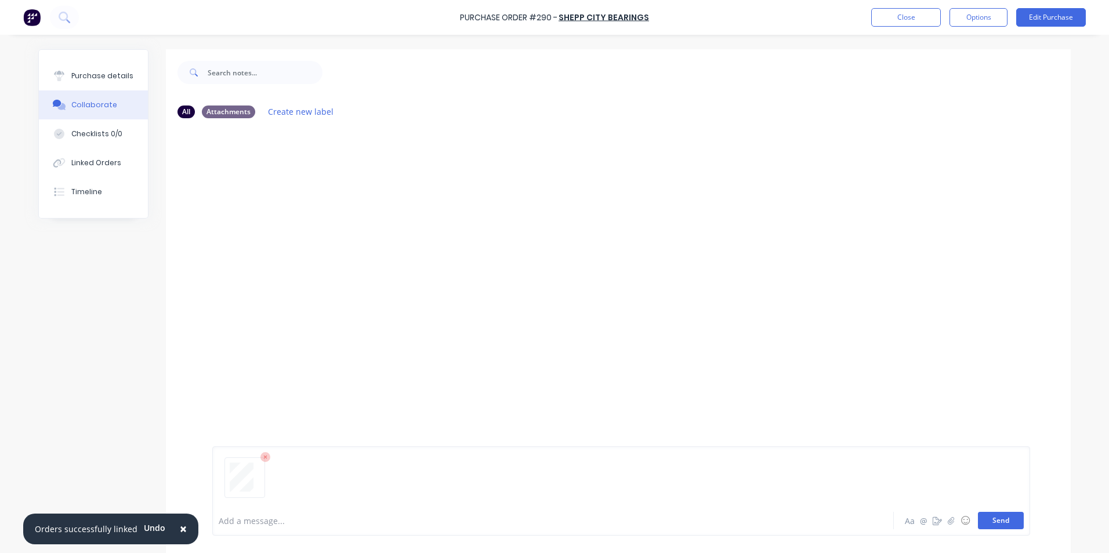
click at [1001, 522] on button "Send" at bounding box center [1001, 520] width 46 height 17
click at [93, 77] on div "Purchase details" at bounding box center [102, 76] width 62 height 10
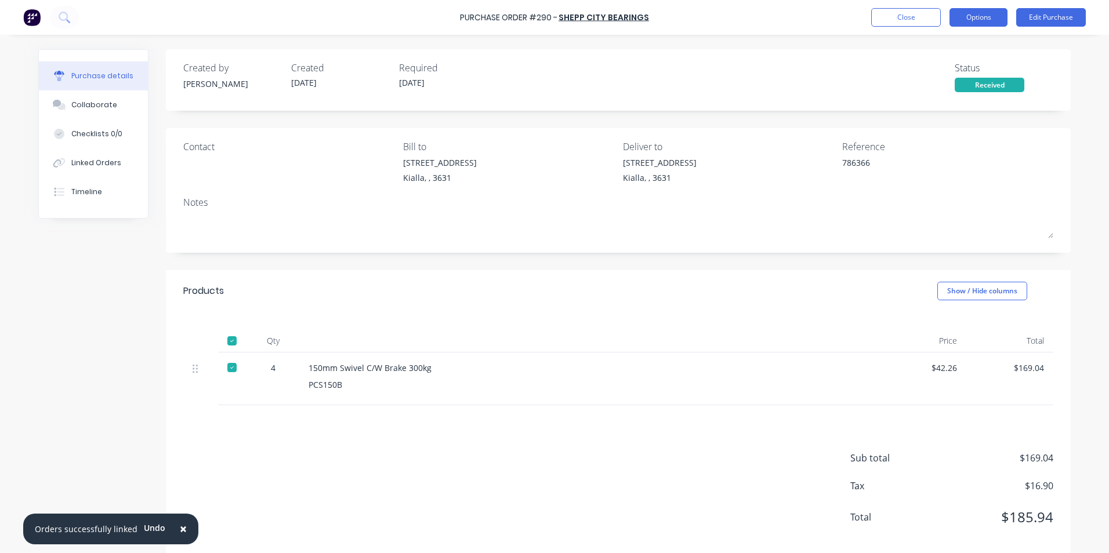
click at [983, 17] on button "Options" at bounding box center [979, 17] width 58 height 19
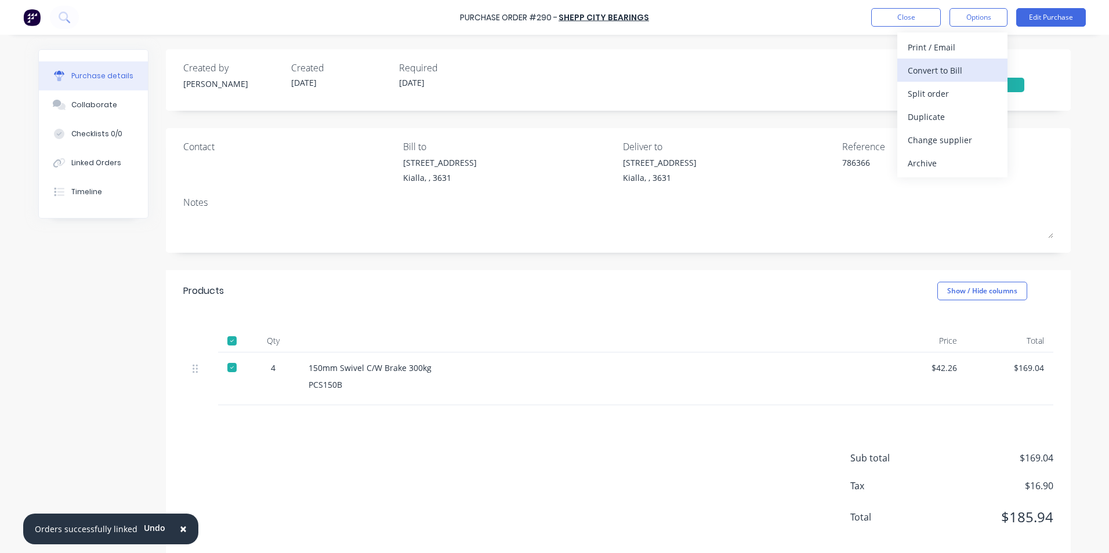
click at [942, 71] on div "Convert to Bill" at bounding box center [952, 70] width 89 height 17
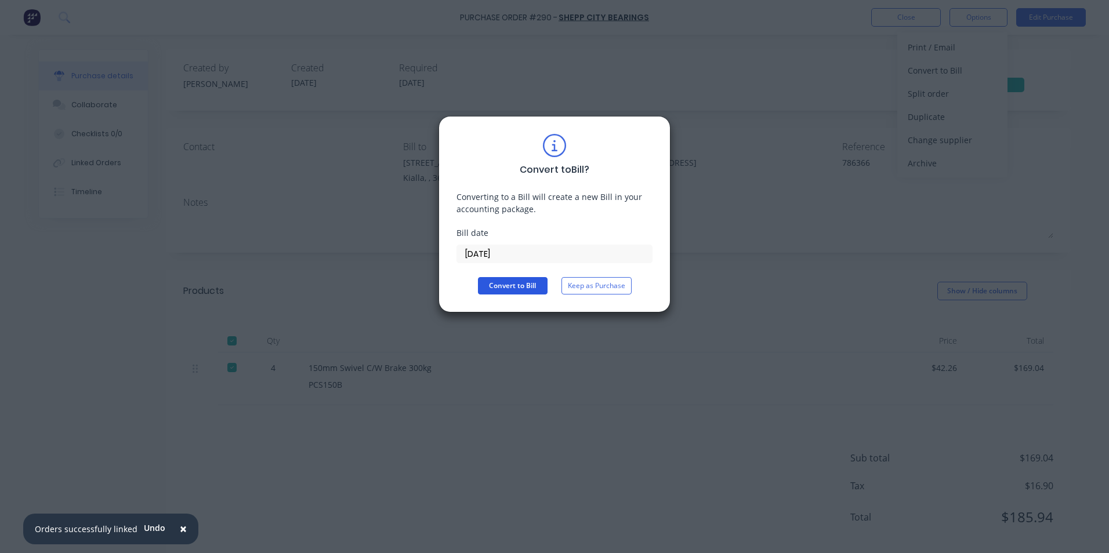
click at [511, 286] on button "Convert to Bill" at bounding box center [513, 285] width 70 height 17
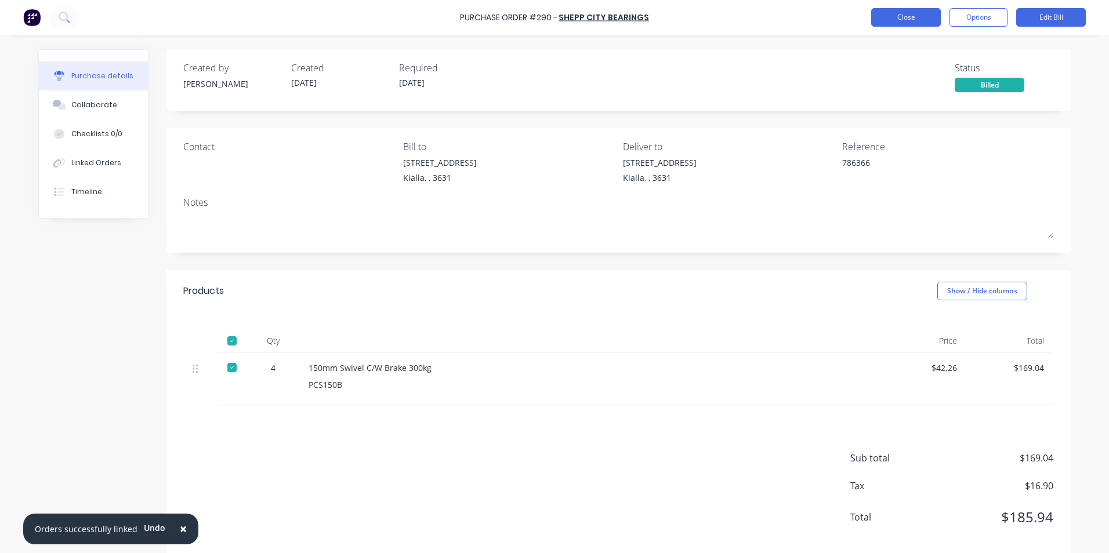
click at [902, 16] on button "Close" at bounding box center [906, 17] width 70 height 19
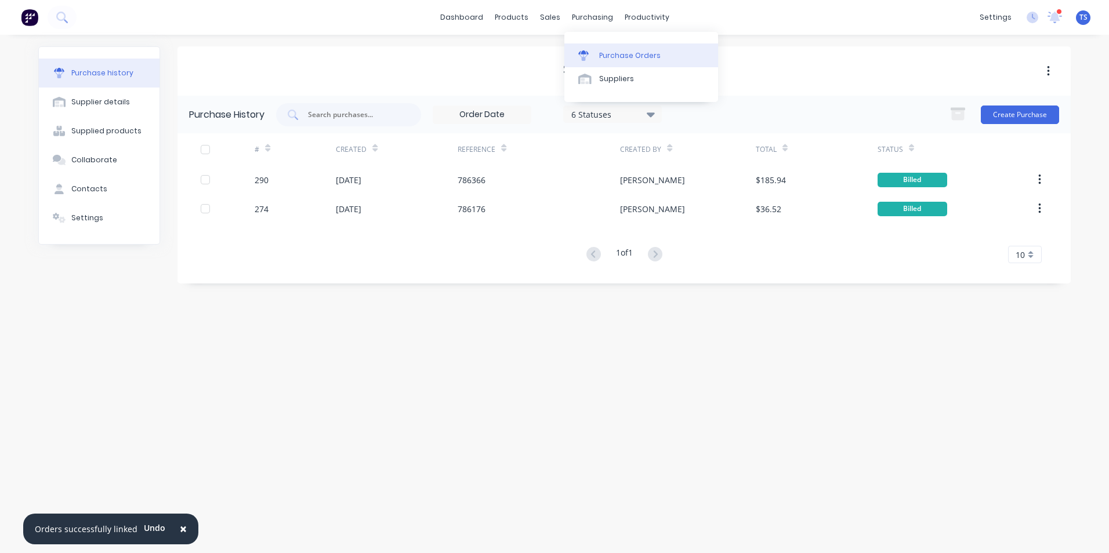
click at [621, 60] on div "Purchase Orders" at bounding box center [629, 55] width 61 height 10
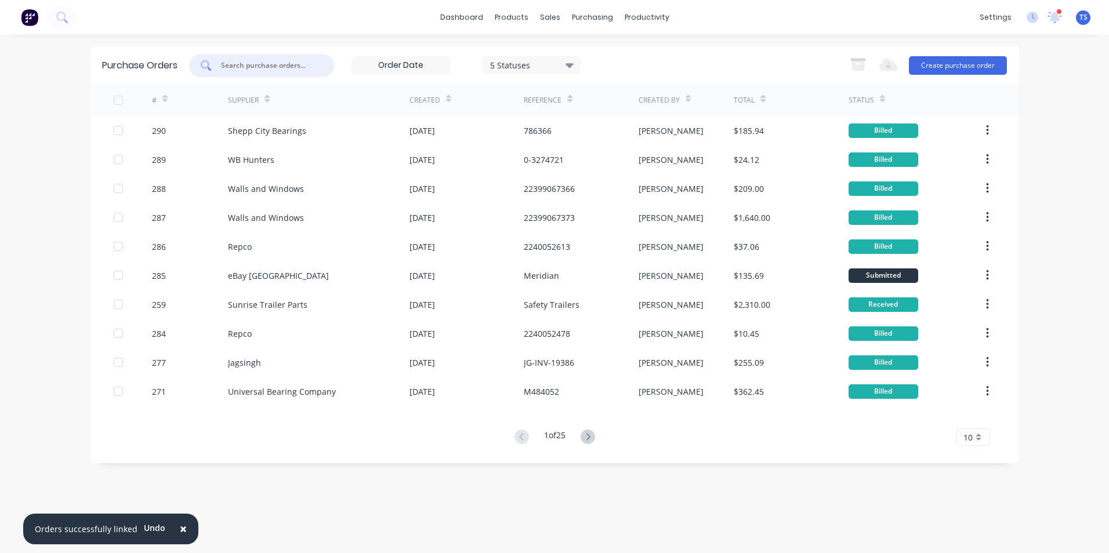
click at [260, 63] on input "text" at bounding box center [268, 66] width 96 height 12
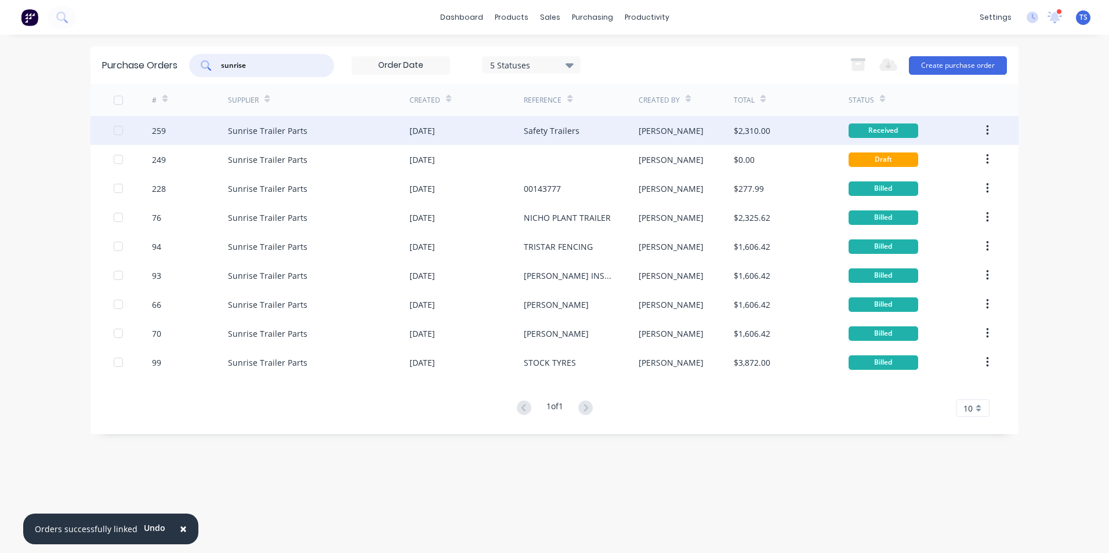
type input "sunrise"
click at [250, 133] on div "Sunrise Trailer Parts" at bounding box center [267, 131] width 79 height 12
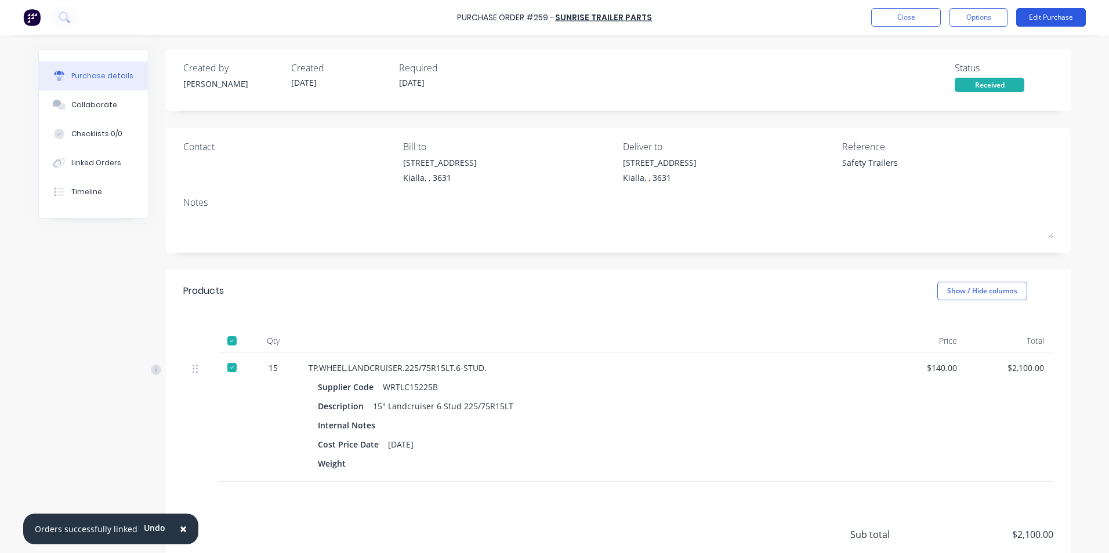
click at [1035, 15] on button "Edit Purchase" at bounding box center [1051, 17] width 70 height 19
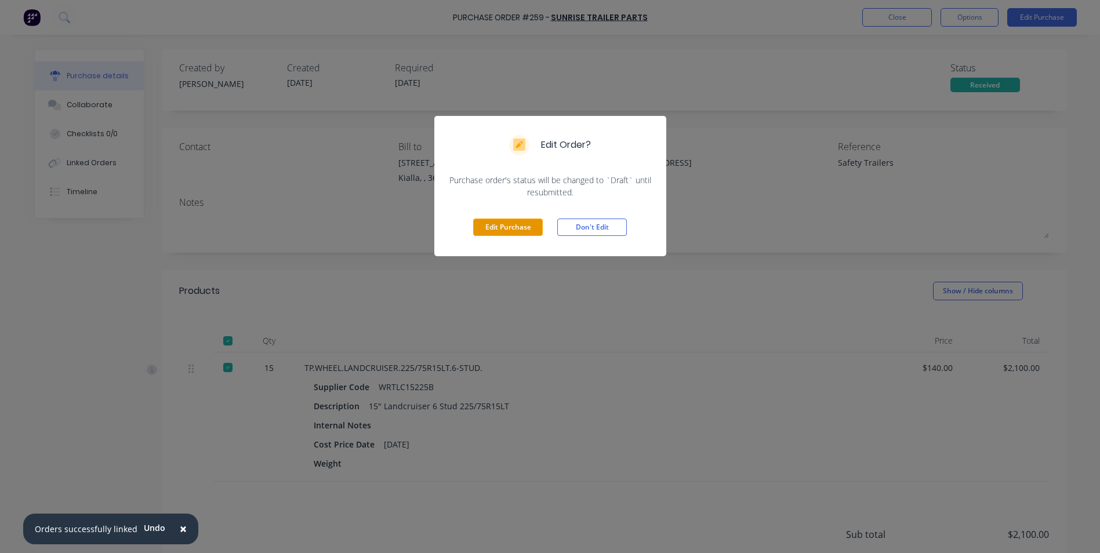
click at [499, 219] on button "Edit Purchase" at bounding box center [508, 227] width 70 height 17
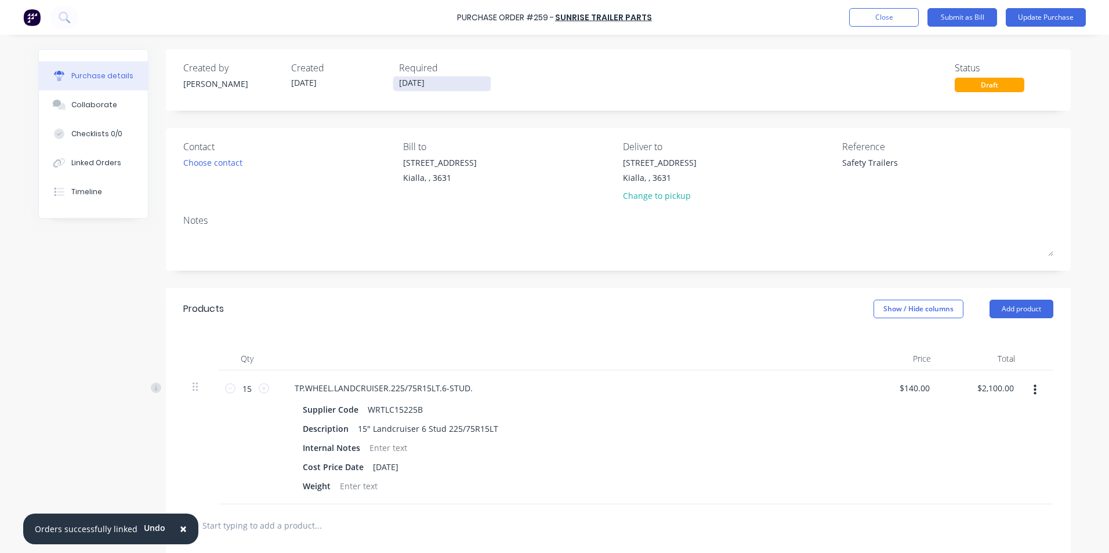
click at [437, 79] on input "[DATE]" at bounding box center [441, 84] width 97 height 15
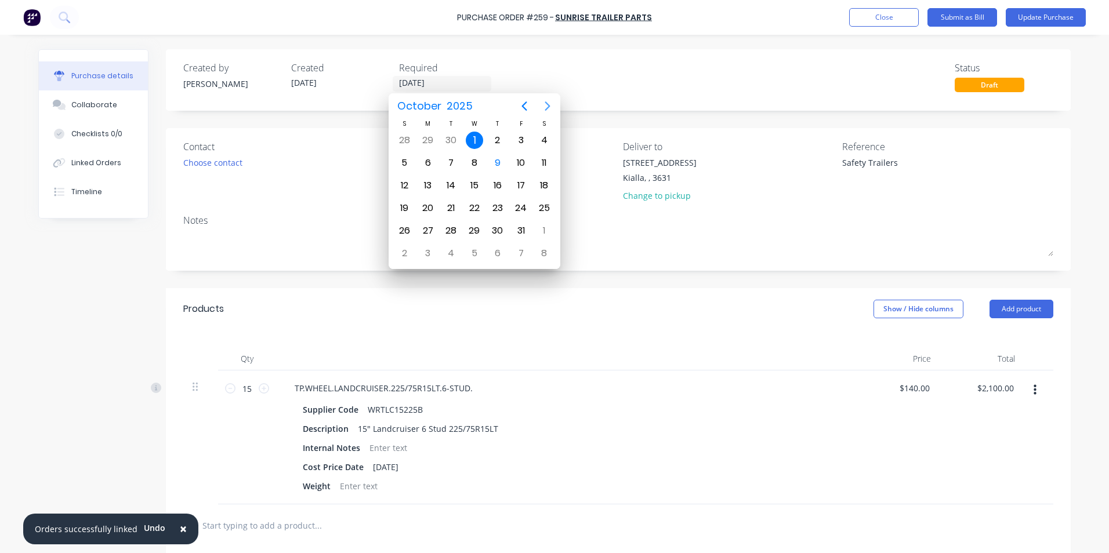
click at [548, 106] on icon "Next page" at bounding box center [548, 106] width 14 height 14
click at [404, 251] on div "30" at bounding box center [404, 253] width 17 height 17
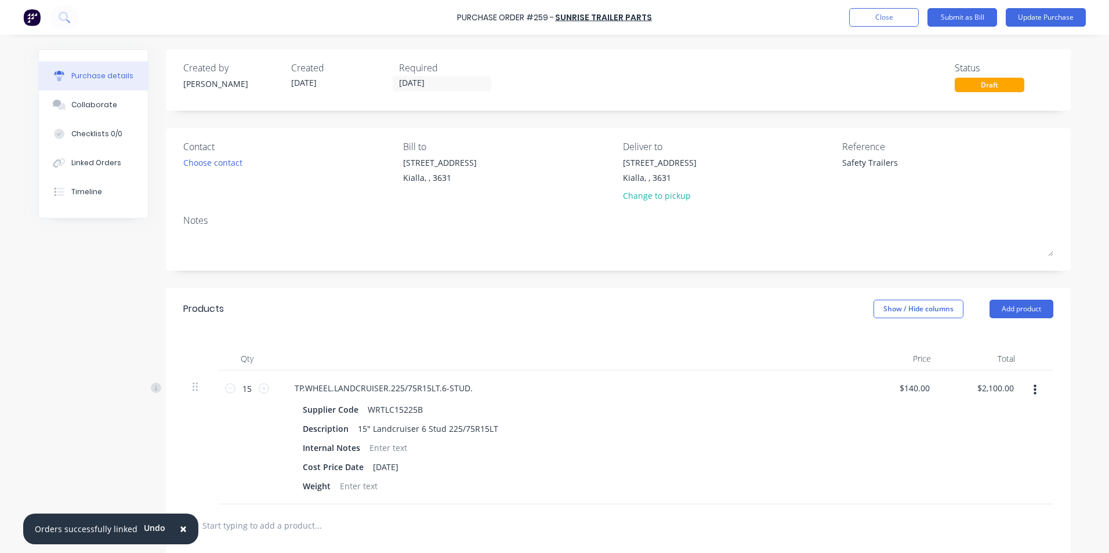
type input "[DATE]"
click at [896, 163] on textarea "Safety Trailers" at bounding box center [914, 170] width 145 height 26
type textarea "S"
type textarea "00144561"
click at [608, 347] on div "Qty Price Total 15 15 TP.WHEEL.LANDCRUISER.225/75R15LT.6-STUD. Supplier Code WR…" at bounding box center [618, 417] width 905 height 175
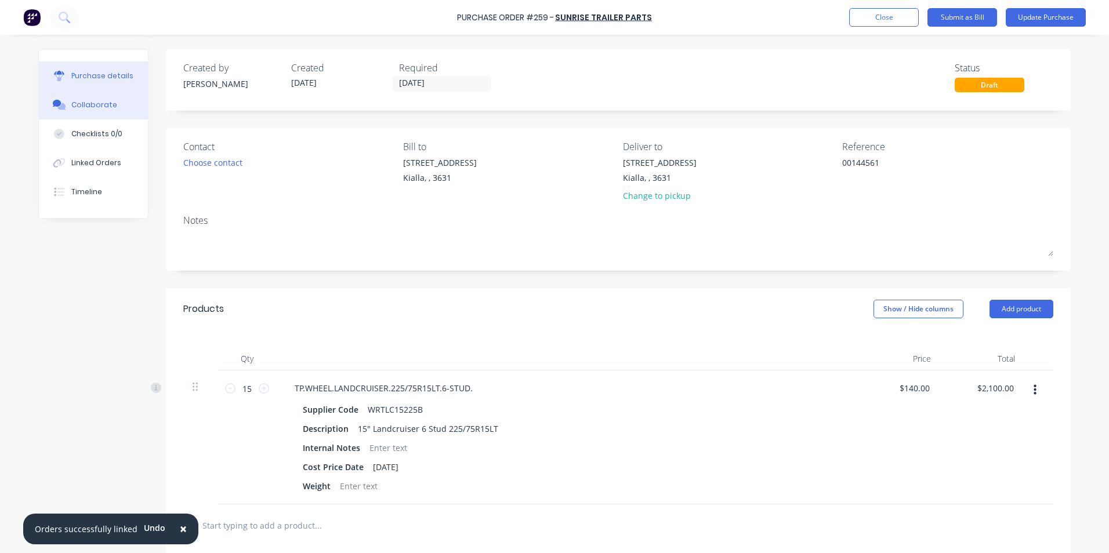
click at [96, 103] on div "Collaborate" at bounding box center [94, 105] width 46 height 10
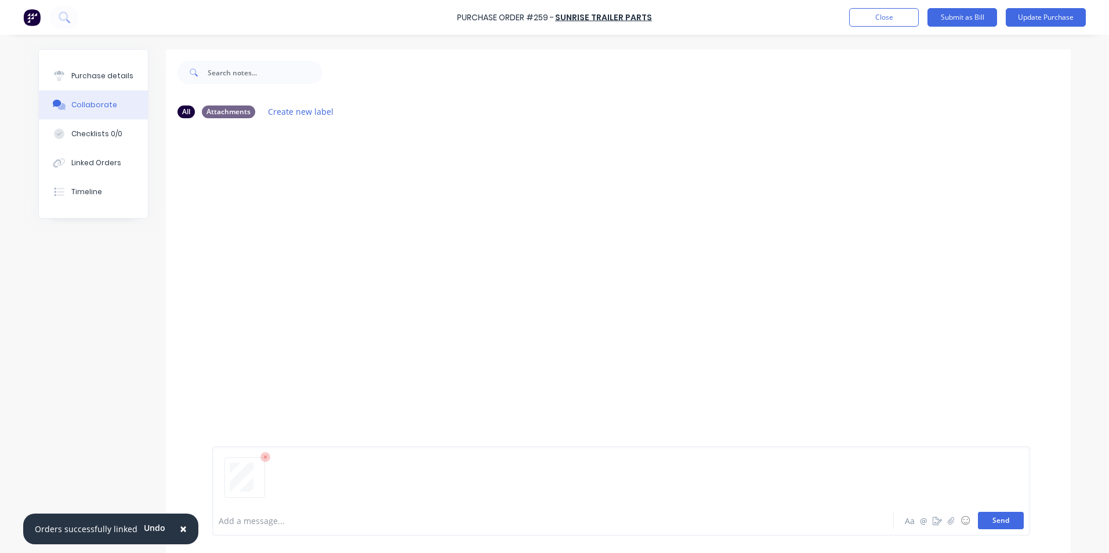
click at [1002, 522] on button "Send" at bounding box center [1001, 520] width 46 height 17
click at [82, 76] on div "Purchase details" at bounding box center [102, 76] width 62 height 10
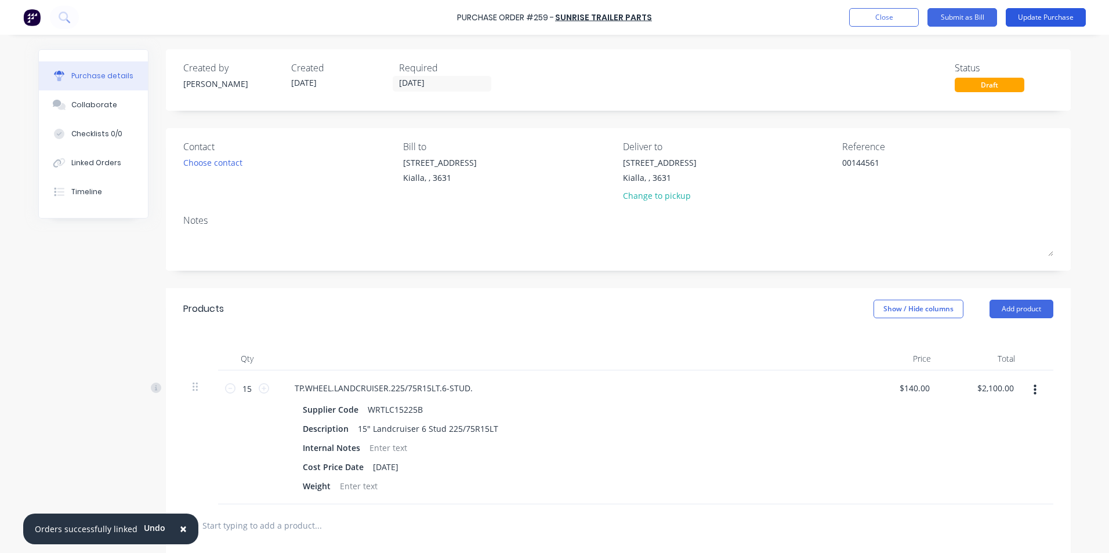
click at [1042, 17] on button "Update Purchase" at bounding box center [1046, 17] width 80 height 19
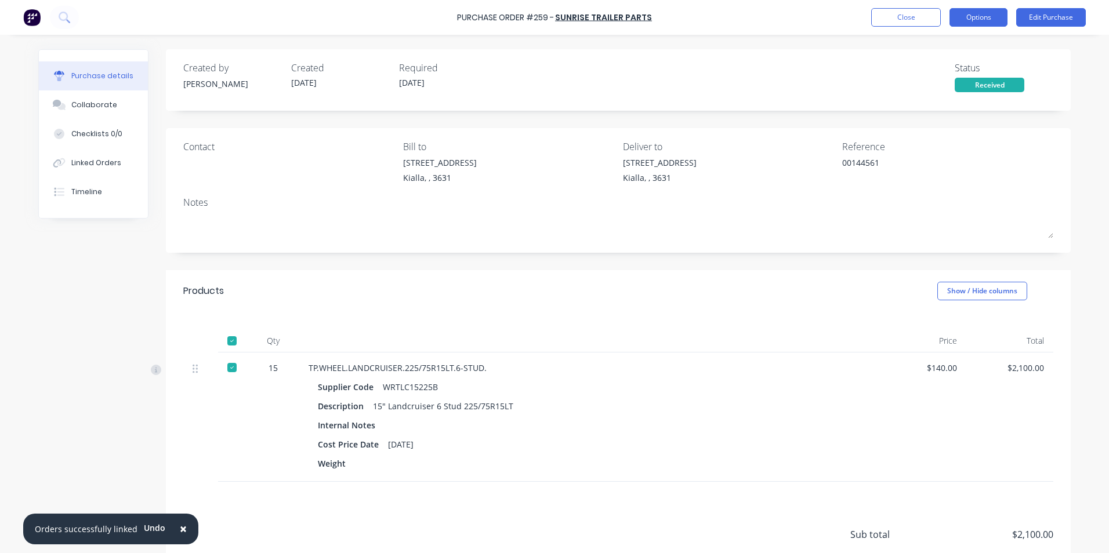
click at [980, 15] on button "Options" at bounding box center [979, 17] width 58 height 19
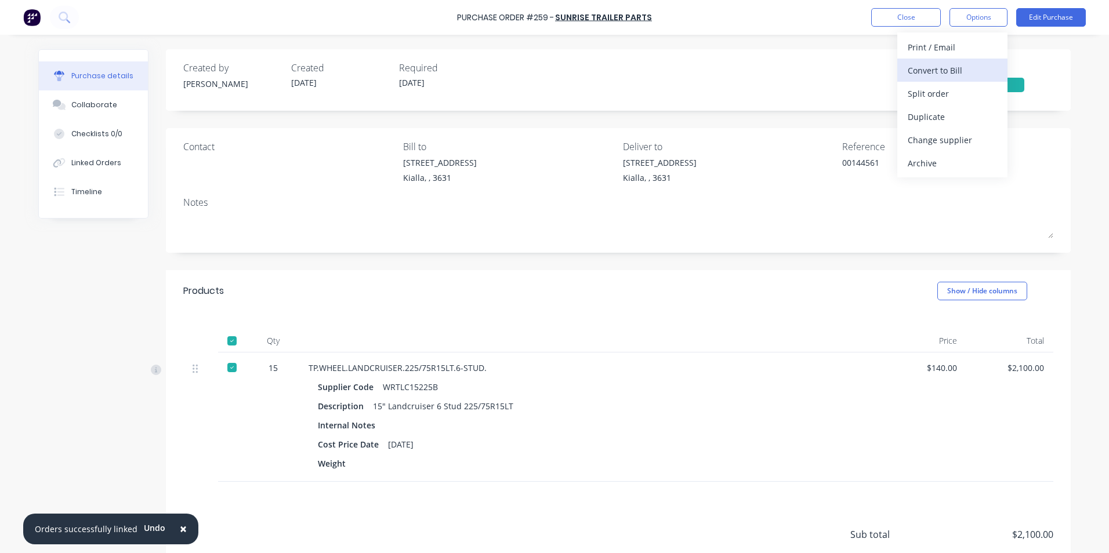
click at [958, 69] on div "Convert to Bill" at bounding box center [952, 70] width 89 height 17
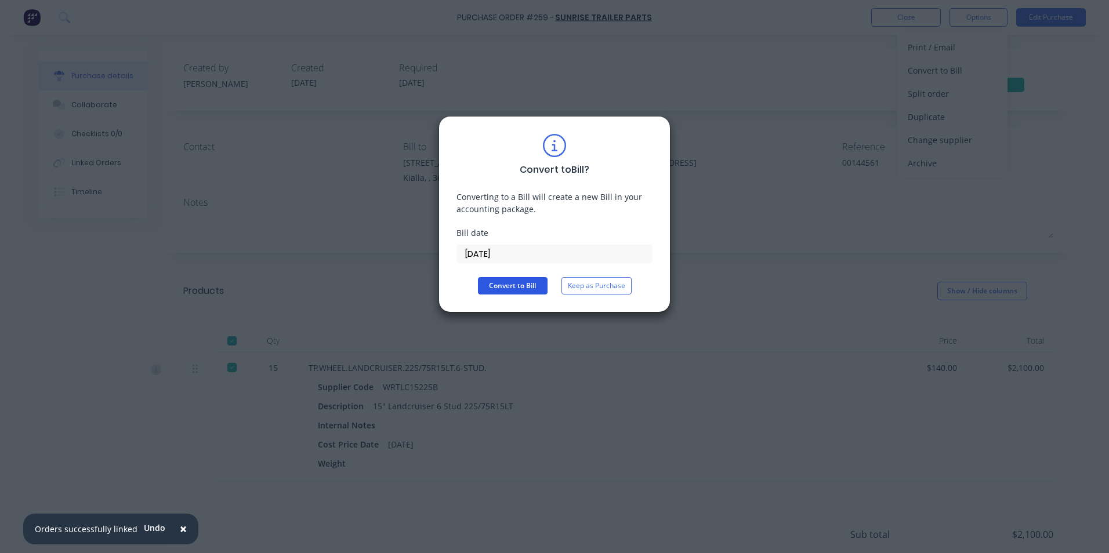
click at [528, 282] on button "Convert to Bill" at bounding box center [513, 285] width 70 height 17
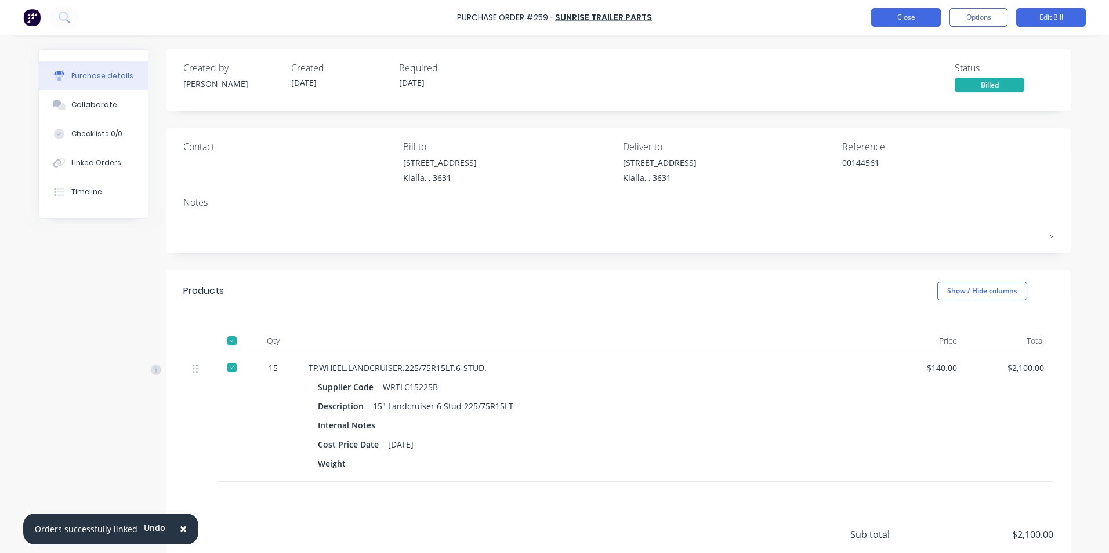
click at [919, 19] on button "Close" at bounding box center [906, 17] width 70 height 19
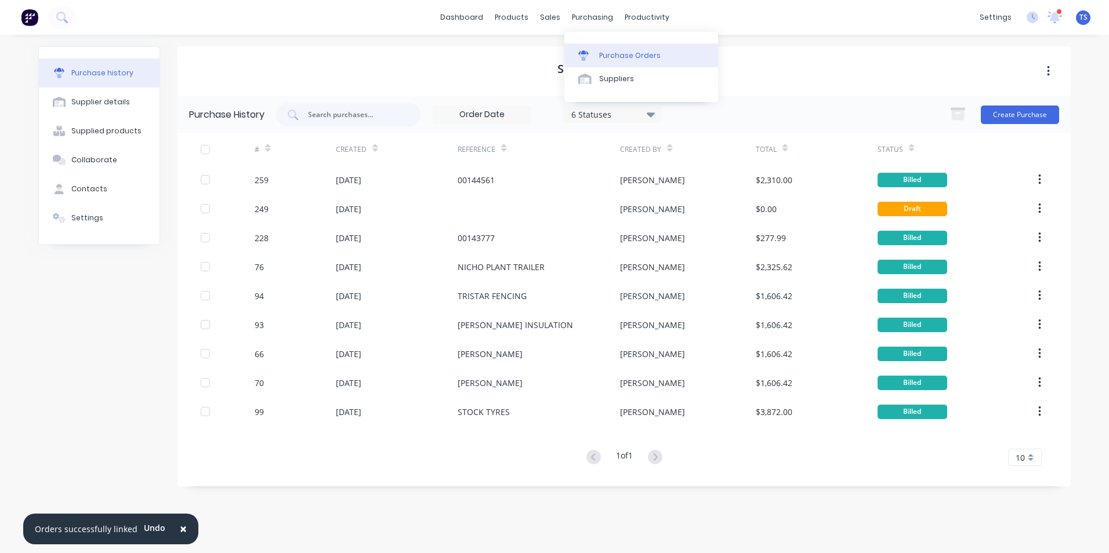
click at [615, 55] on div "Purchase Orders" at bounding box center [629, 55] width 61 height 10
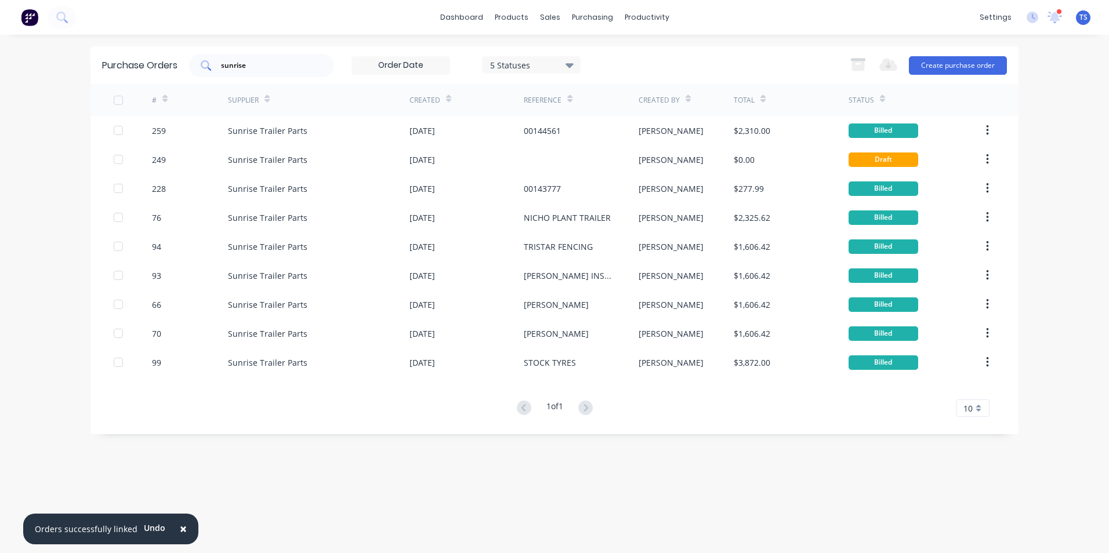
click at [262, 65] on input "sunrise" at bounding box center [268, 66] width 96 height 12
type input "s"
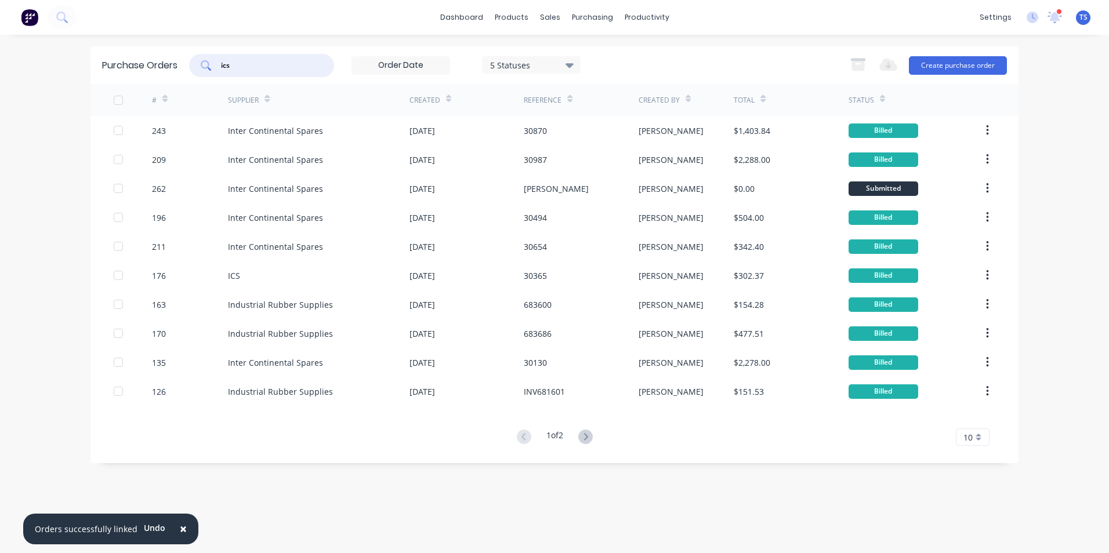
type input "ics"
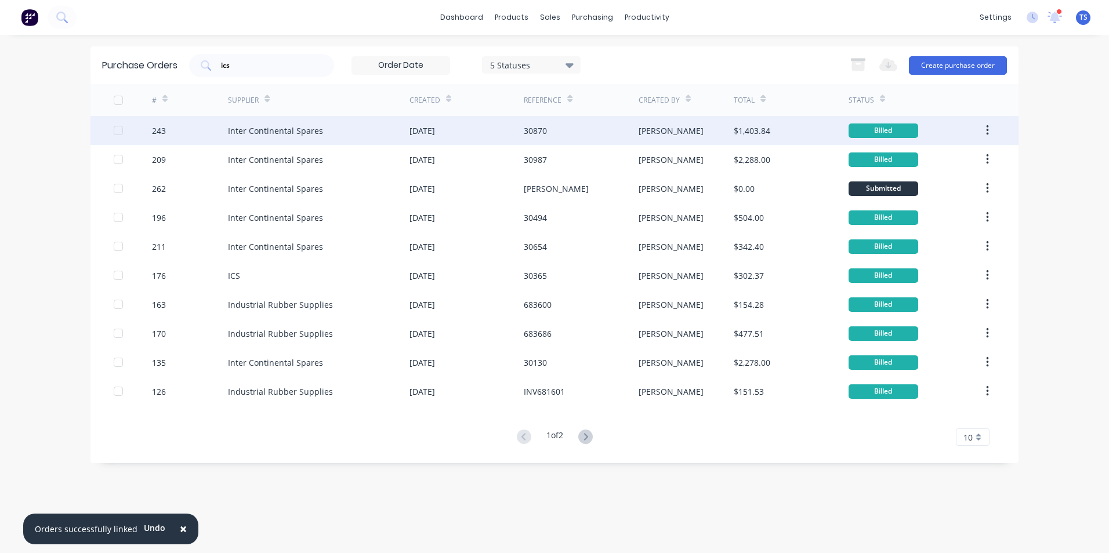
click at [242, 131] on div "Inter Continental Spares" at bounding box center [275, 131] width 95 height 12
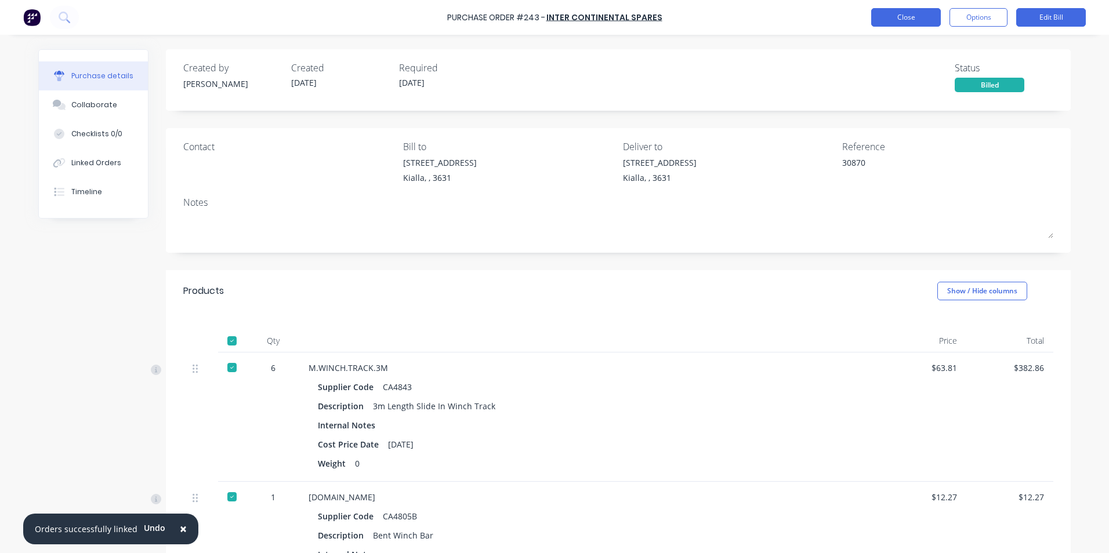
click at [925, 19] on button "Close" at bounding box center [906, 17] width 70 height 19
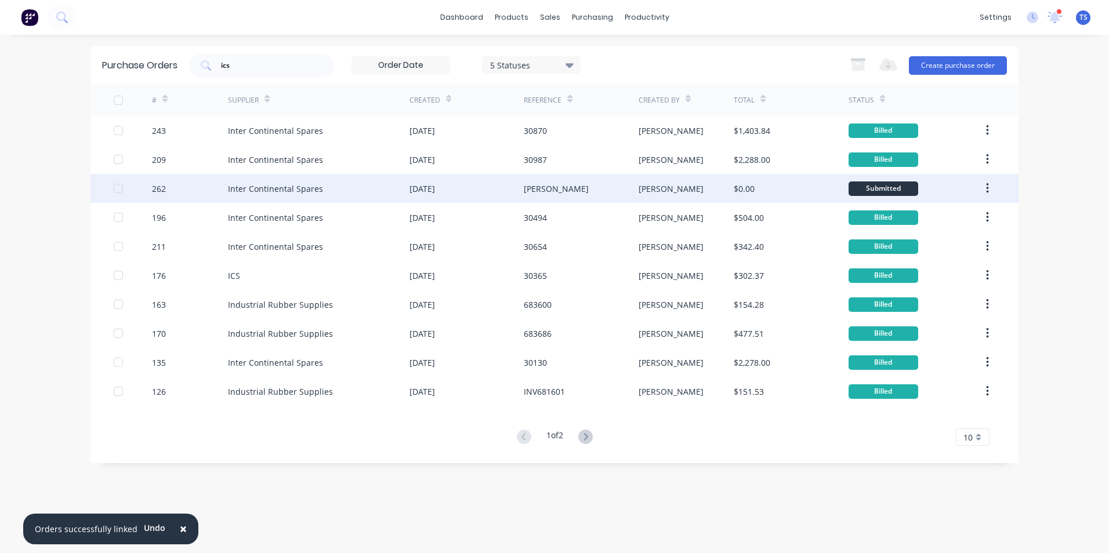
click at [330, 188] on div "Inter Continental Spares" at bounding box center [319, 188] width 182 height 29
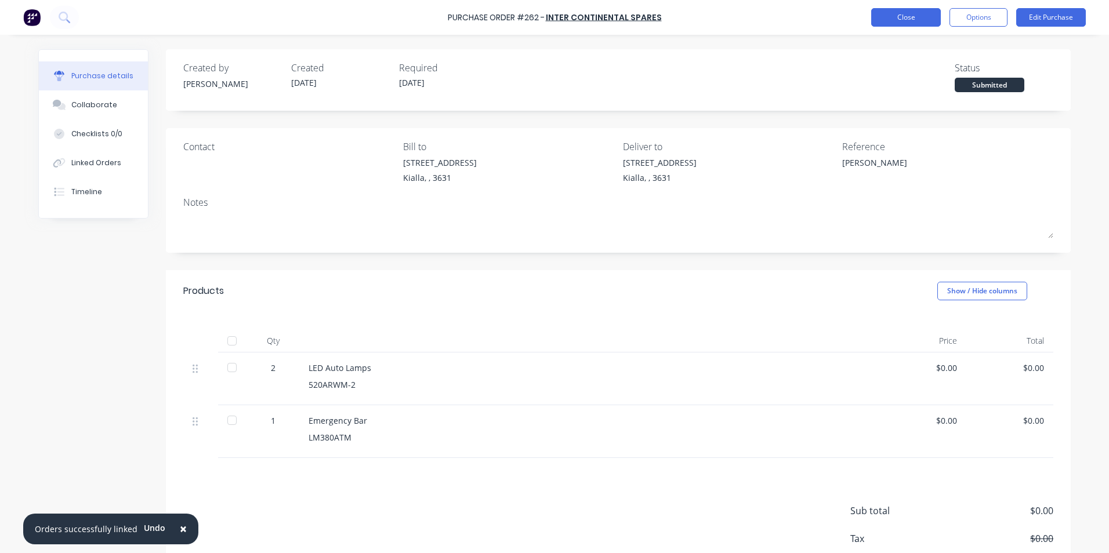
click at [897, 15] on button "Close" at bounding box center [906, 17] width 70 height 19
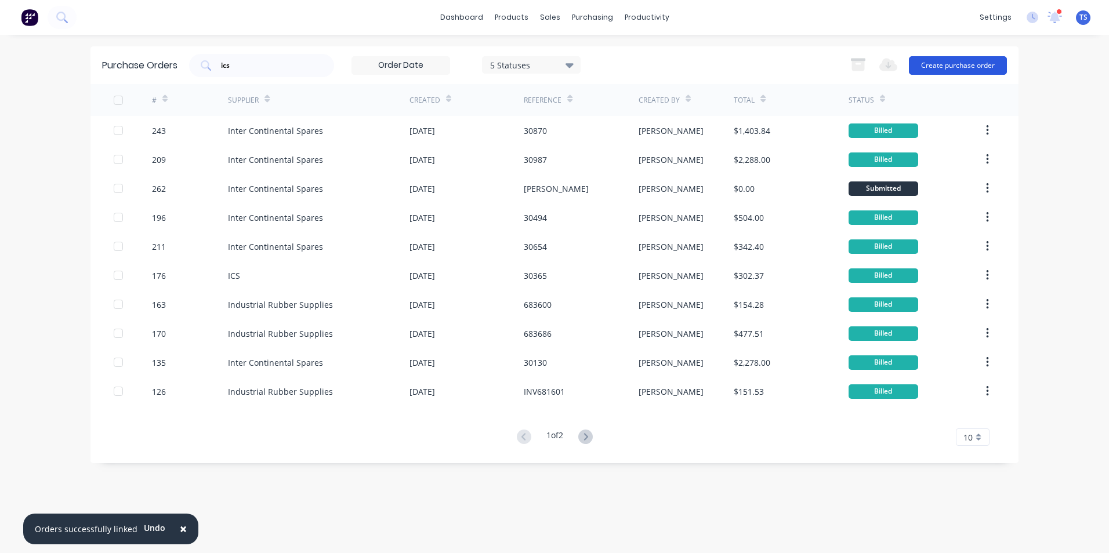
click at [940, 64] on button "Create purchase order" at bounding box center [958, 65] width 98 height 19
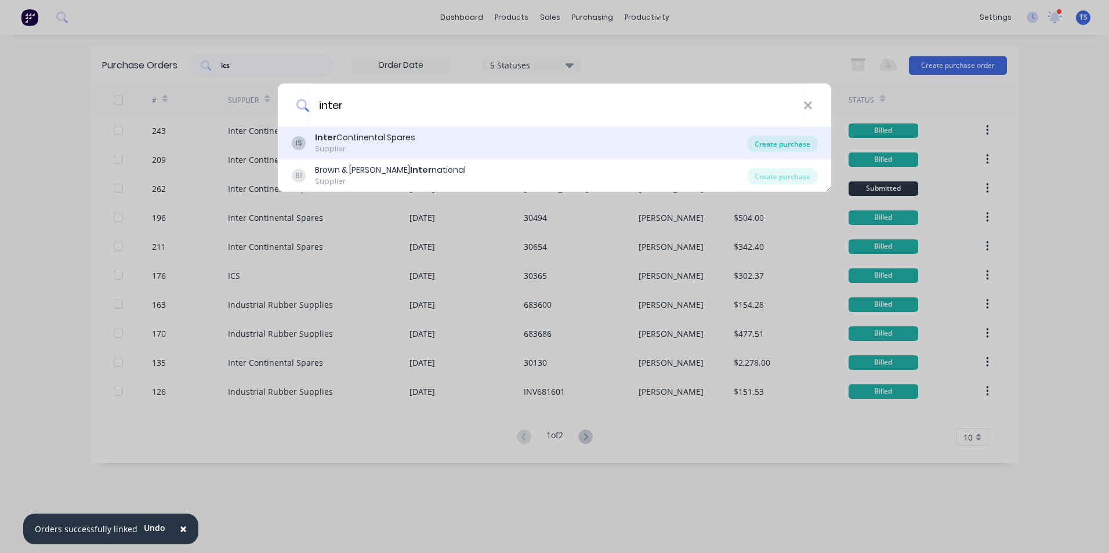
type input "inter"
click at [775, 148] on div "Create purchase" at bounding box center [783, 144] width 70 height 16
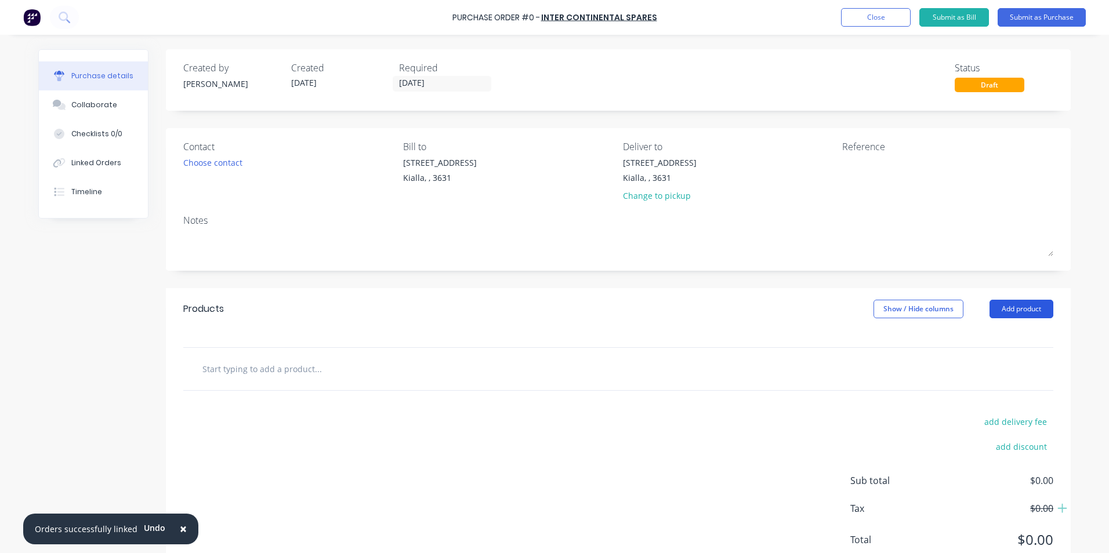
click at [1017, 310] on button "Add product" at bounding box center [1022, 309] width 64 height 19
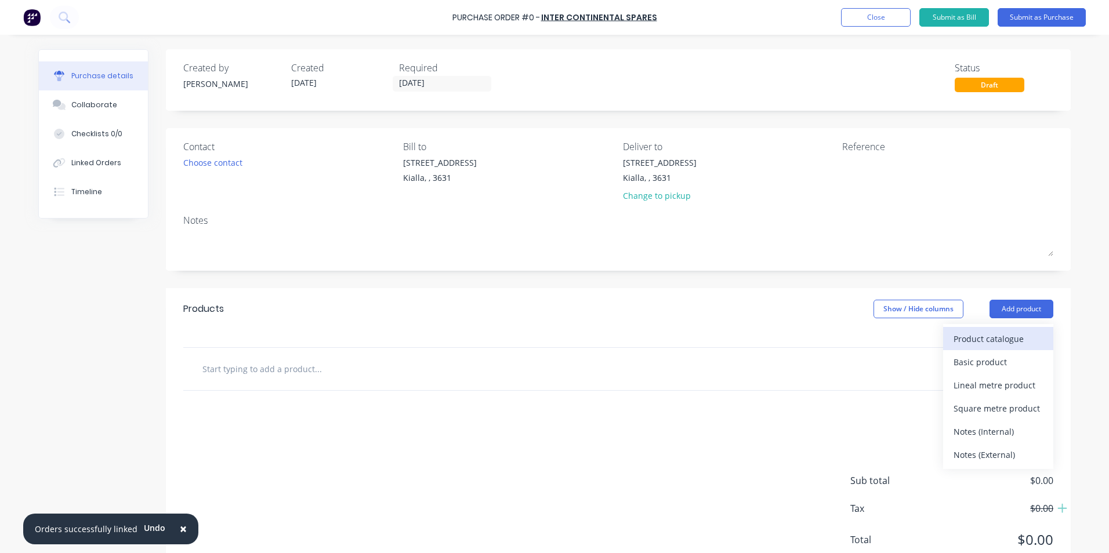
click at [973, 339] on div "Product catalogue" at bounding box center [998, 339] width 89 height 17
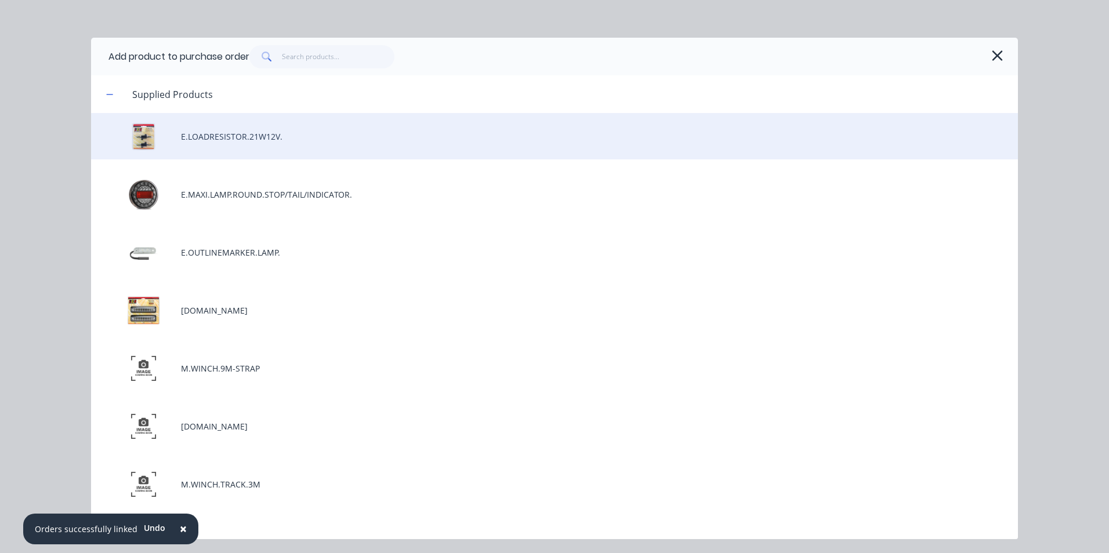
click at [238, 138] on div "E.LOADRESISTOR.21W12V." at bounding box center [554, 136] width 927 height 46
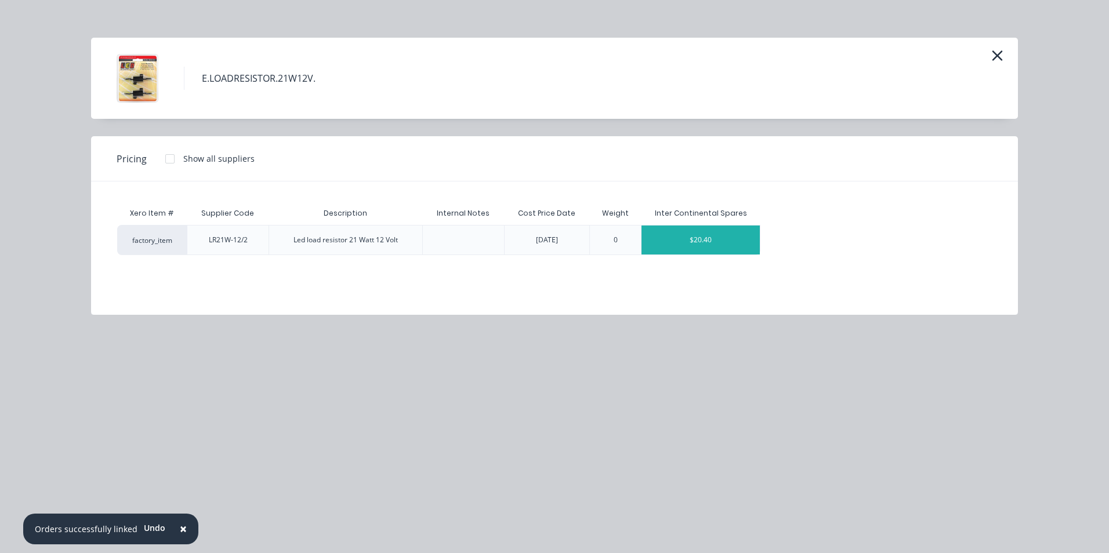
click at [747, 245] on div "$20.40" at bounding box center [701, 240] width 118 height 29
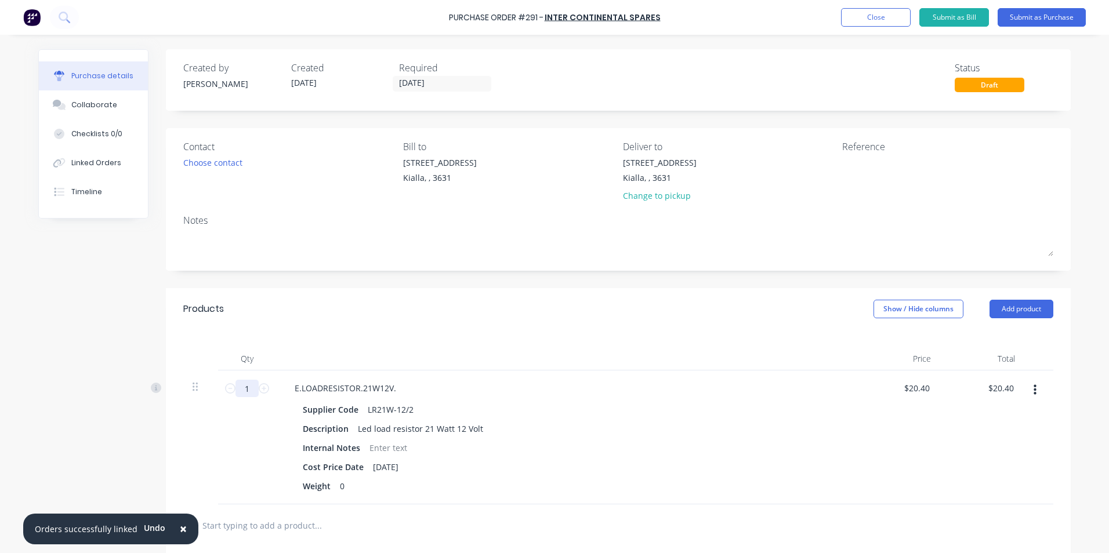
click at [242, 391] on input "1" at bounding box center [246, 388] width 23 height 17
type input "10"
type input "$204.00"
type input "10"
click at [621, 423] on div "Description Led load resistor 21 Watt 12 Volt" at bounding box center [563, 429] width 531 height 17
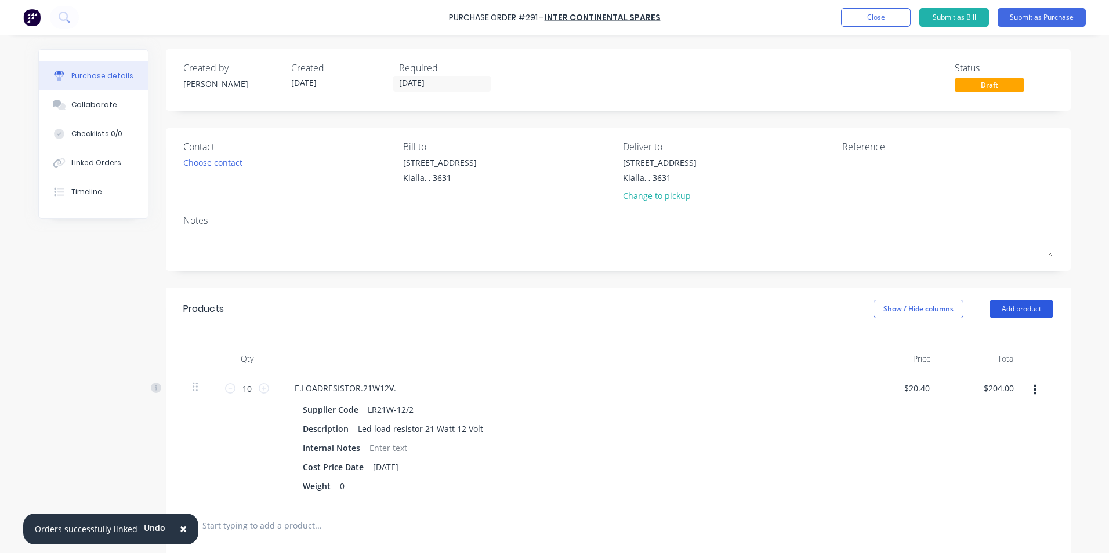
click at [1026, 305] on button "Add product" at bounding box center [1022, 309] width 64 height 19
click at [1007, 342] on div "Product catalogue" at bounding box center [998, 339] width 89 height 17
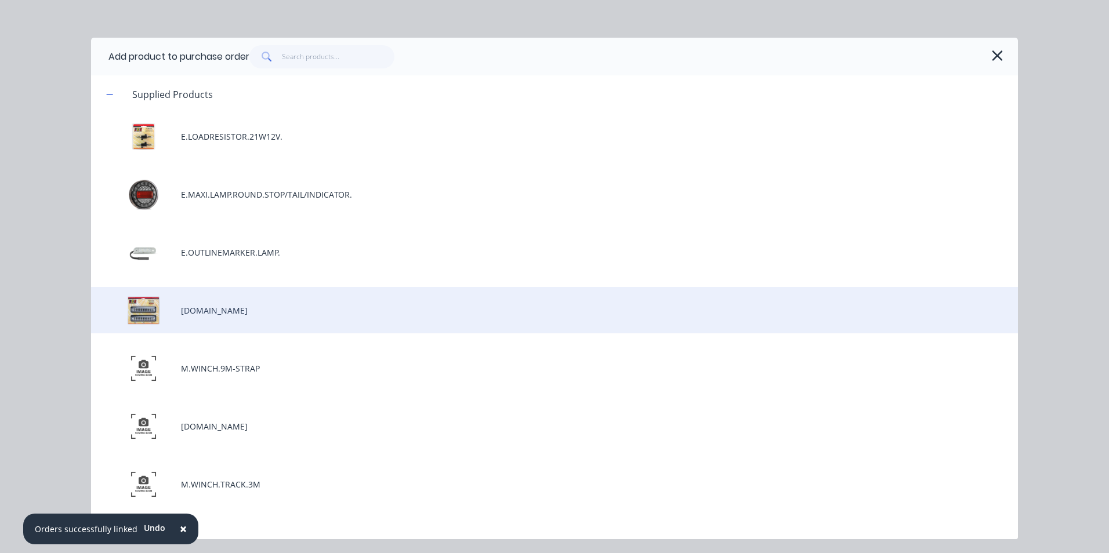
click at [291, 309] on div "[DOMAIN_NAME]" at bounding box center [554, 310] width 927 height 46
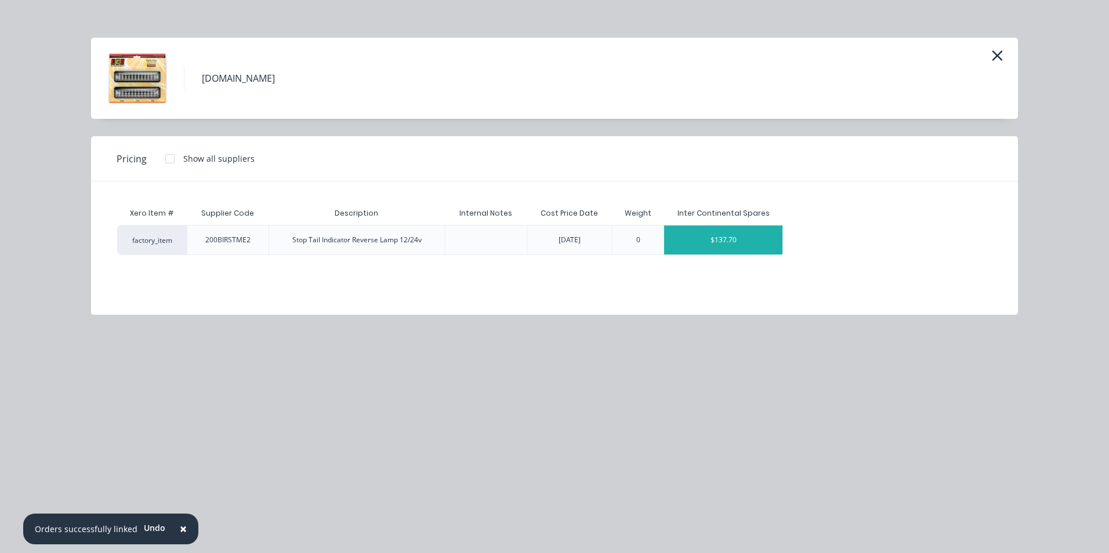
click at [694, 245] on div "$137.70" at bounding box center [723, 240] width 118 height 29
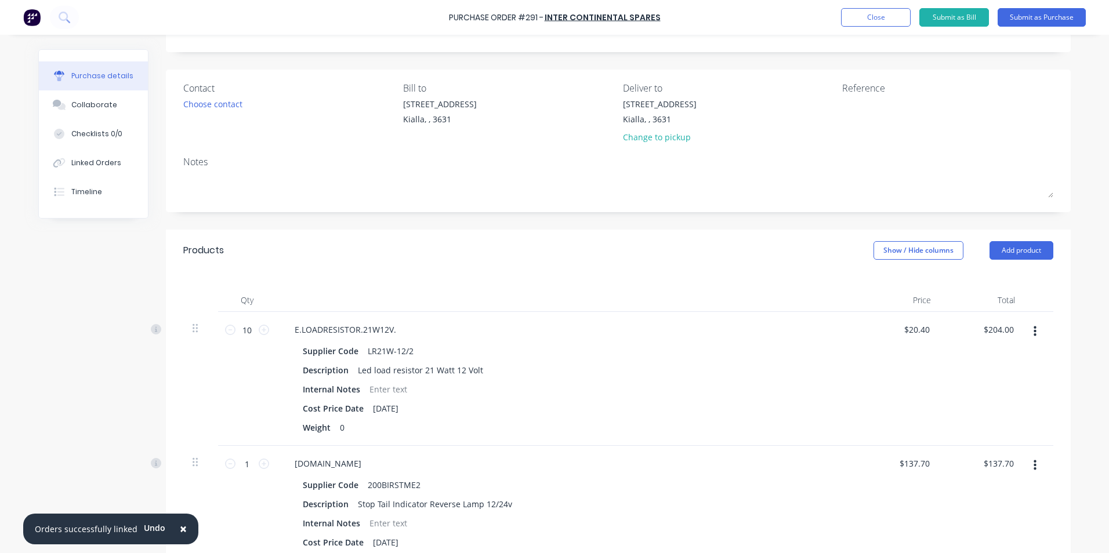
scroll to position [290, 0]
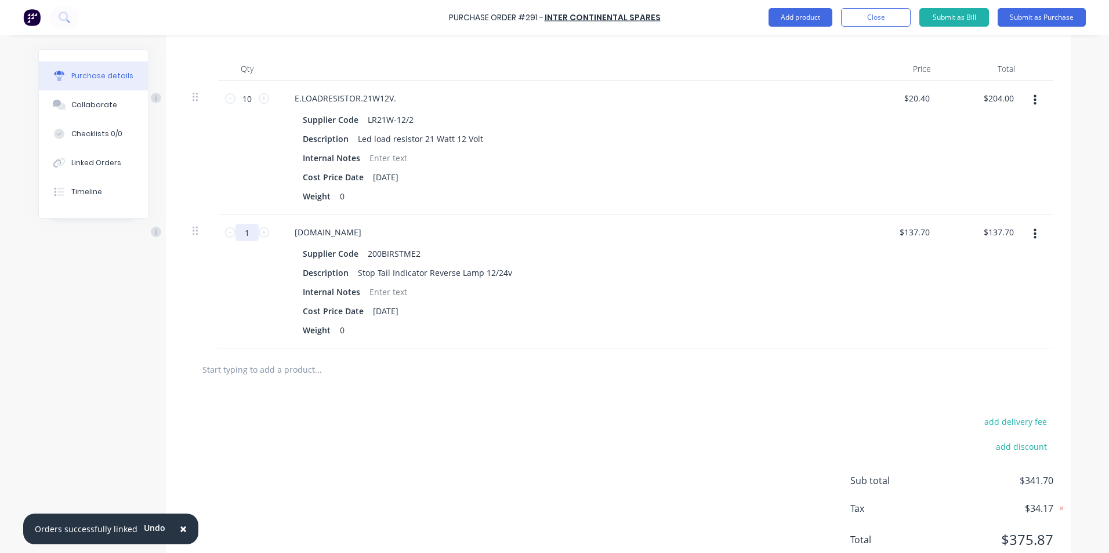
click at [245, 233] on input "1" at bounding box center [246, 232] width 23 height 17
type input "15"
type input "$2,065.50"
type input "15"
click at [644, 314] on div "Cost Price Date [DATE]" at bounding box center [563, 311] width 531 height 17
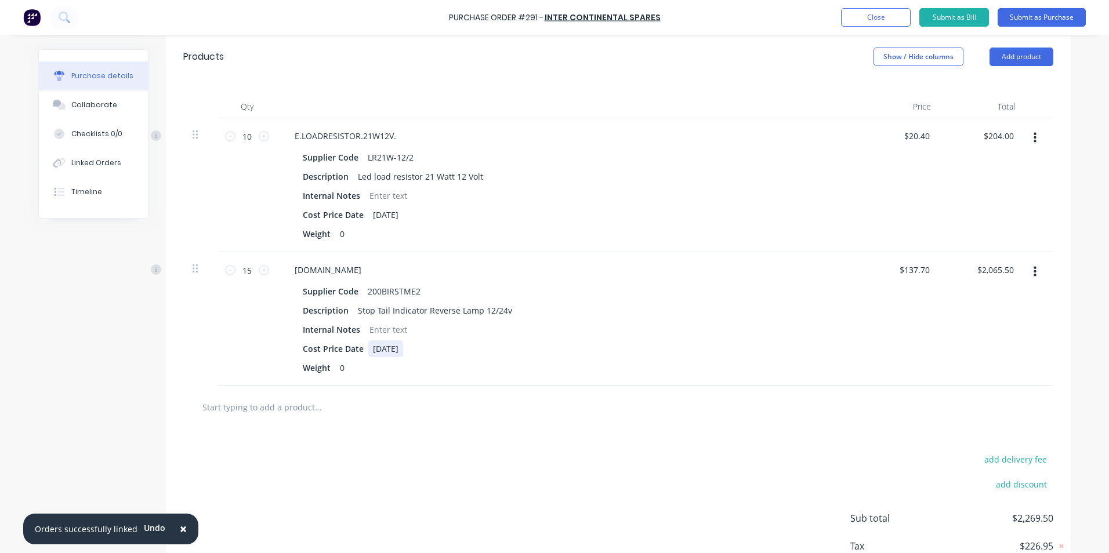
scroll to position [232, 0]
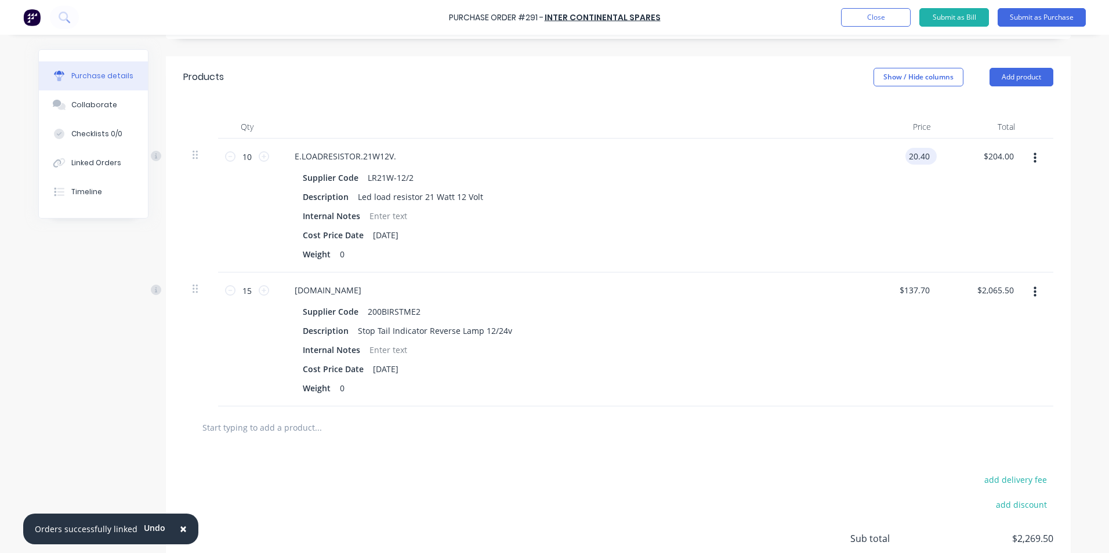
click at [926, 154] on input "20.40" at bounding box center [918, 156] width 27 height 17
type input "2"
type input "$18.18"
type input "$181.80"
click at [929, 288] on div "$137.70 $137.70" at bounding box center [916, 290] width 41 height 17
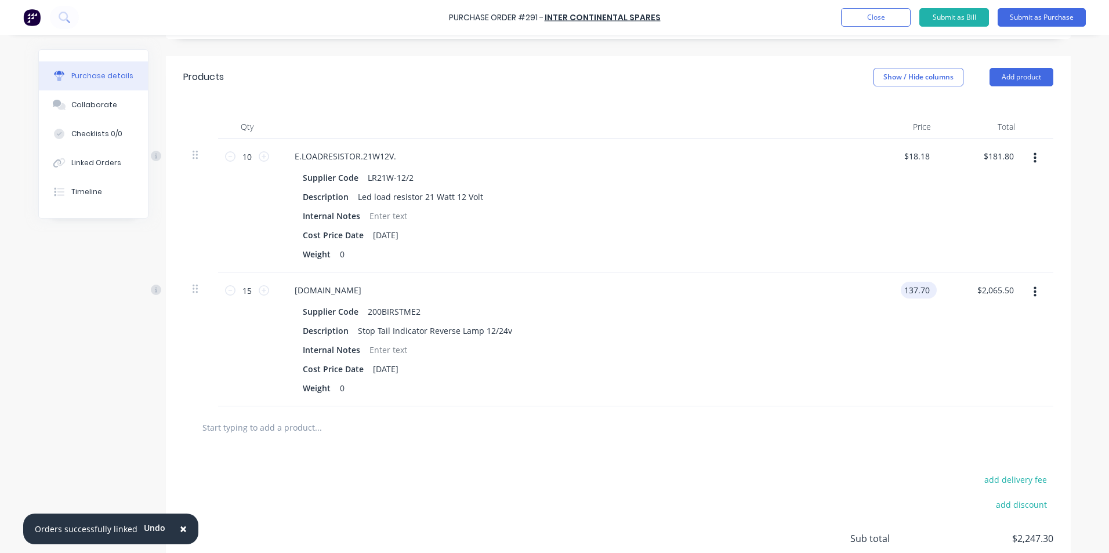
click at [926, 291] on input "137.70" at bounding box center [916, 290] width 31 height 17
type input "1"
type input "$117.82"
type input "$1,767.30"
click at [940, 379] on div "$1,767.30 $1,767.30" at bounding box center [982, 340] width 84 height 134
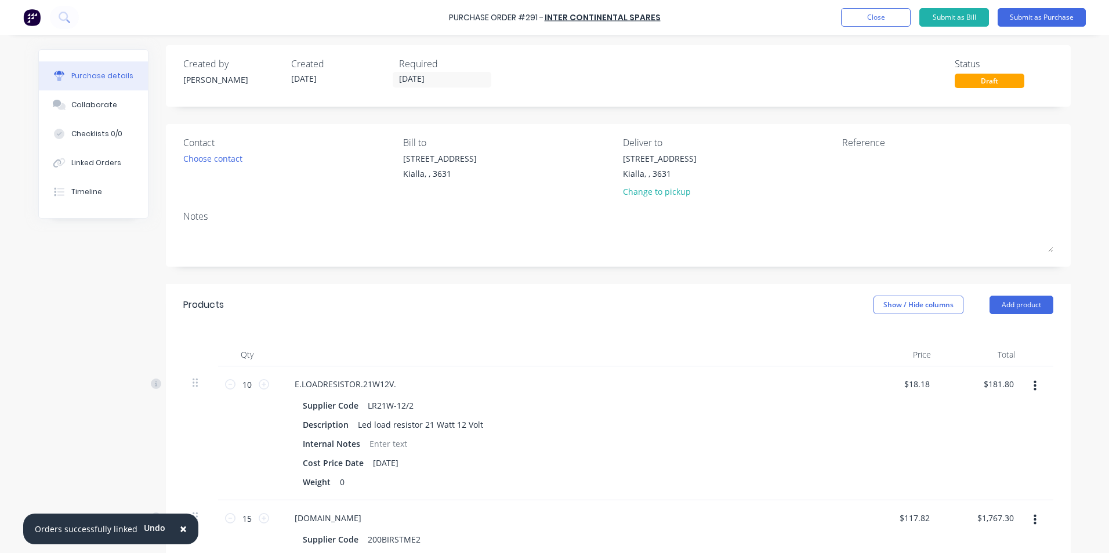
scroll to position [0, 0]
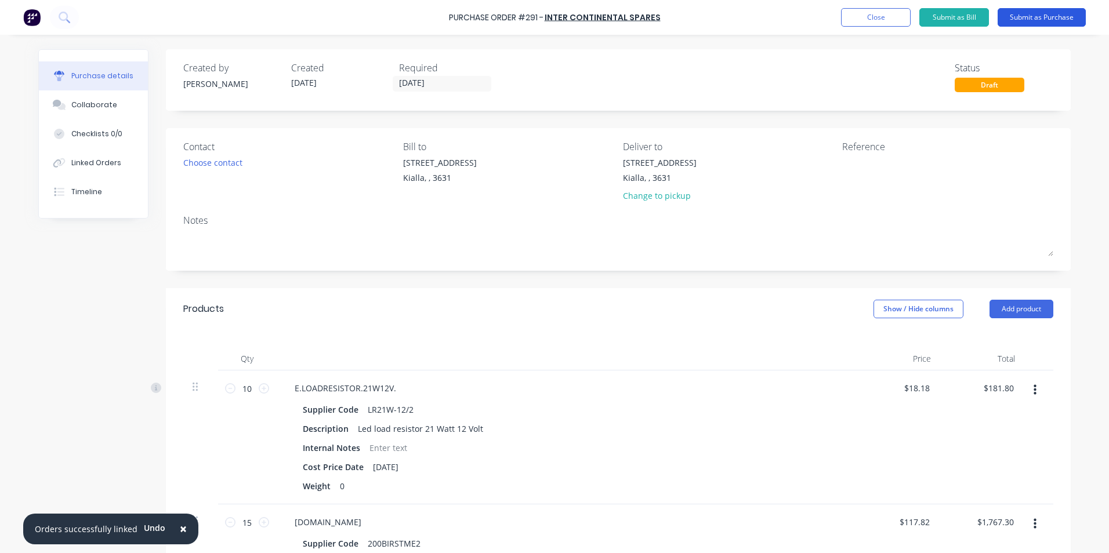
click at [1038, 16] on button "Submit as Purchase" at bounding box center [1042, 17] width 88 height 19
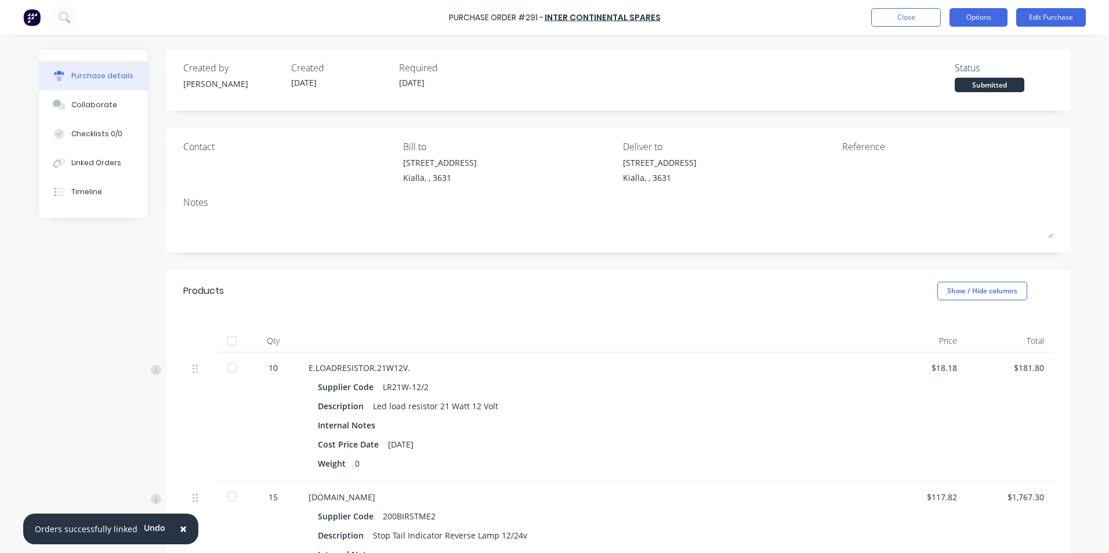
click at [971, 18] on button "Options" at bounding box center [979, 17] width 58 height 19
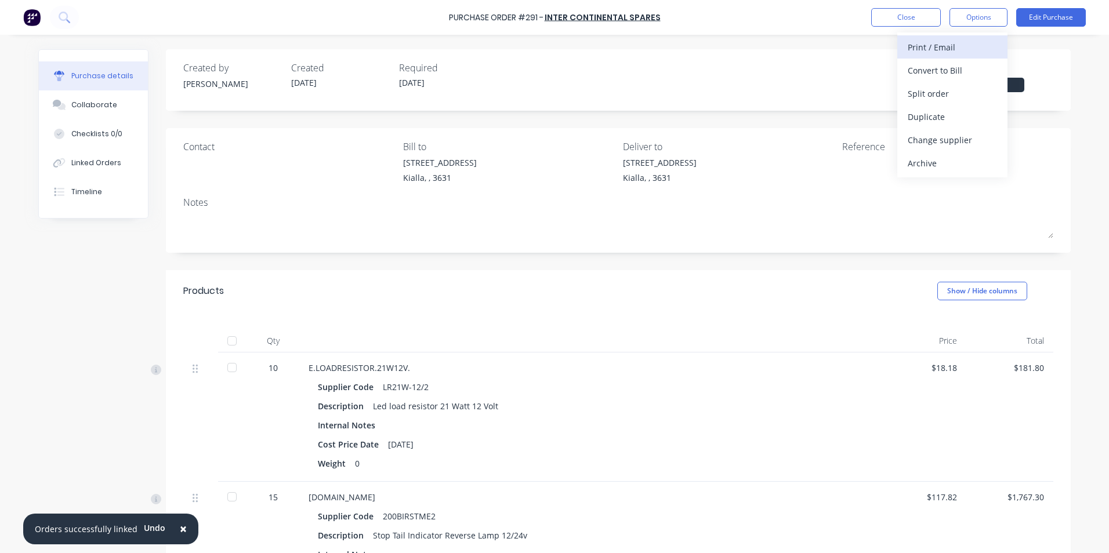
click at [936, 46] on div "Print / Email" at bounding box center [952, 47] width 89 height 17
click at [927, 70] on div "With pricing" at bounding box center [952, 70] width 89 height 17
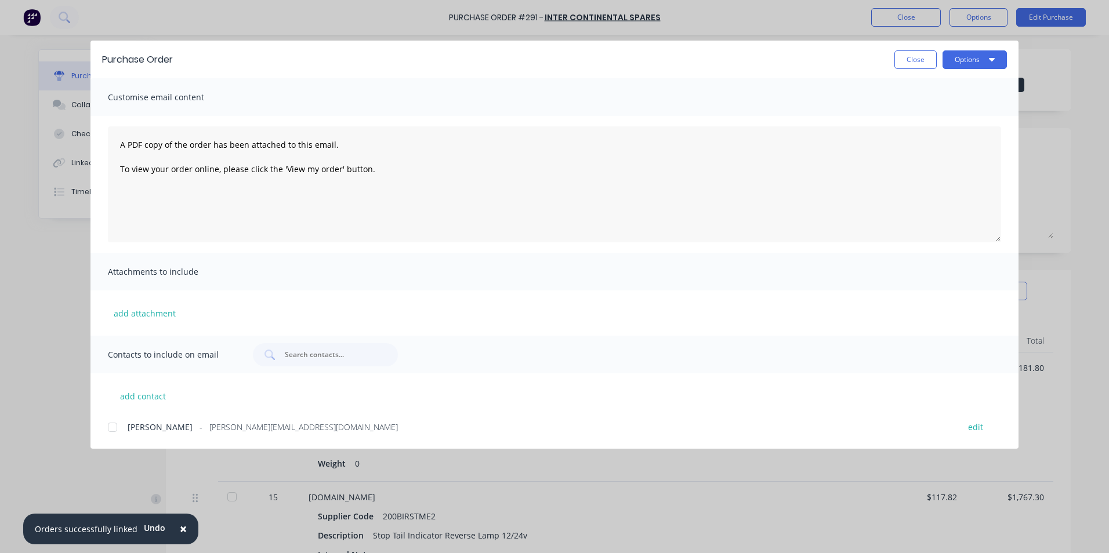
click at [114, 429] on div at bounding box center [112, 427] width 23 height 23
click at [989, 56] on icon "button" at bounding box center [992, 59] width 6 height 9
click at [944, 140] on div "Email" at bounding box center [951, 135] width 89 height 17
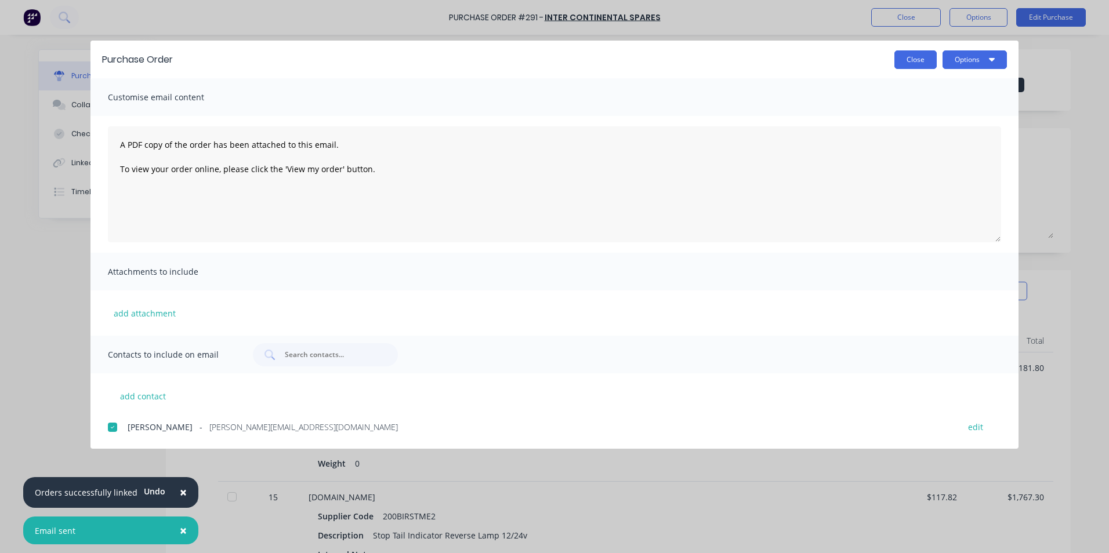
click at [921, 59] on button "Close" at bounding box center [915, 59] width 42 height 19
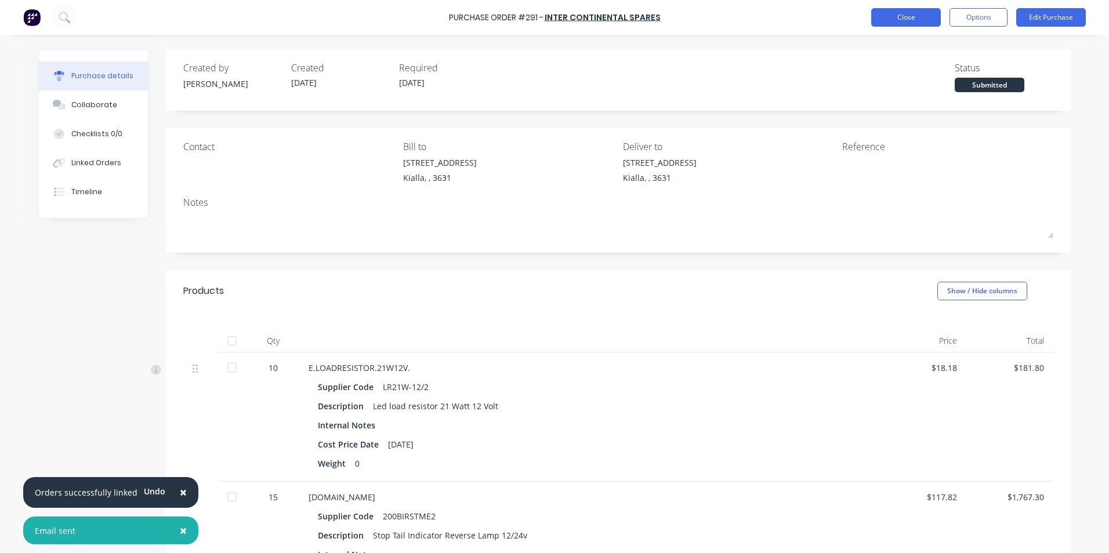
click at [914, 17] on button "Close" at bounding box center [906, 17] width 70 height 19
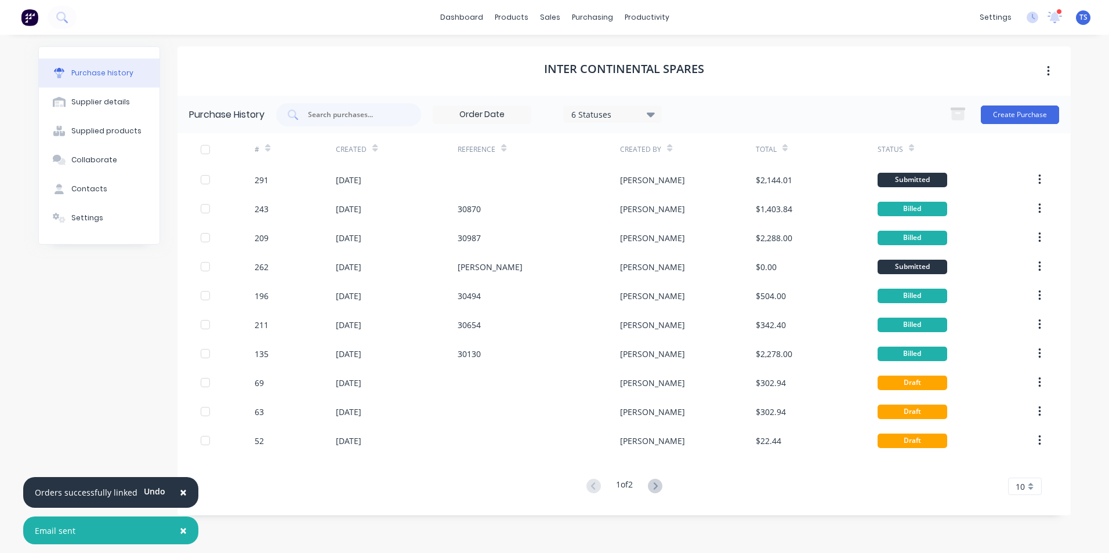
click at [180, 532] on span "×" at bounding box center [183, 531] width 7 height 16
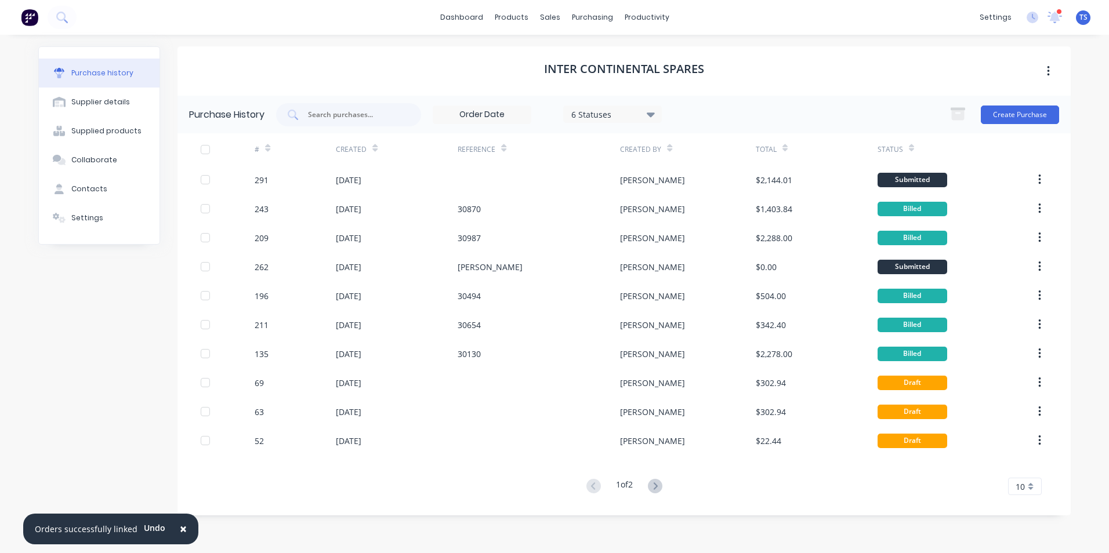
click at [180, 527] on span "×" at bounding box center [183, 529] width 7 height 16
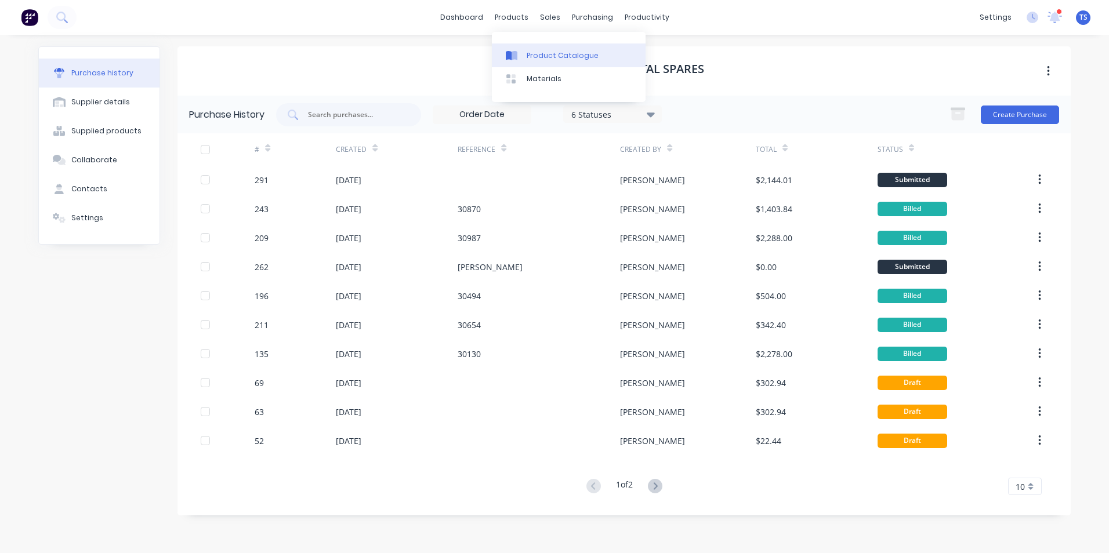
click at [539, 59] on div "Product Catalogue" at bounding box center [563, 55] width 72 height 10
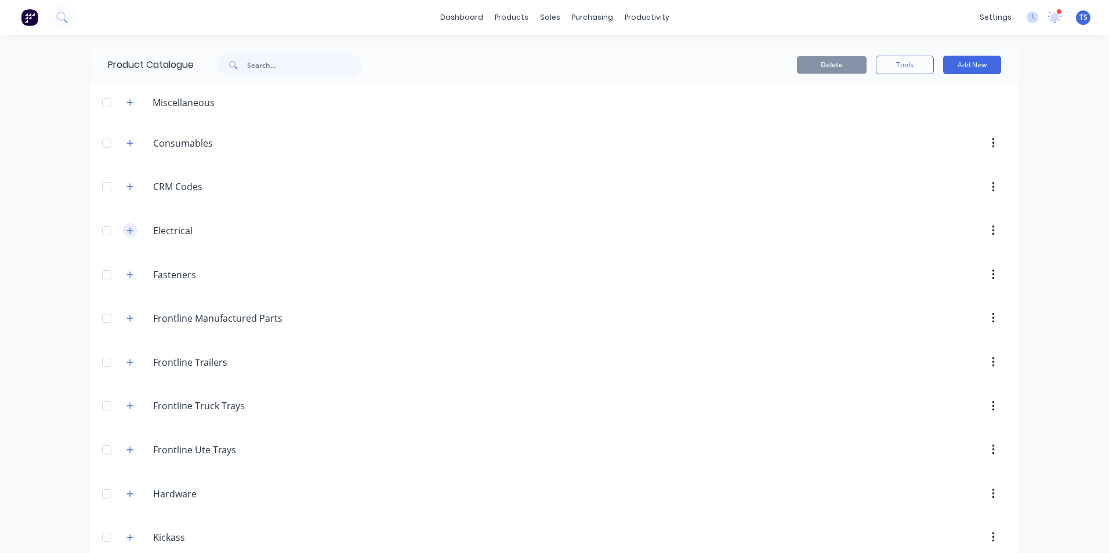
click at [127, 230] on icon "button" at bounding box center [129, 231] width 7 height 8
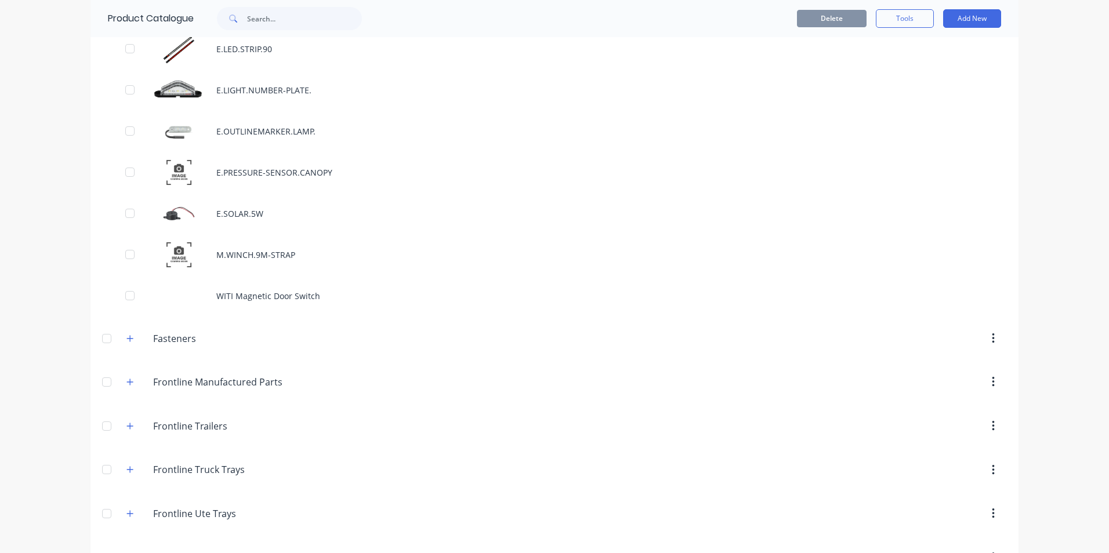
scroll to position [2088, 0]
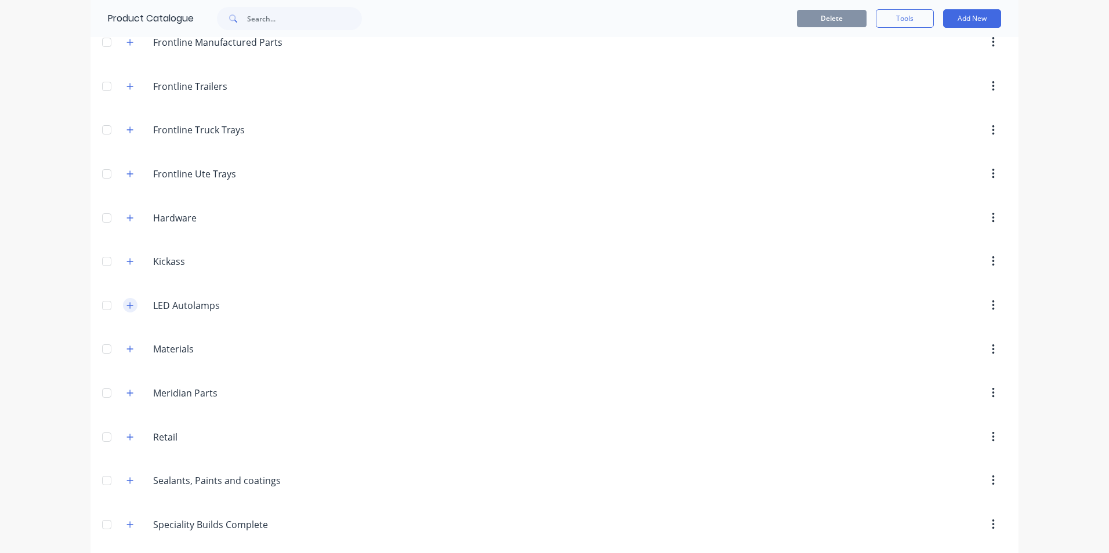
click at [126, 307] on icon "button" at bounding box center [129, 306] width 7 height 8
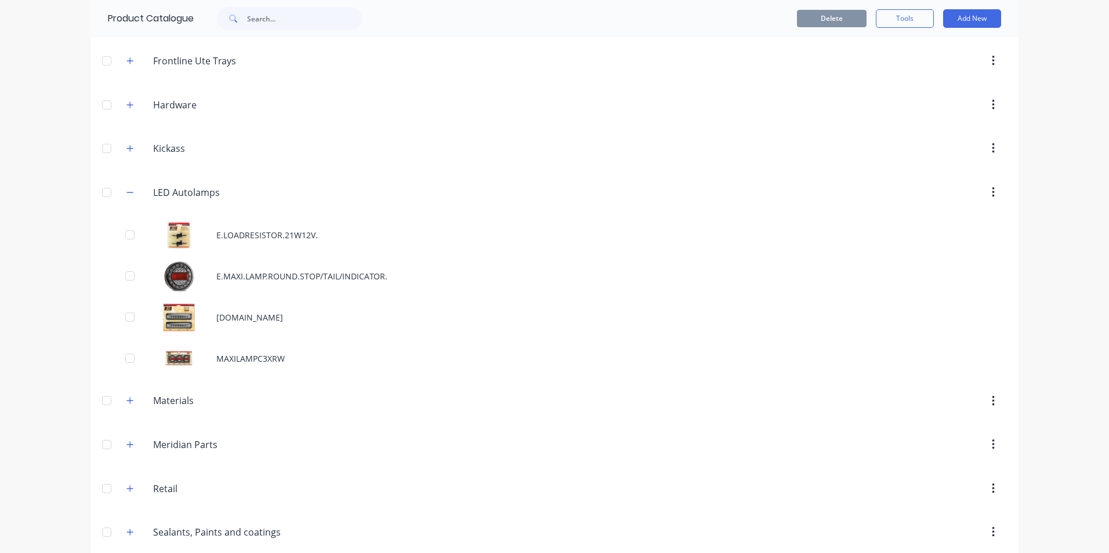
scroll to position [2204, 0]
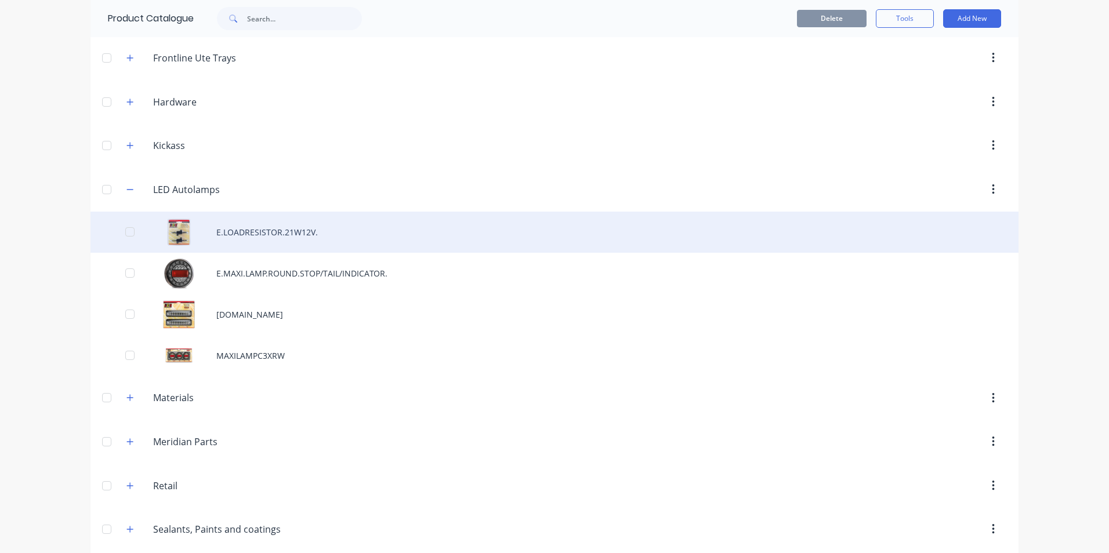
click at [256, 234] on div "E.LOADRESISTOR.21W12V." at bounding box center [554, 232] width 928 height 41
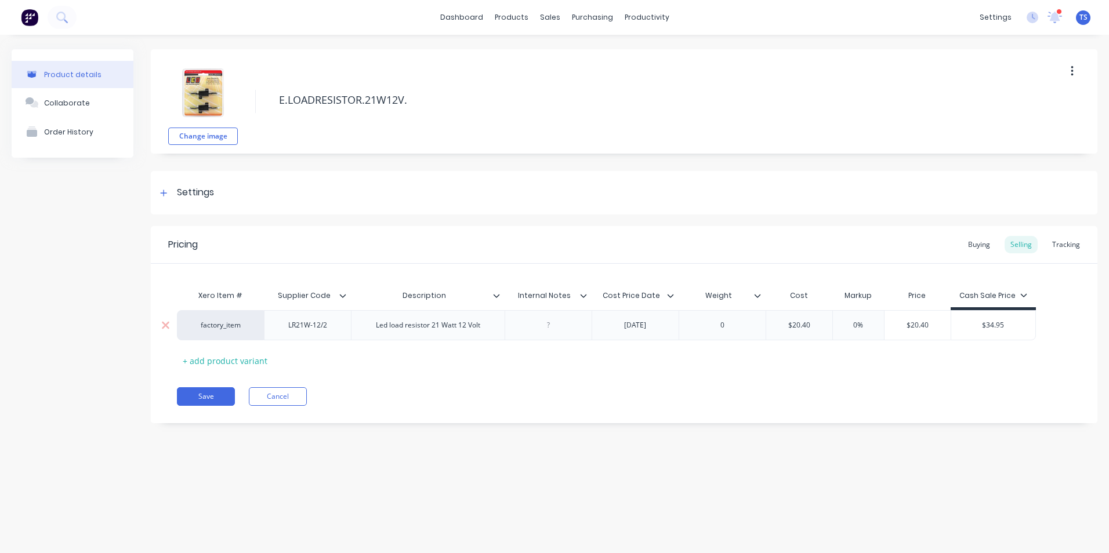
click at [809, 324] on input "$20.40" at bounding box center [799, 325] width 66 height 10
type input "$"
type input "$18.18"
click at [213, 394] on button "Save" at bounding box center [206, 396] width 58 height 19
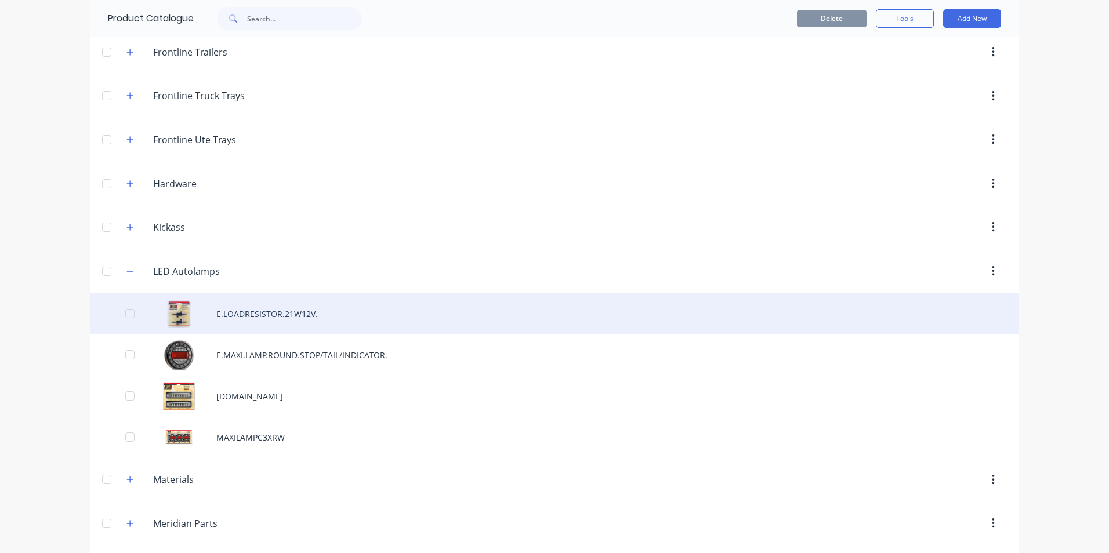
scroll to position [2204, 0]
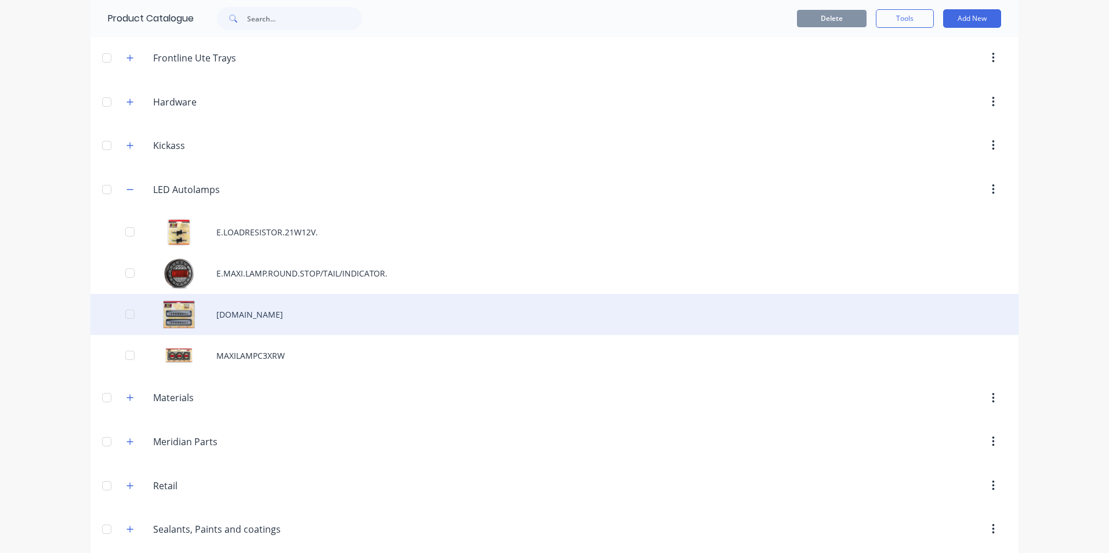
click at [242, 313] on div "[DOMAIN_NAME]" at bounding box center [554, 314] width 928 height 41
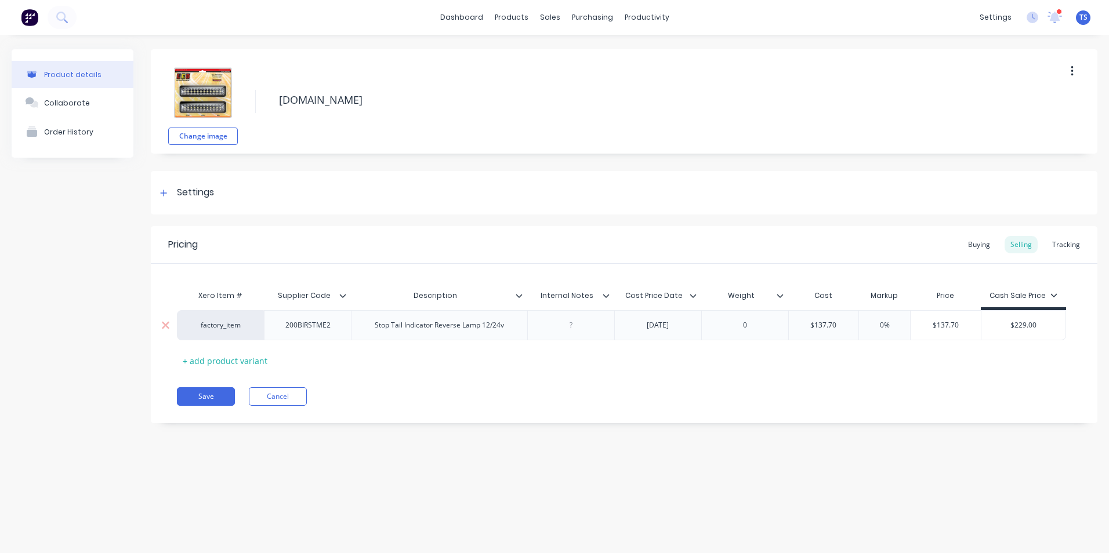
click at [836, 324] on input "$137.70" at bounding box center [824, 325] width 70 height 10
type input "$117.82"
click at [798, 358] on div "Xero Item # Supplier Code Description Internal Notes Cost Price Date Weight Cos…" at bounding box center [624, 327] width 894 height 86
click at [212, 396] on button "Save" at bounding box center [206, 396] width 58 height 19
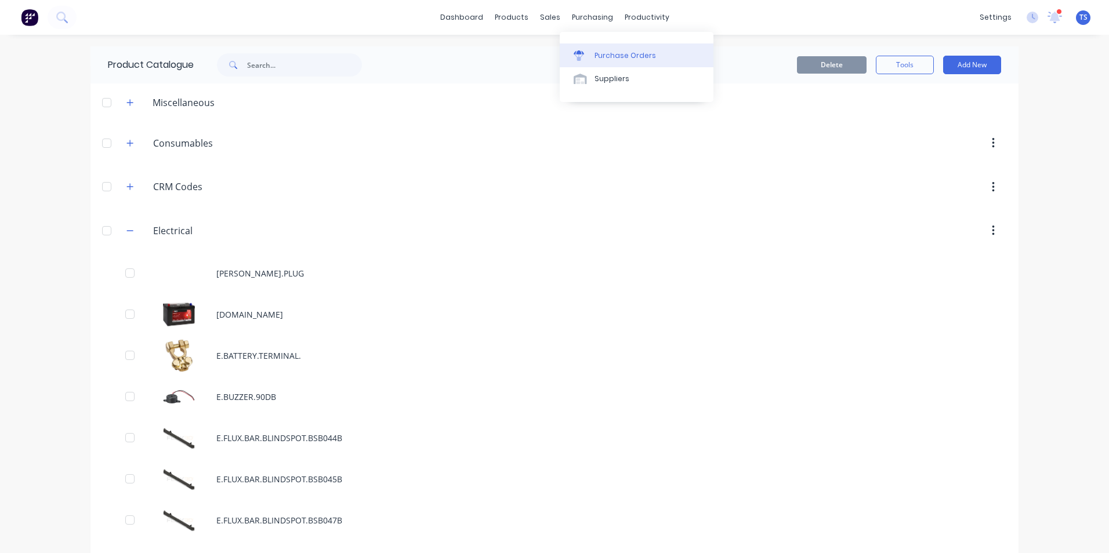
click at [614, 55] on div "Purchase Orders" at bounding box center [625, 55] width 61 height 10
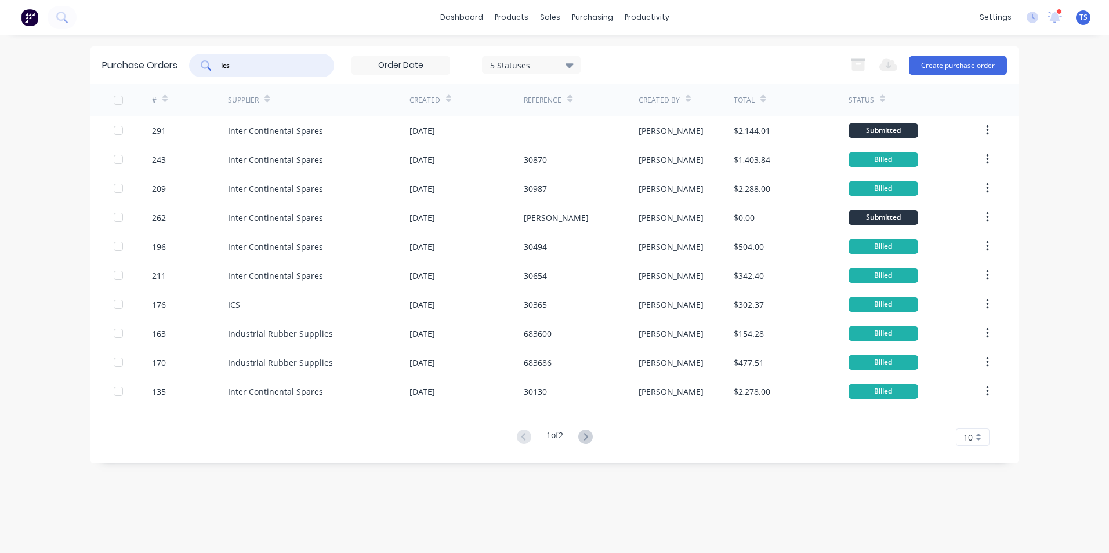
click at [235, 64] on input "ics" at bounding box center [268, 66] width 96 height 12
type input "i"
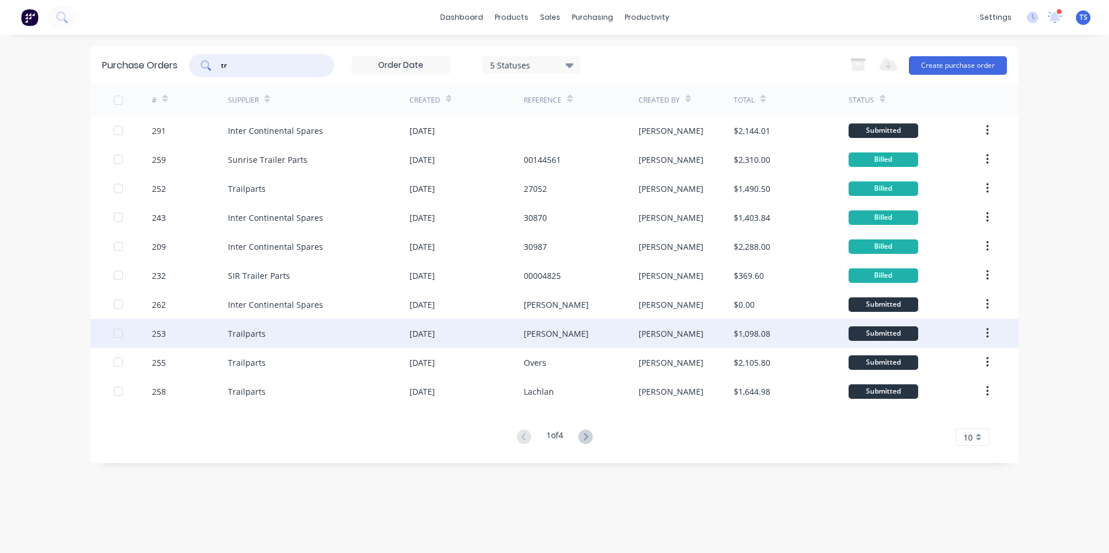
type input "t"
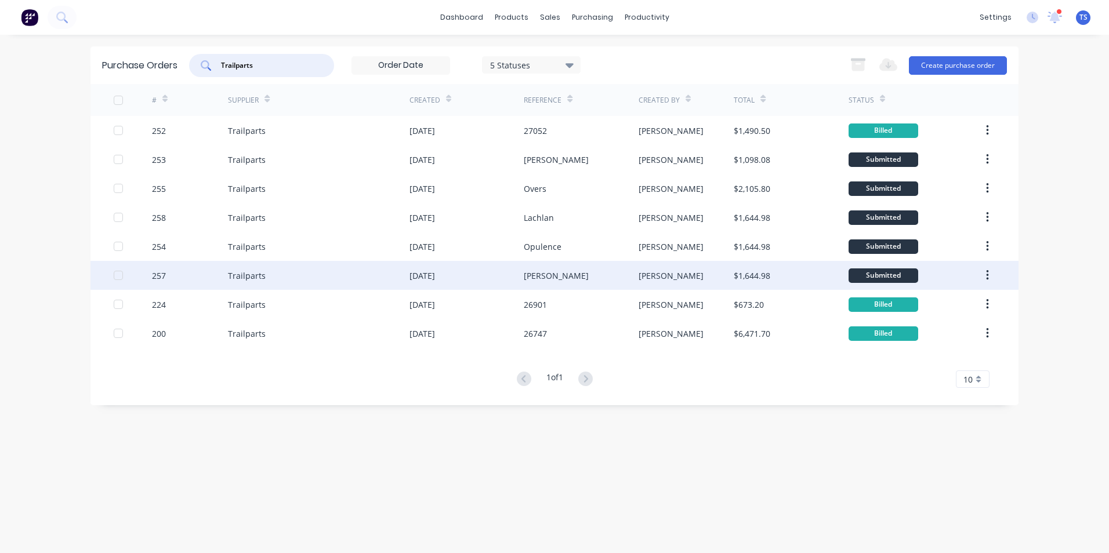
type input "Trailparts"
